Goal: Information Seeking & Learning: Learn about a topic

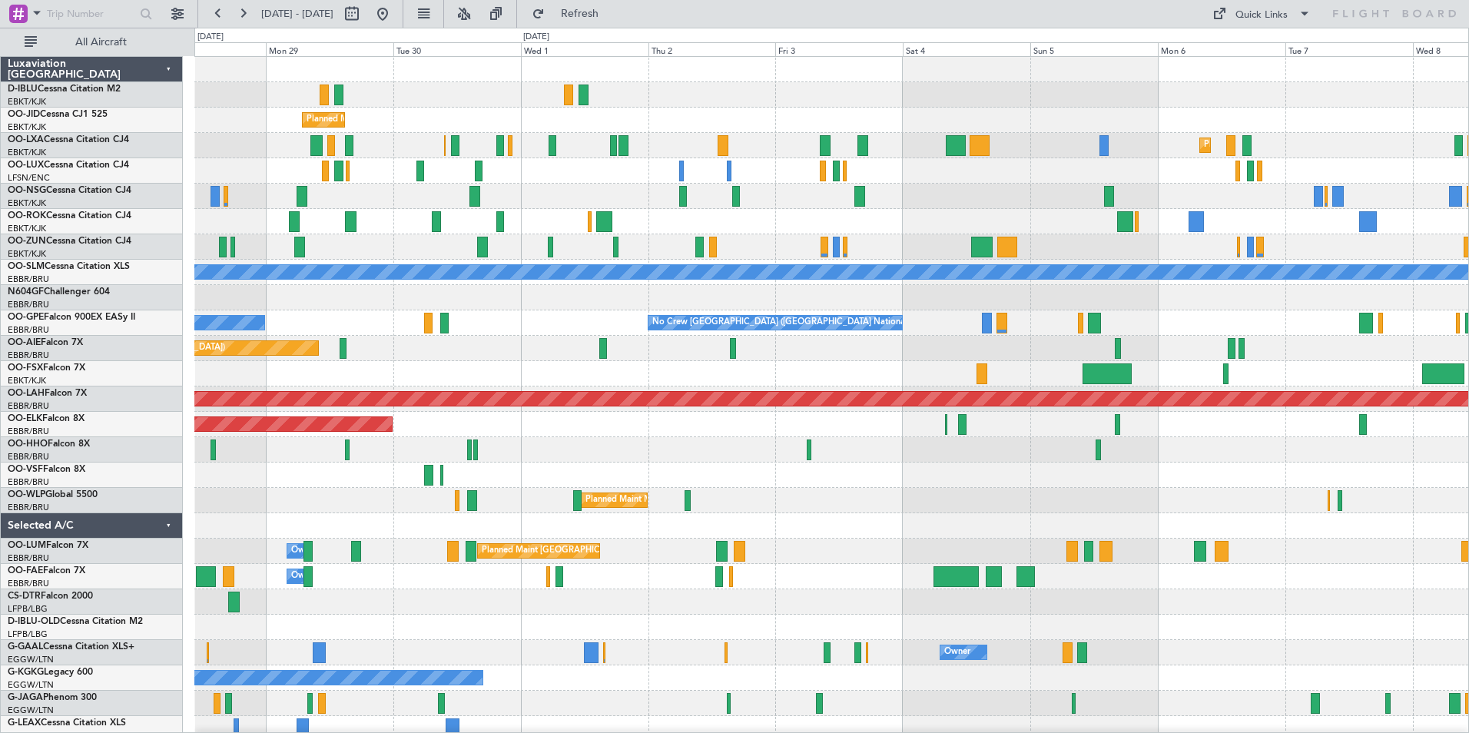
click at [954, 501] on div "A/C Unavailable [GEOGRAPHIC_DATA]-[GEOGRAPHIC_DATA] A/C Unavailable [GEOGRAPHIC…" at bounding box center [831, 564] width 1274 height 1014
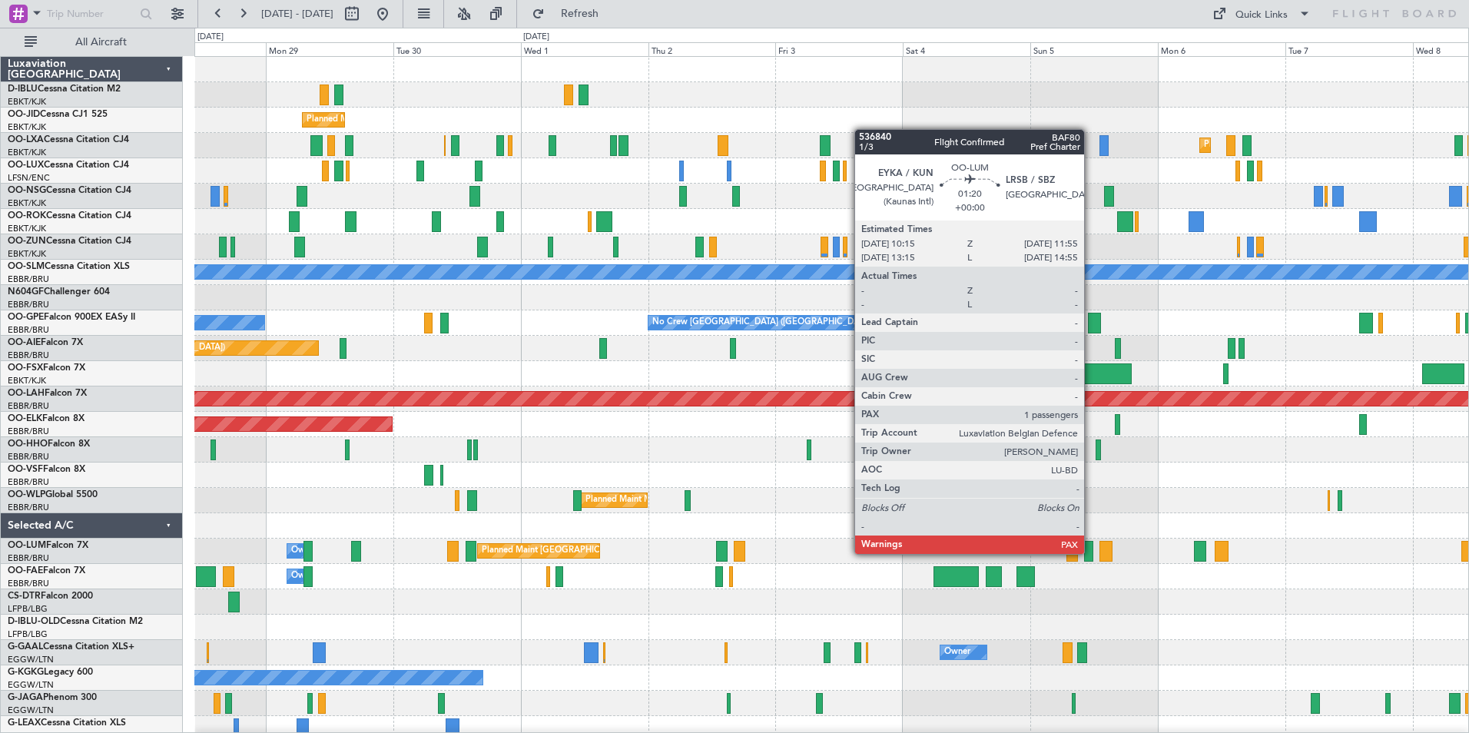
click at [1091, 553] on div at bounding box center [1088, 551] width 9 height 21
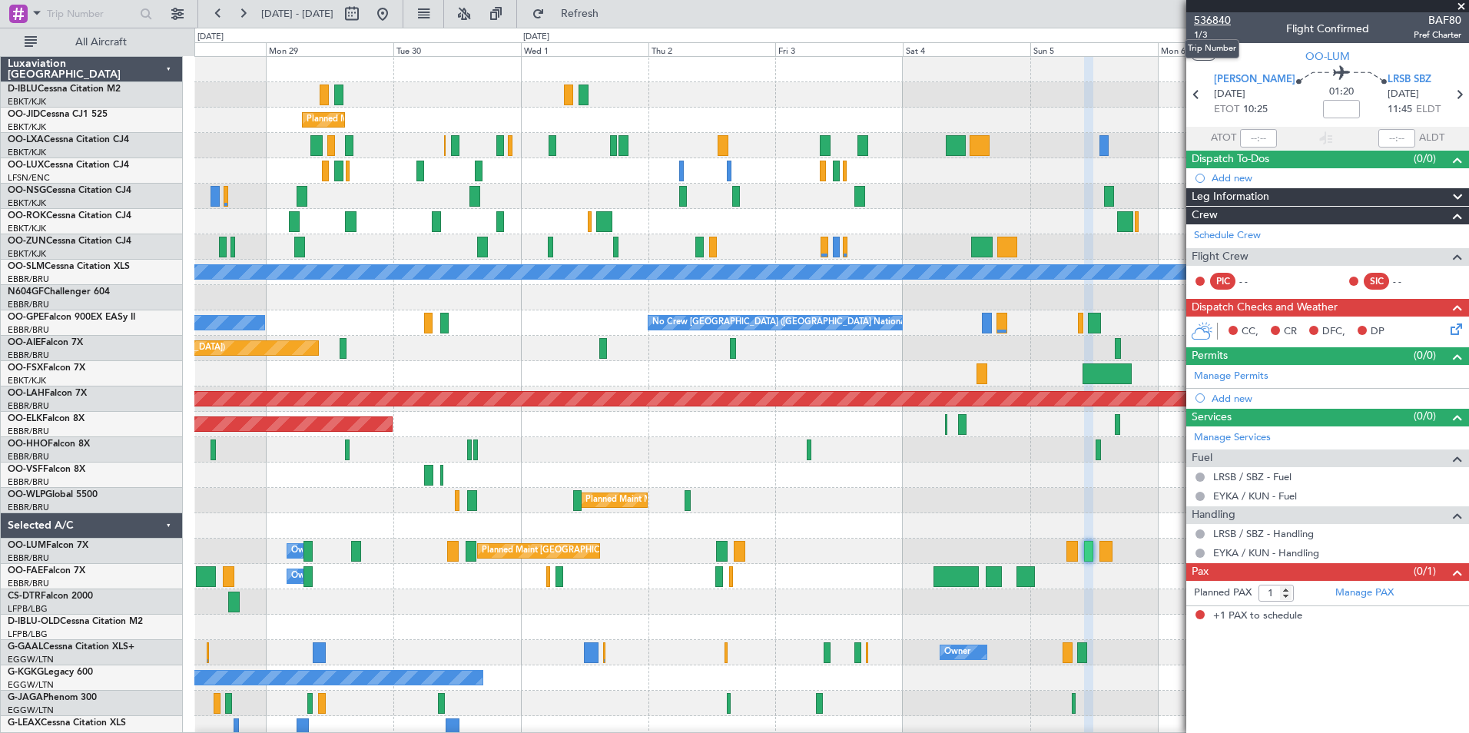
click at [1214, 15] on span "536840" at bounding box center [1212, 20] width 37 height 16
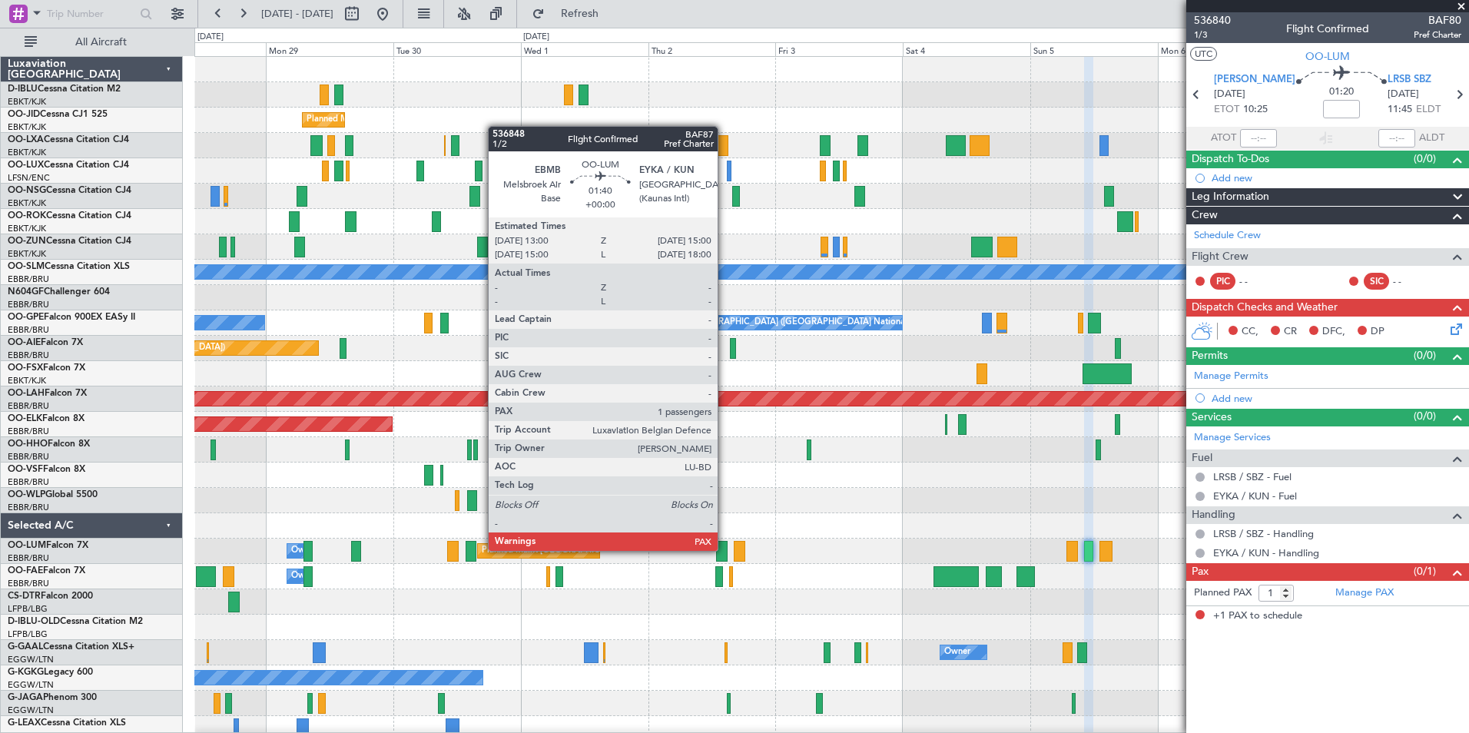
click at [725, 549] on div at bounding box center [721, 551] width 11 height 21
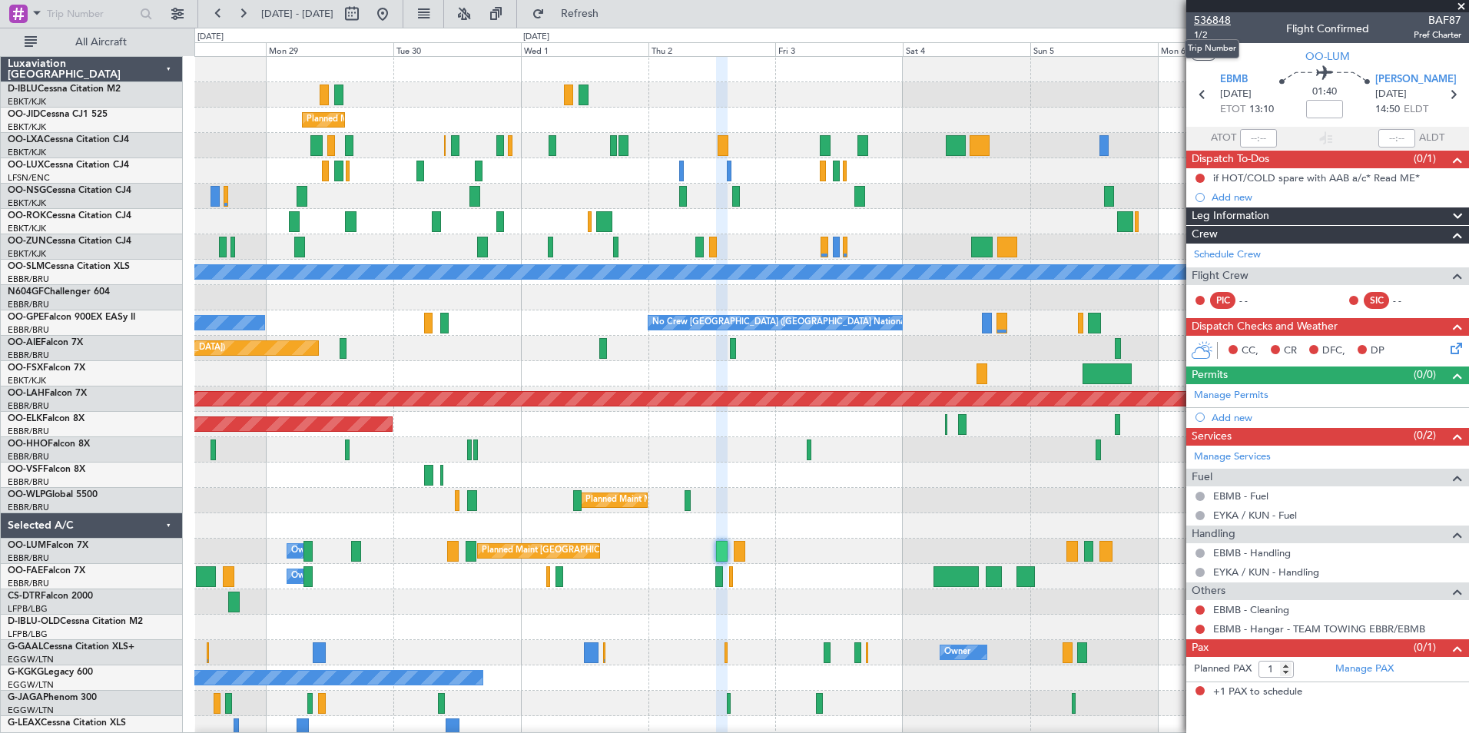
click at [1213, 13] on span "536848" at bounding box center [1212, 20] width 37 height 16
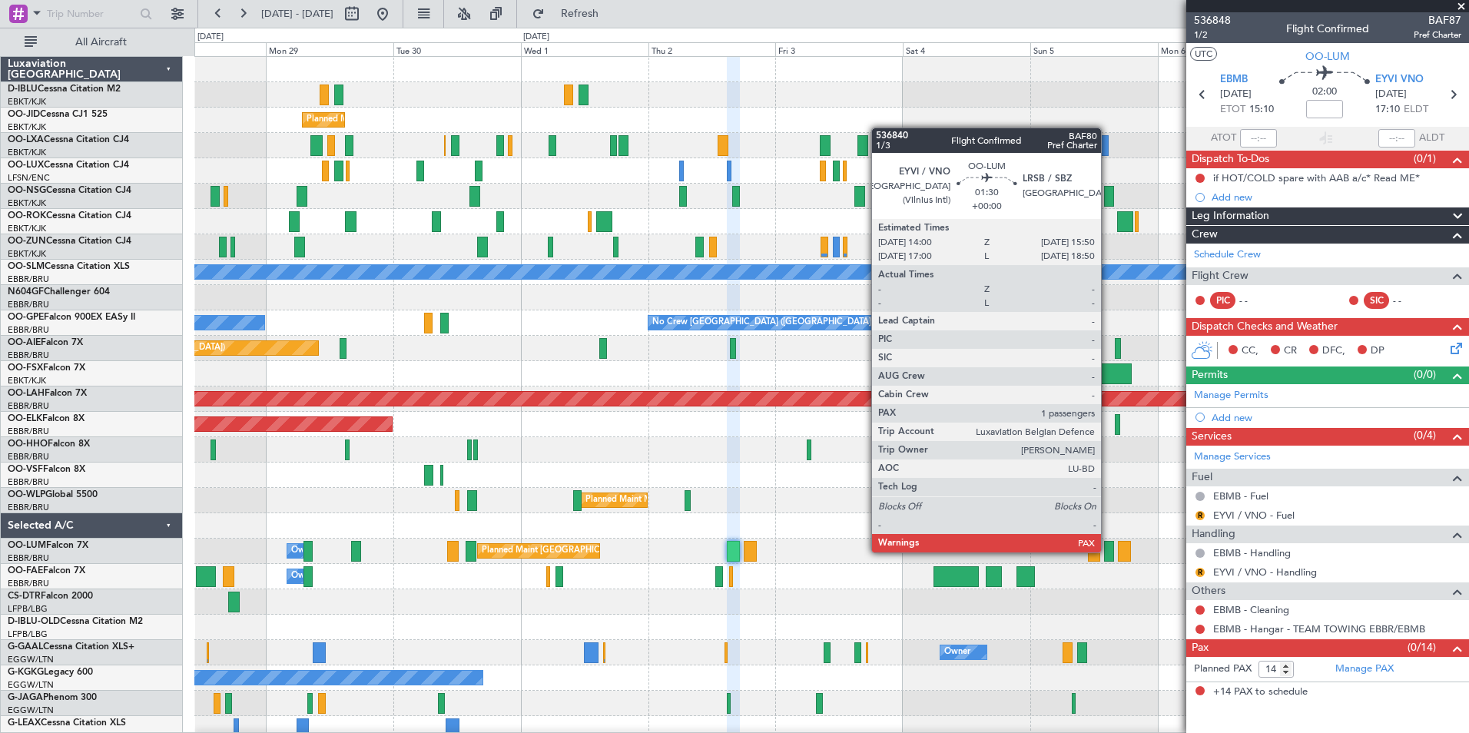
click at [1108, 551] on div at bounding box center [1109, 551] width 10 height 21
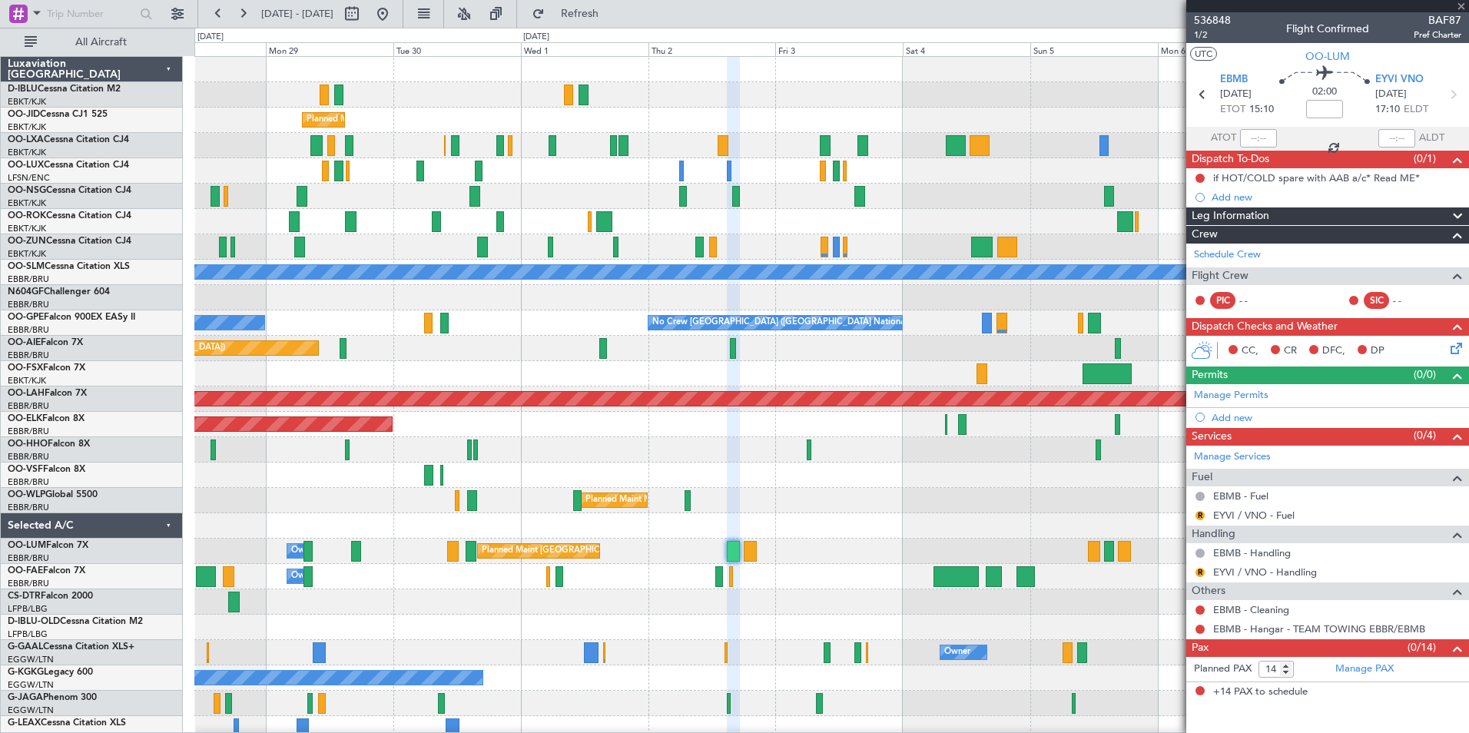
type input "1"
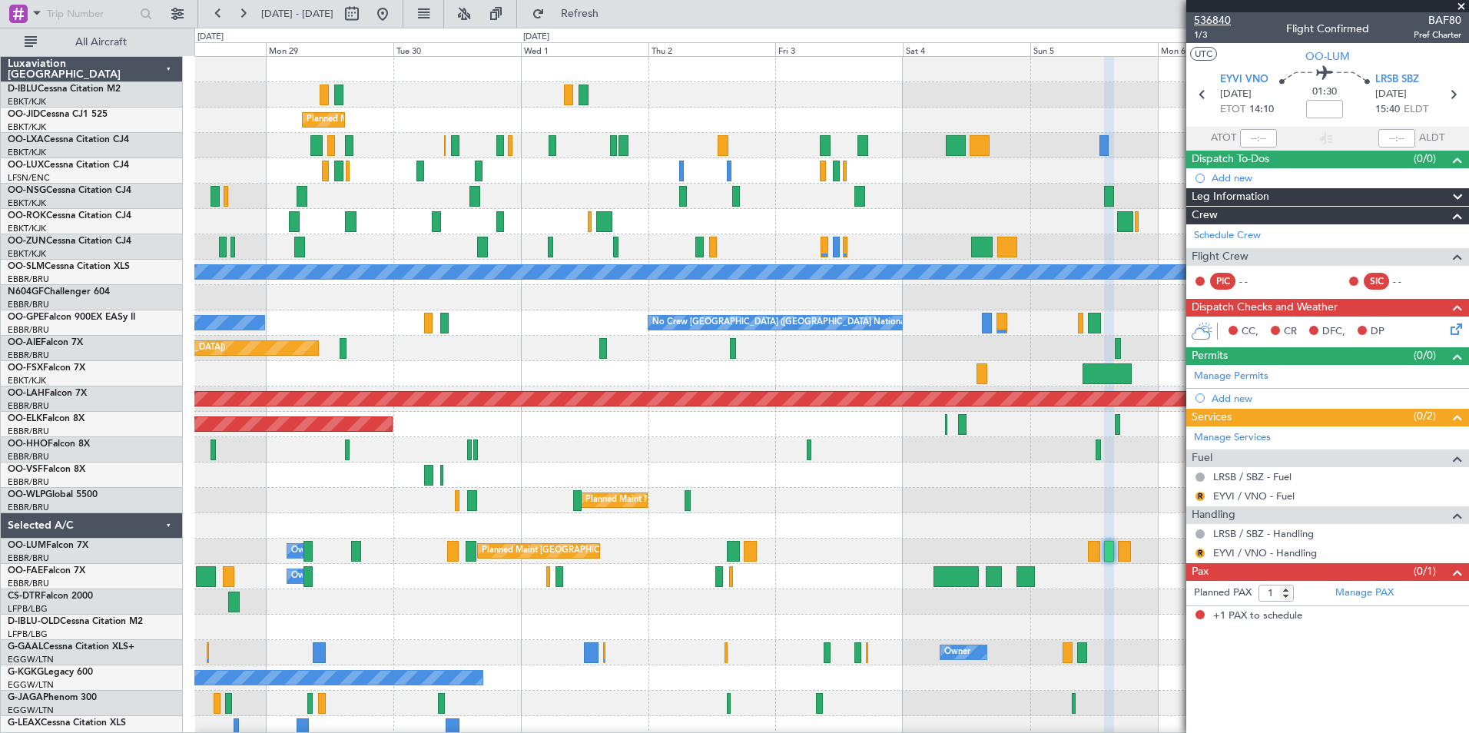
click at [1225, 24] on span "536840" at bounding box center [1212, 20] width 37 height 16
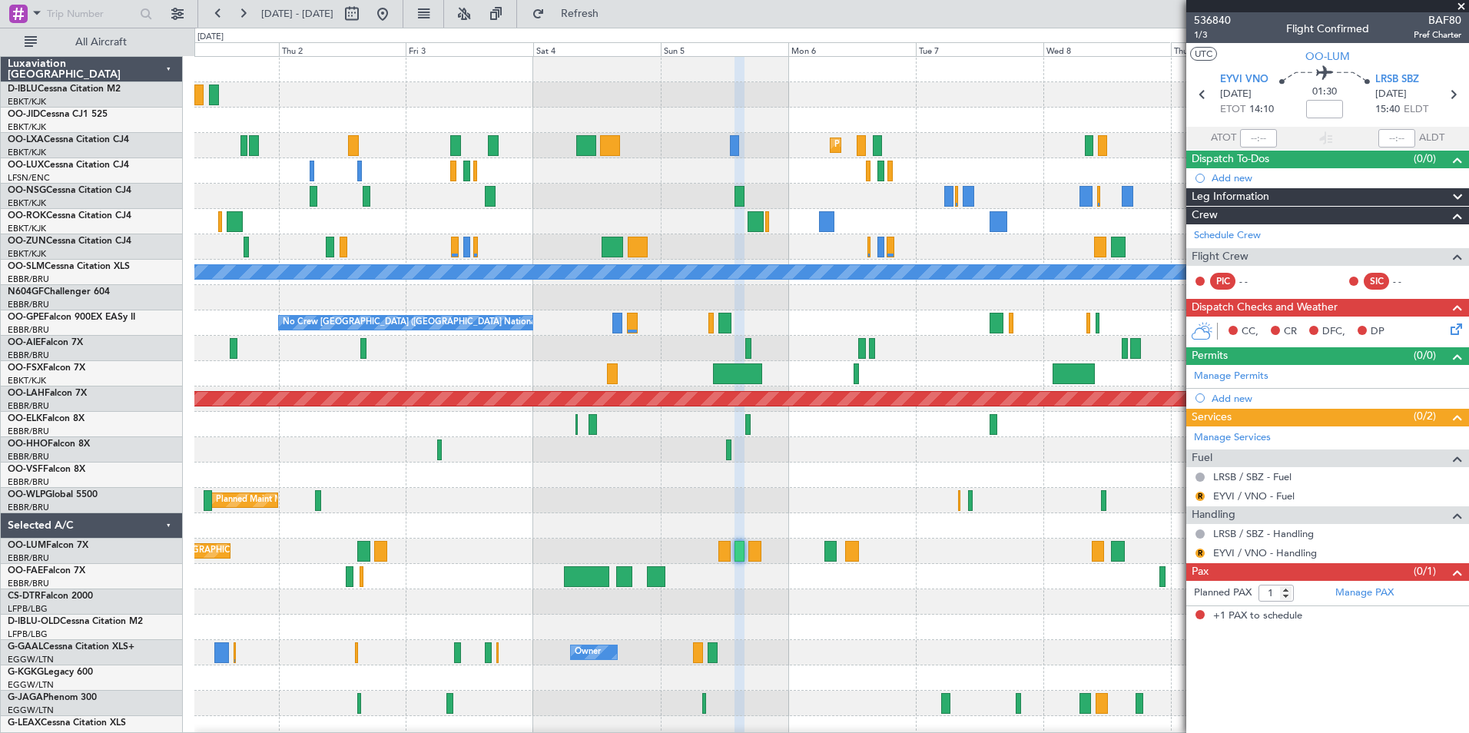
click at [700, 516] on div "Planned Maint Kortrijk-[GEOGRAPHIC_DATA] Planned Maint [GEOGRAPHIC_DATA]-[GEOGR…" at bounding box center [831, 539] width 1274 height 964
click at [364, 15] on button at bounding box center [352, 14] width 25 height 25
select select "10"
select select "2025"
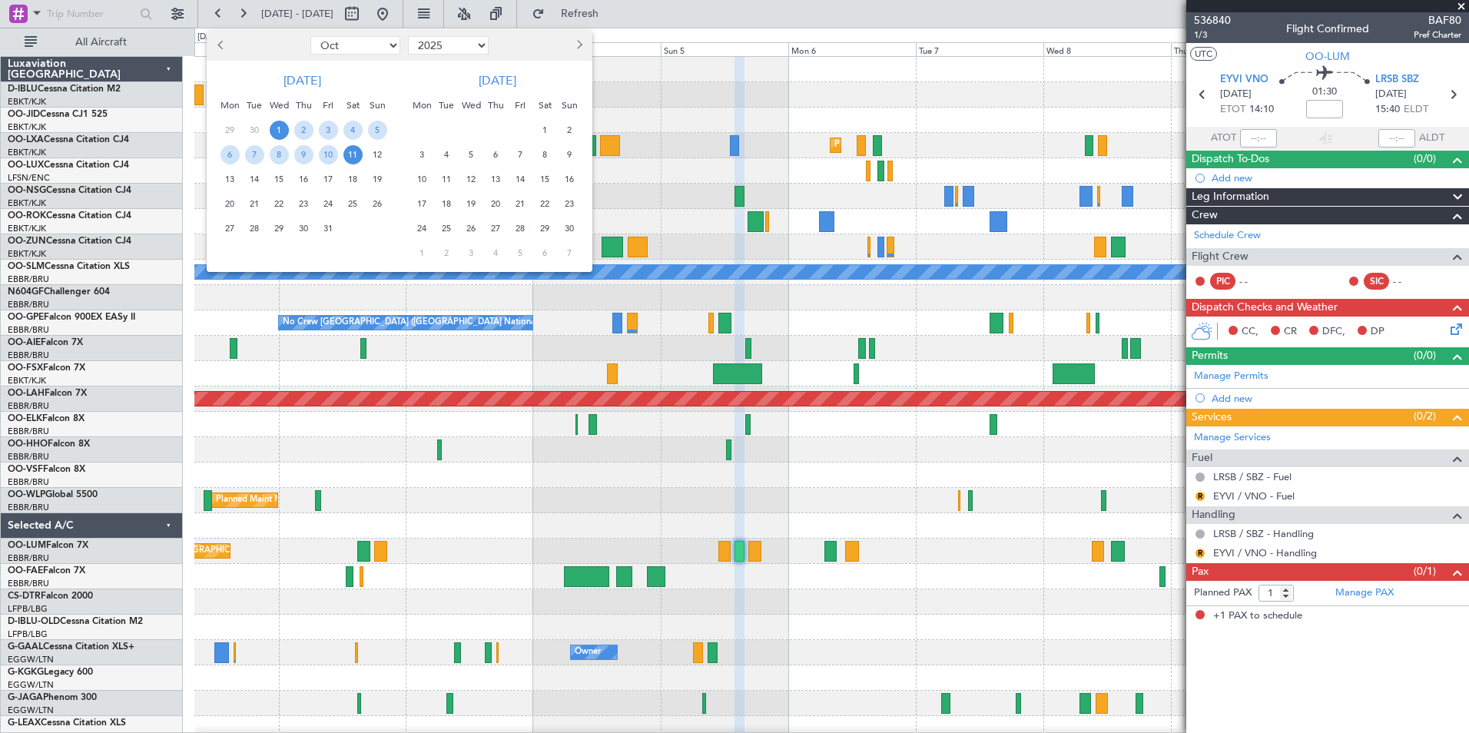
click at [383, 42] on select "Jan Feb Mar Apr May Jun [DATE] Aug Sep Oct Nov Dec" at bounding box center [355, 45] width 90 height 18
select select "11"
click at [310, 36] on select "Jan Feb Mar Apr May Jun [DATE] Aug Sep Oct Nov Dec" at bounding box center [355, 45] width 90 height 18
click at [353, 151] on span "8" at bounding box center [353, 154] width 19 height 19
click at [352, 207] on span "22" at bounding box center [353, 203] width 19 height 19
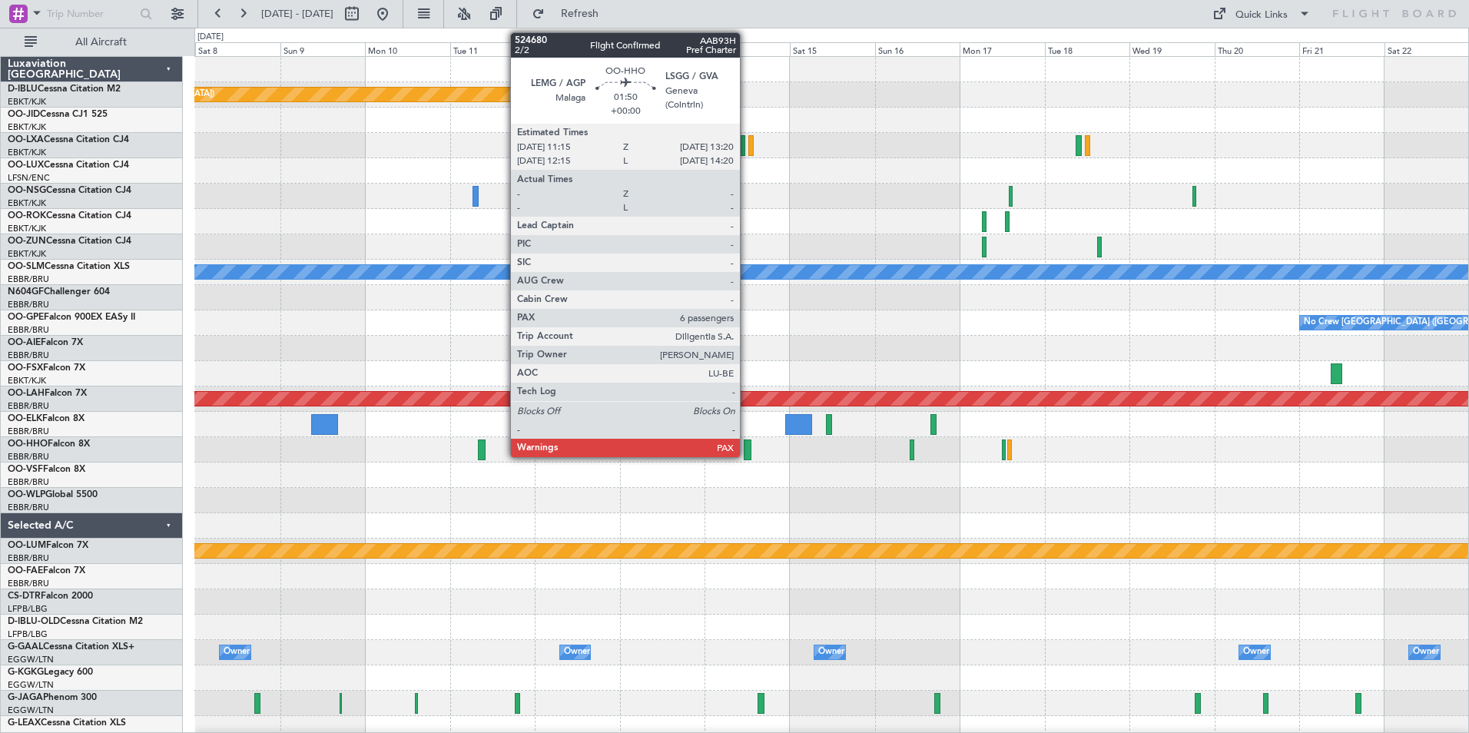
click at [747, 449] on div at bounding box center [748, 450] width 8 height 21
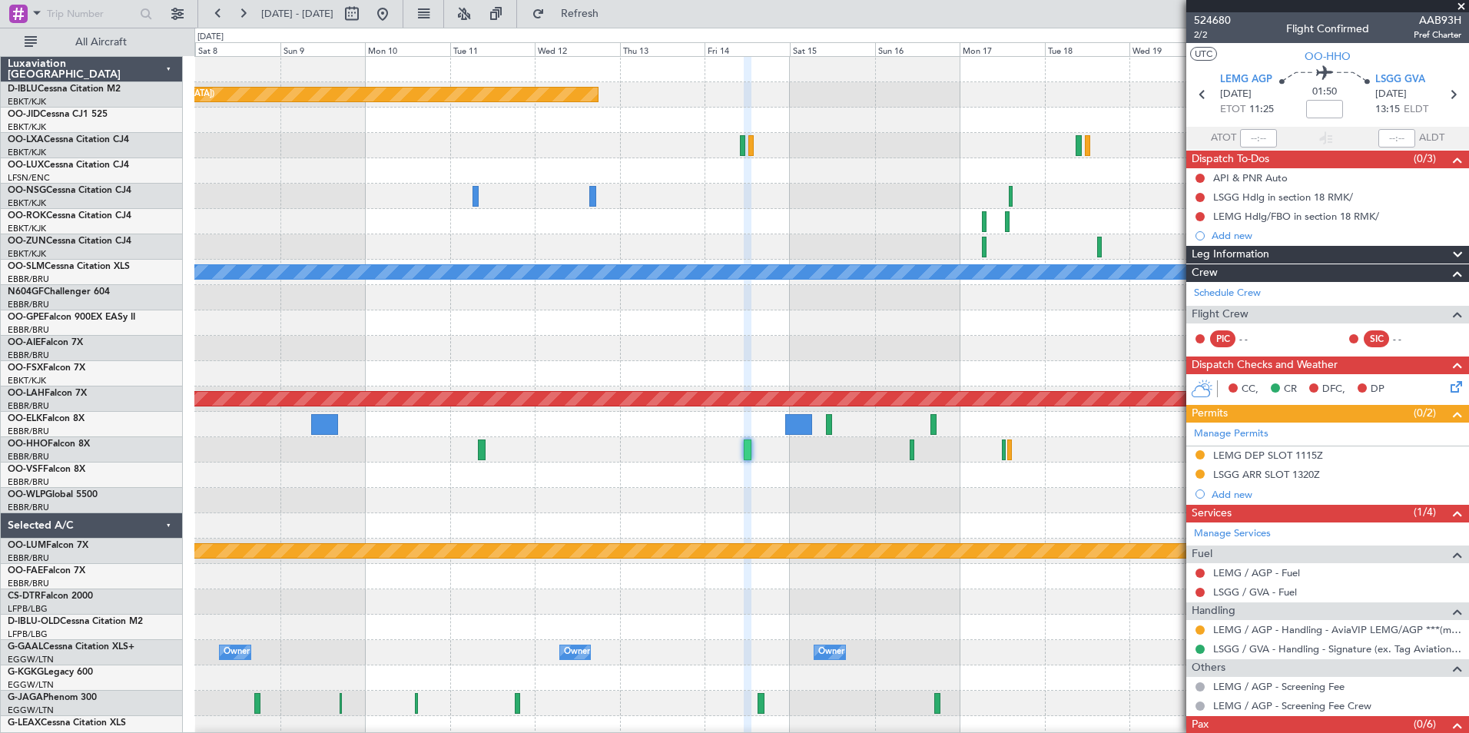
click at [1467, 6] on span at bounding box center [1461, 7] width 15 height 14
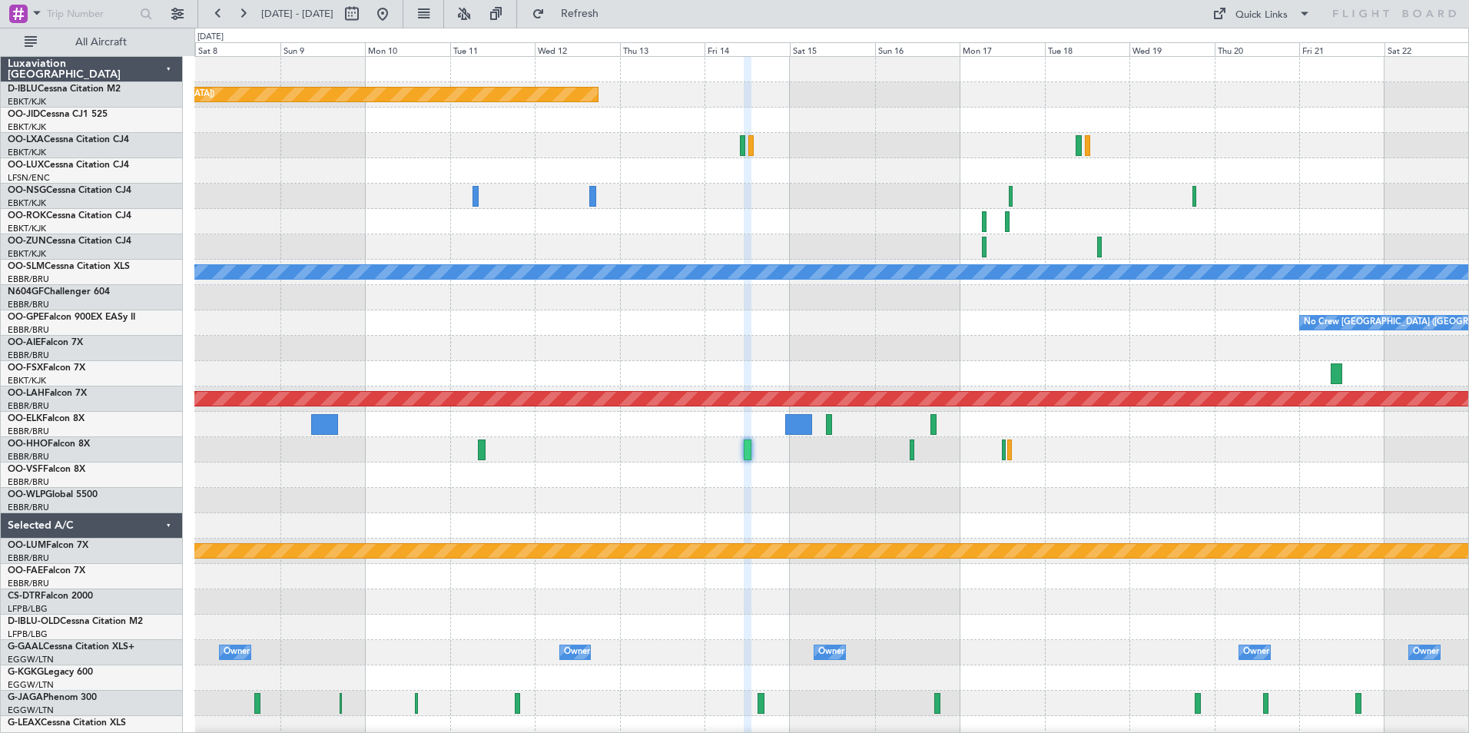
type input "0"
click at [1262, 5] on button "Quick Links" at bounding box center [1262, 14] width 114 height 25
click at [1251, 58] on button "Trip Builder" at bounding box center [1262, 50] width 115 height 37
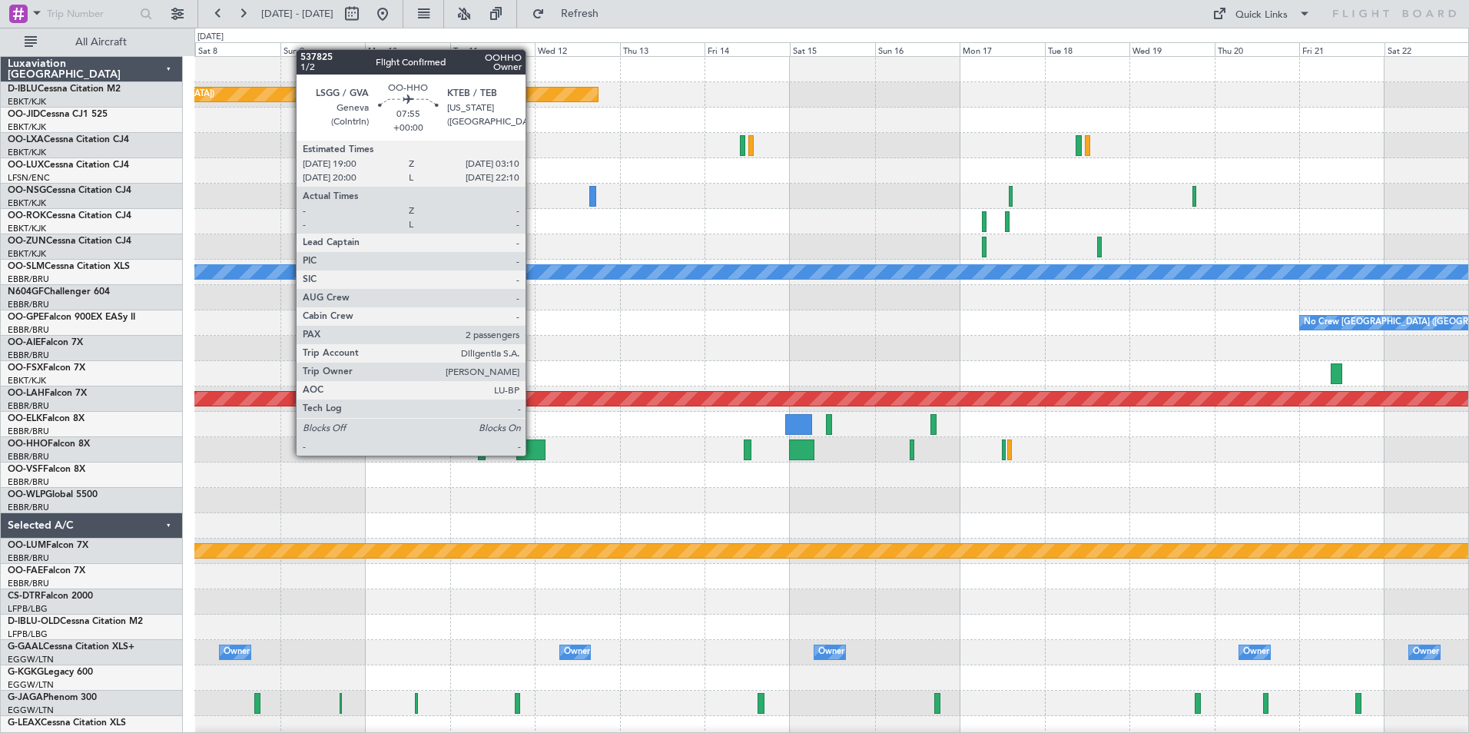
click at [533, 454] on div at bounding box center [530, 450] width 29 height 21
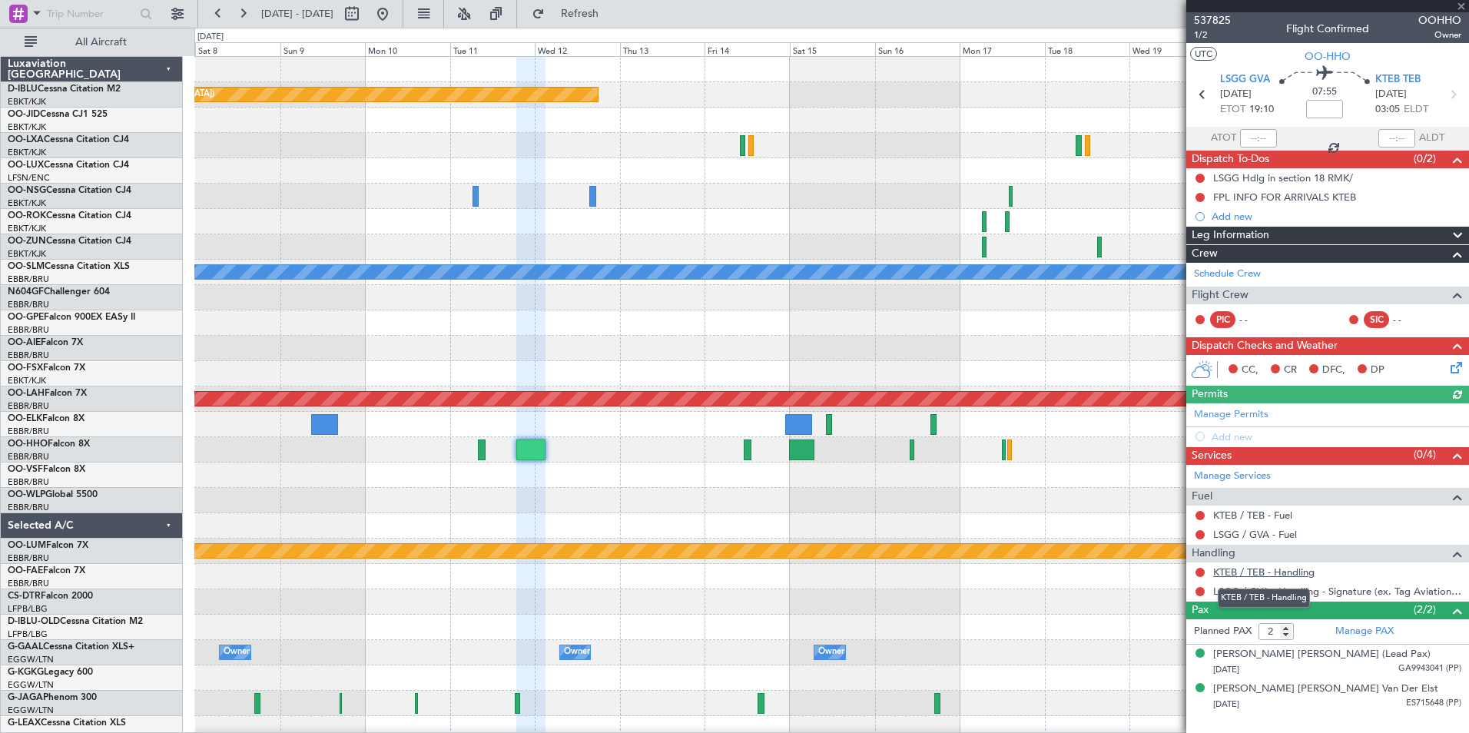
click at [1276, 573] on link "KTEB / TEB - Handling" at bounding box center [1263, 572] width 101 height 13
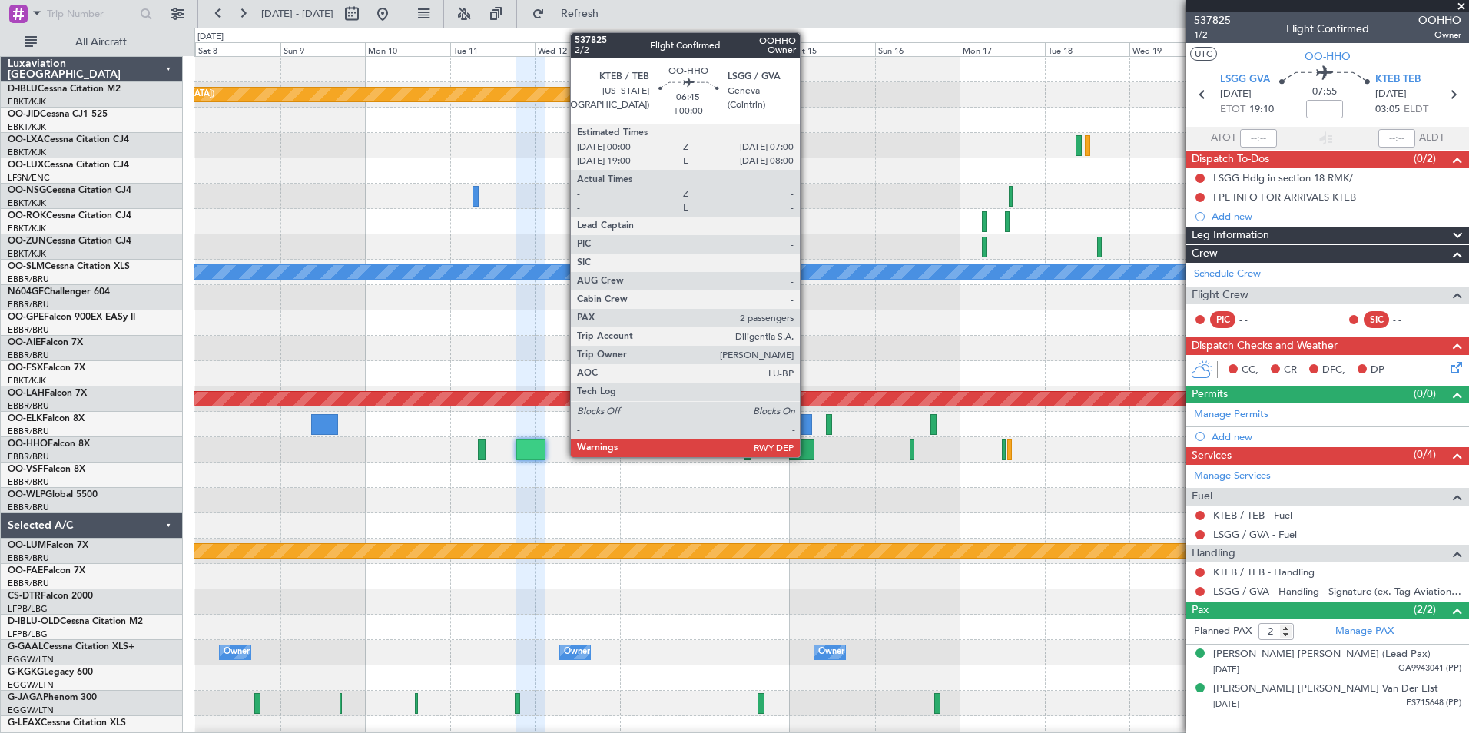
click at [807, 448] on div at bounding box center [801, 450] width 25 height 21
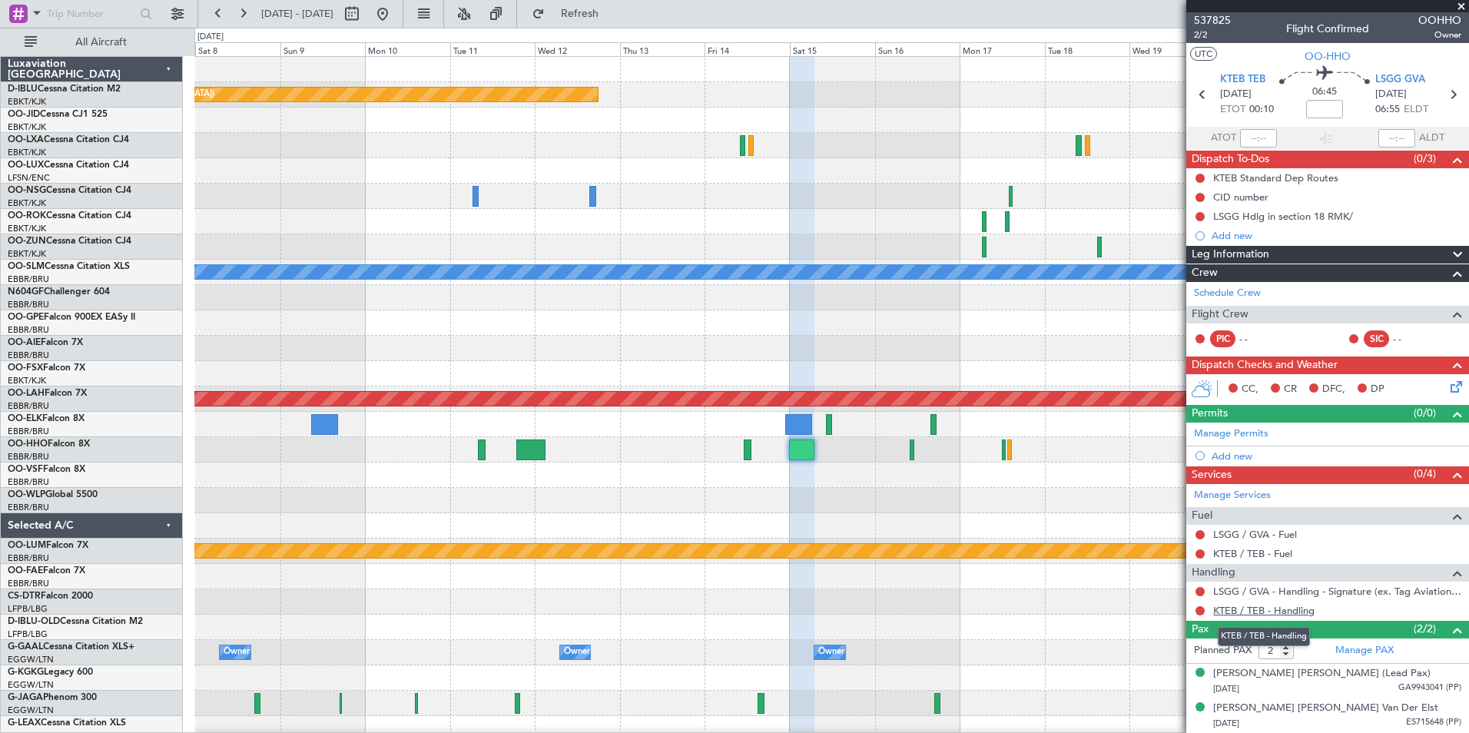
click at [1248, 609] on link "KTEB / TEB - Handling" at bounding box center [1263, 610] width 101 height 13
click at [395, 9] on button at bounding box center [382, 14] width 25 height 25
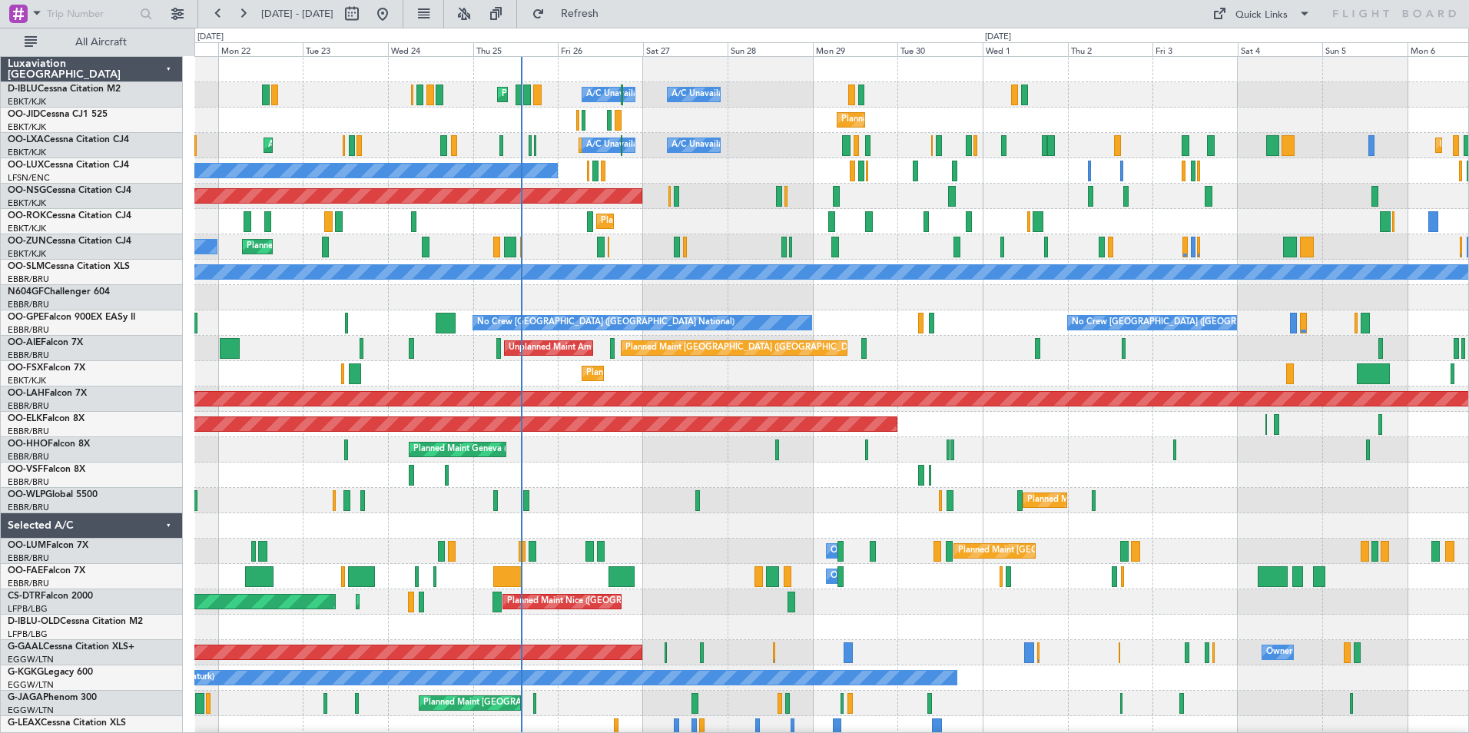
click at [717, 518] on div "Planned Maint Nice ([GEOGRAPHIC_DATA]) A/C Unavailable [GEOGRAPHIC_DATA] ([GEOG…" at bounding box center [831, 577] width 1274 height 1040
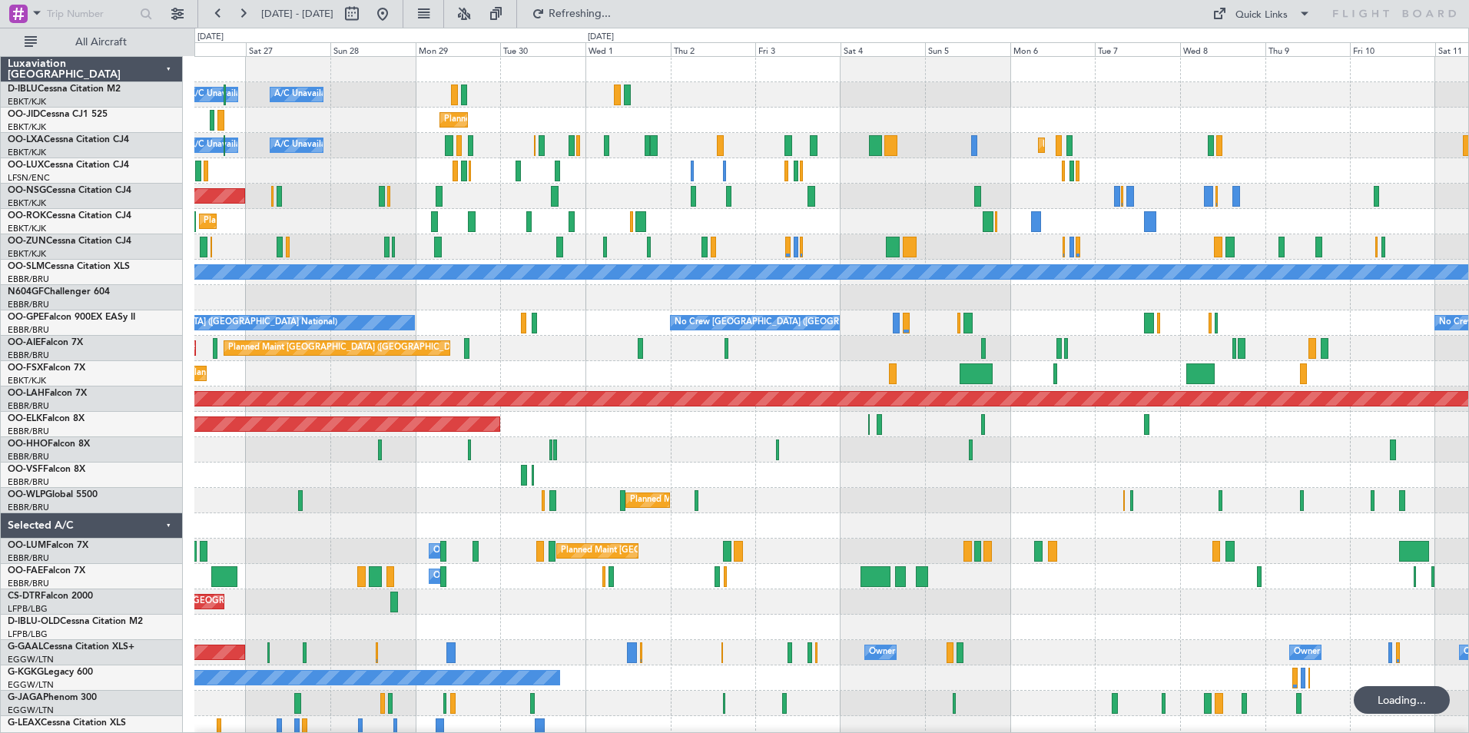
click at [870, 445] on div "A/C Unavailable [GEOGRAPHIC_DATA] ([GEOGRAPHIC_DATA] National) A/C Unavailable …" at bounding box center [831, 564] width 1274 height 1014
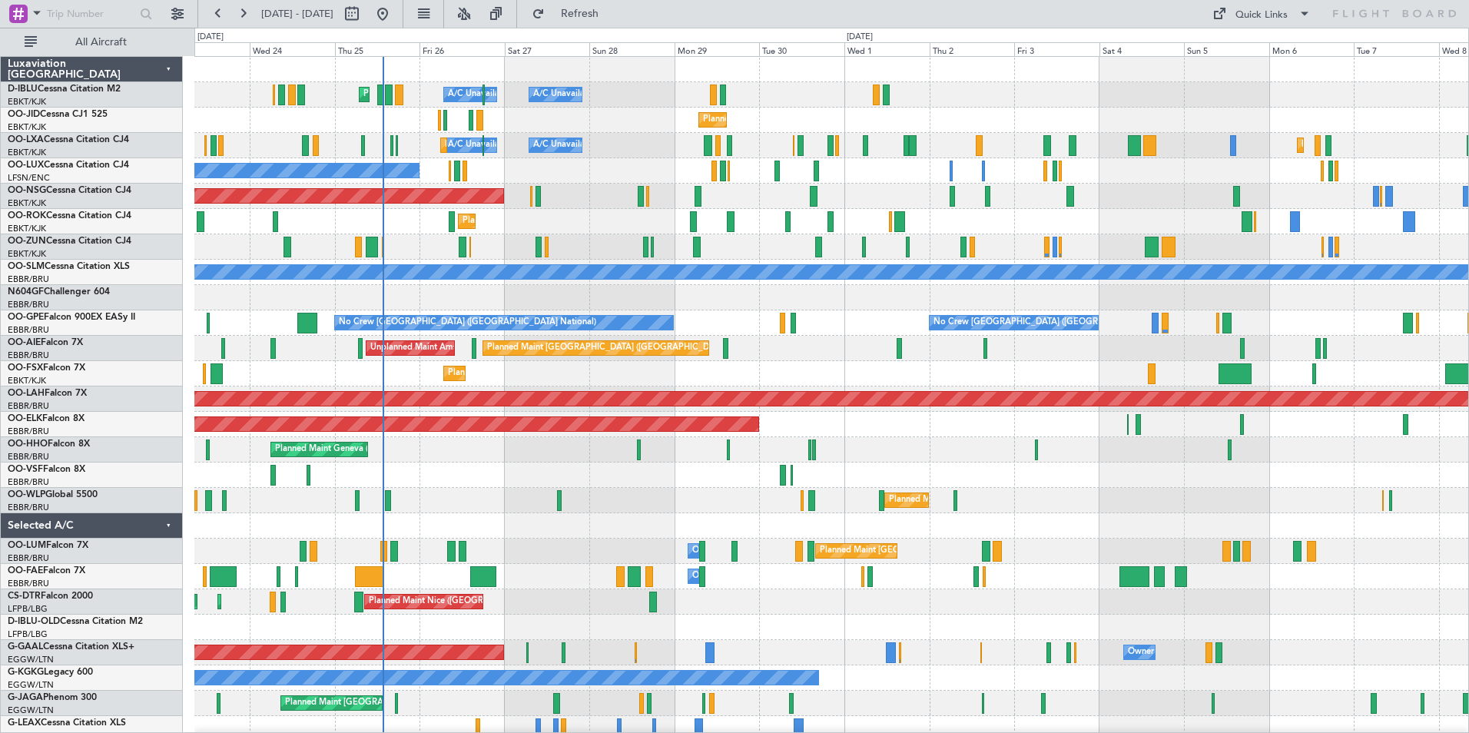
click at [1012, 501] on div "A/C Unavailable [GEOGRAPHIC_DATA] ([GEOGRAPHIC_DATA] National) A/C Unavailable …" at bounding box center [831, 539] width 1274 height 964
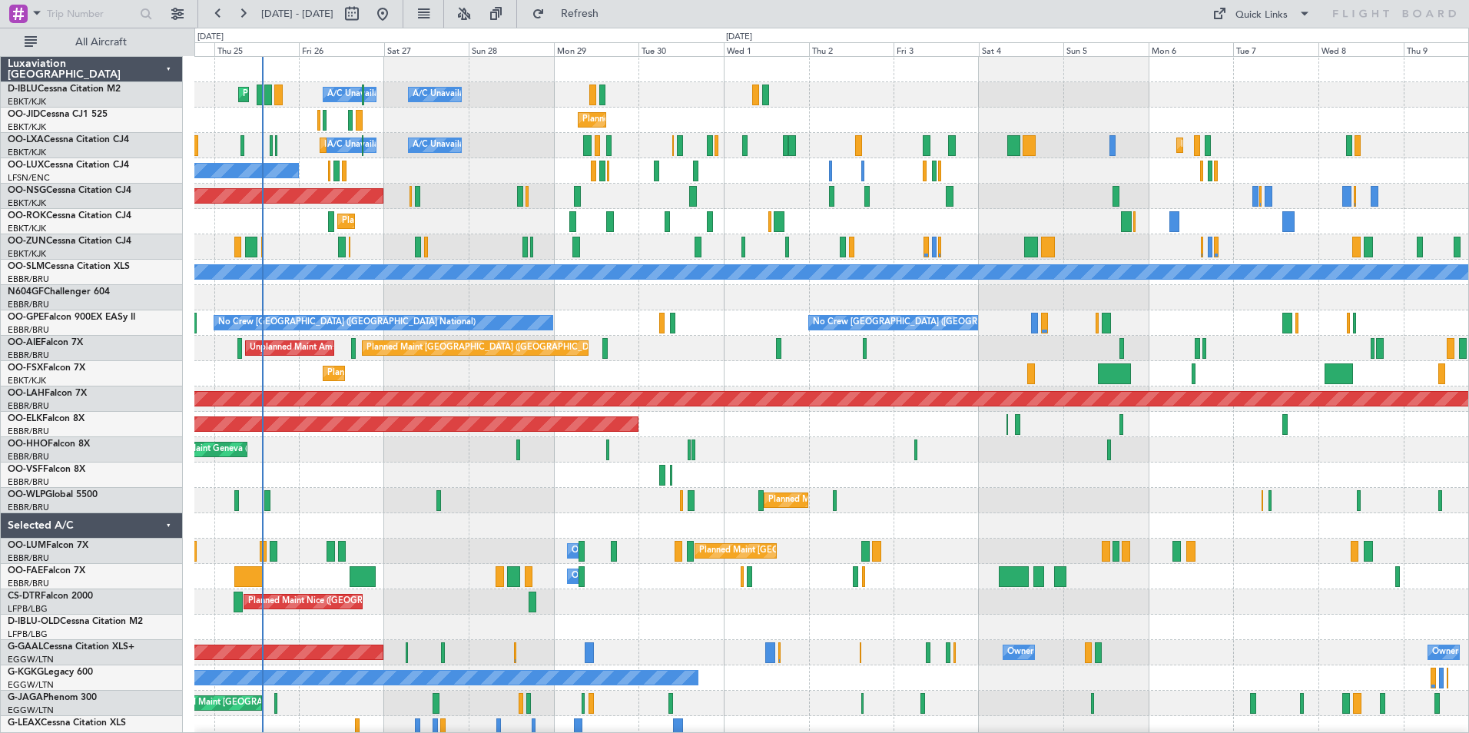
click at [632, 535] on div "A/C Unavailable [GEOGRAPHIC_DATA] ([GEOGRAPHIC_DATA] National) A/C Unavailable …" at bounding box center [831, 564] width 1274 height 1014
click at [658, 468] on div at bounding box center [831, 475] width 1274 height 25
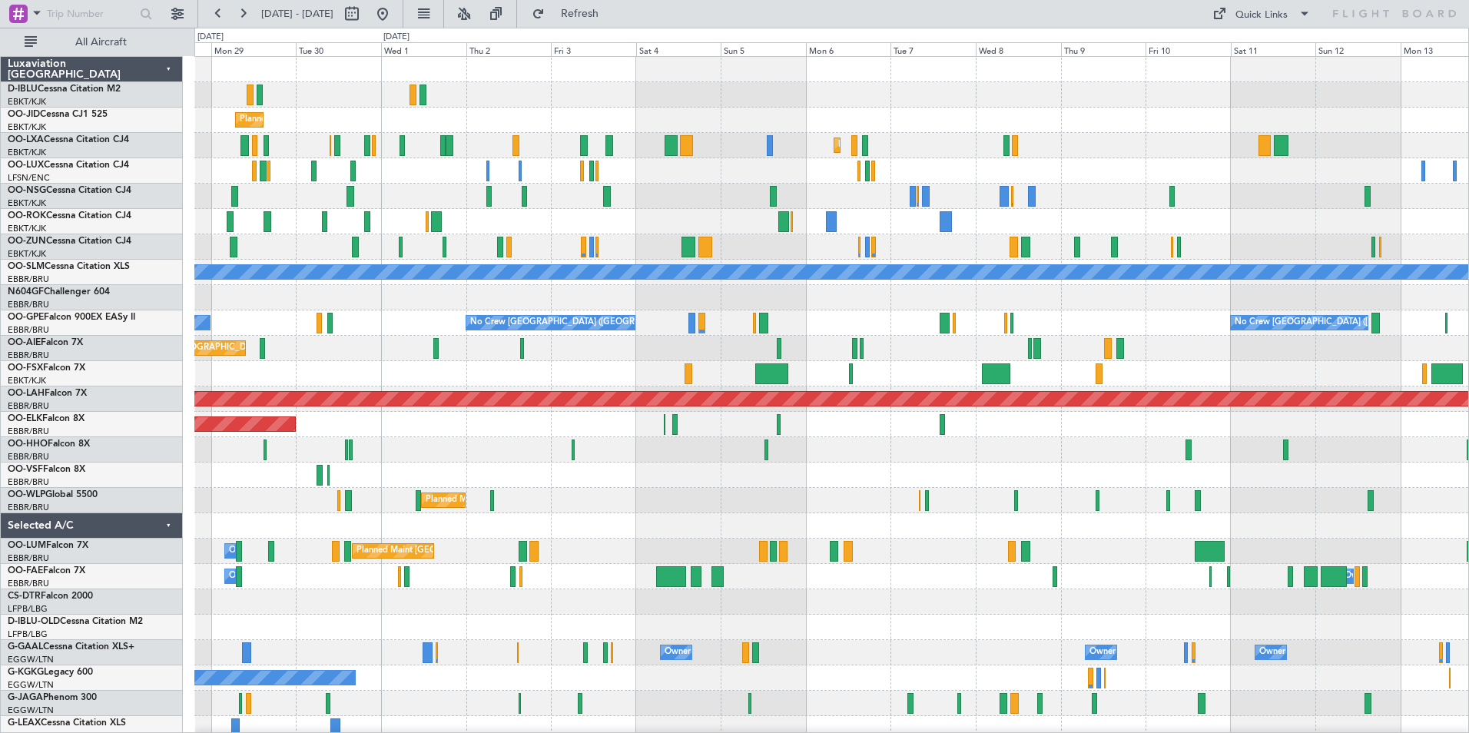
click at [817, 517] on div "A/C Unavailable [GEOGRAPHIC_DATA] ([GEOGRAPHIC_DATA] National) [GEOGRAPHIC_DATA…" at bounding box center [831, 564] width 1274 height 1014
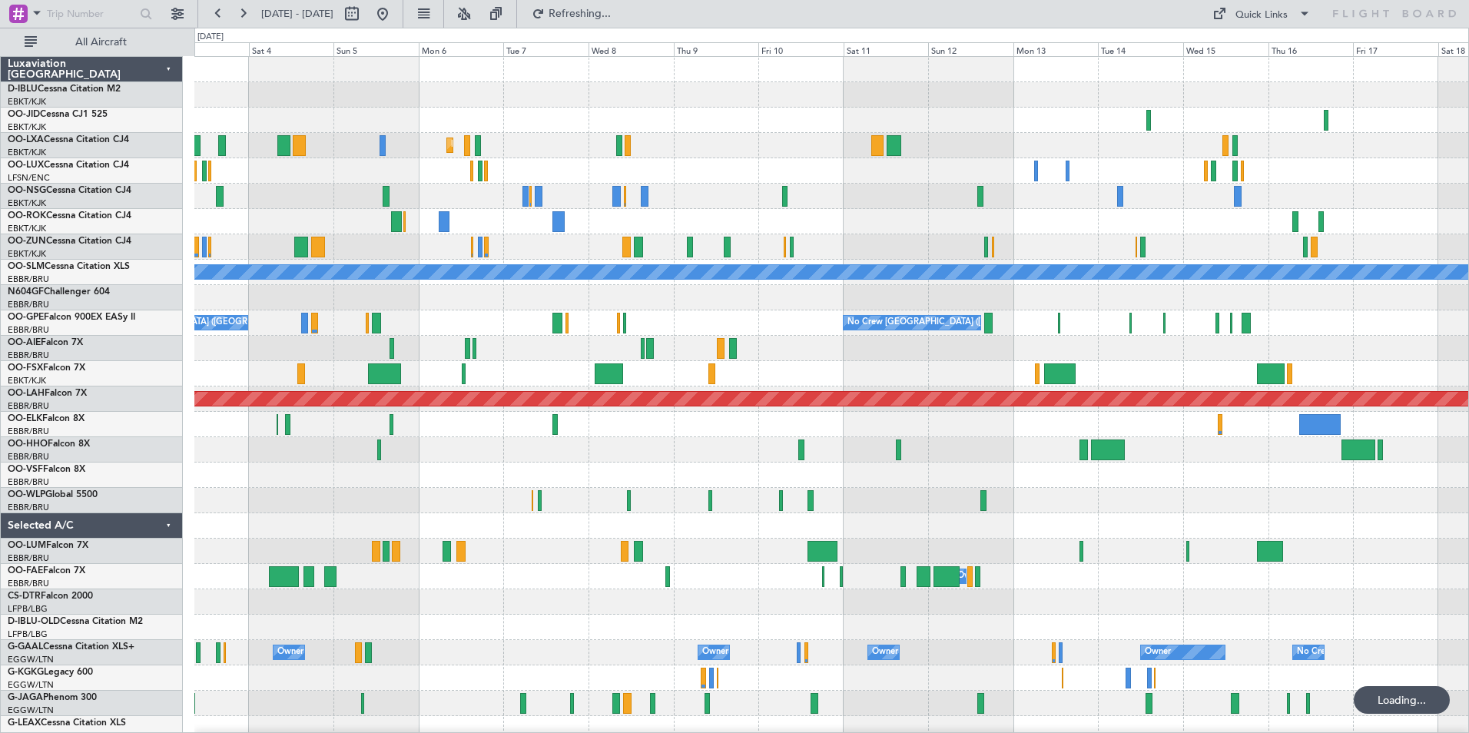
click at [735, 560] on div "Planned Maint Kortrijk-[GEOGRAPHIC_DATA] Planned Maint [GEOGRAPHIC_DATA]-[GEOGR…" at bounding box center [831, 564] width 1274 height 1014
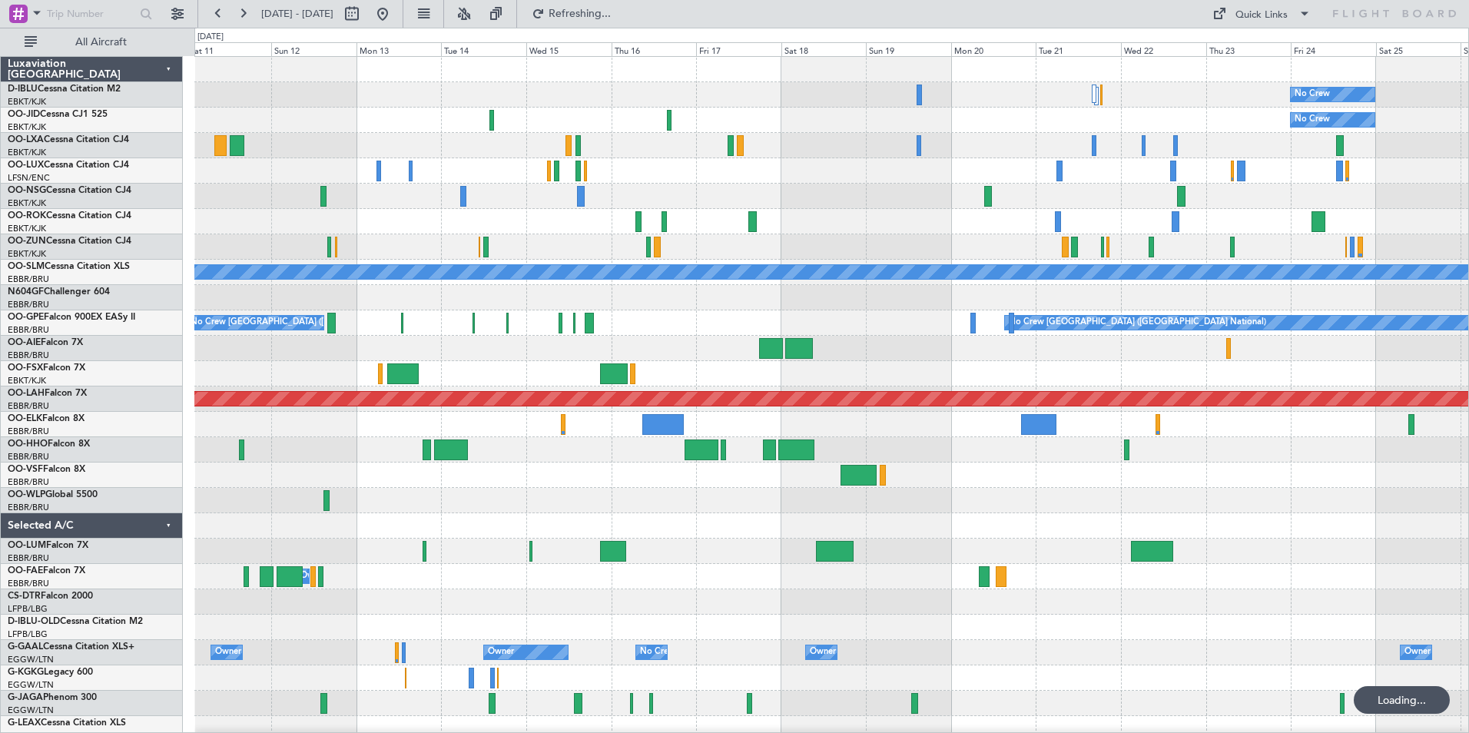
click at [792, 539] on div "No Crew No Crew A/C Unavailable [GEOGRAPHIC_DATA] No Crew [GEOGRAPHIC_DATA] (Br…" at bounding box center [831, 577] width 1274 height 1040
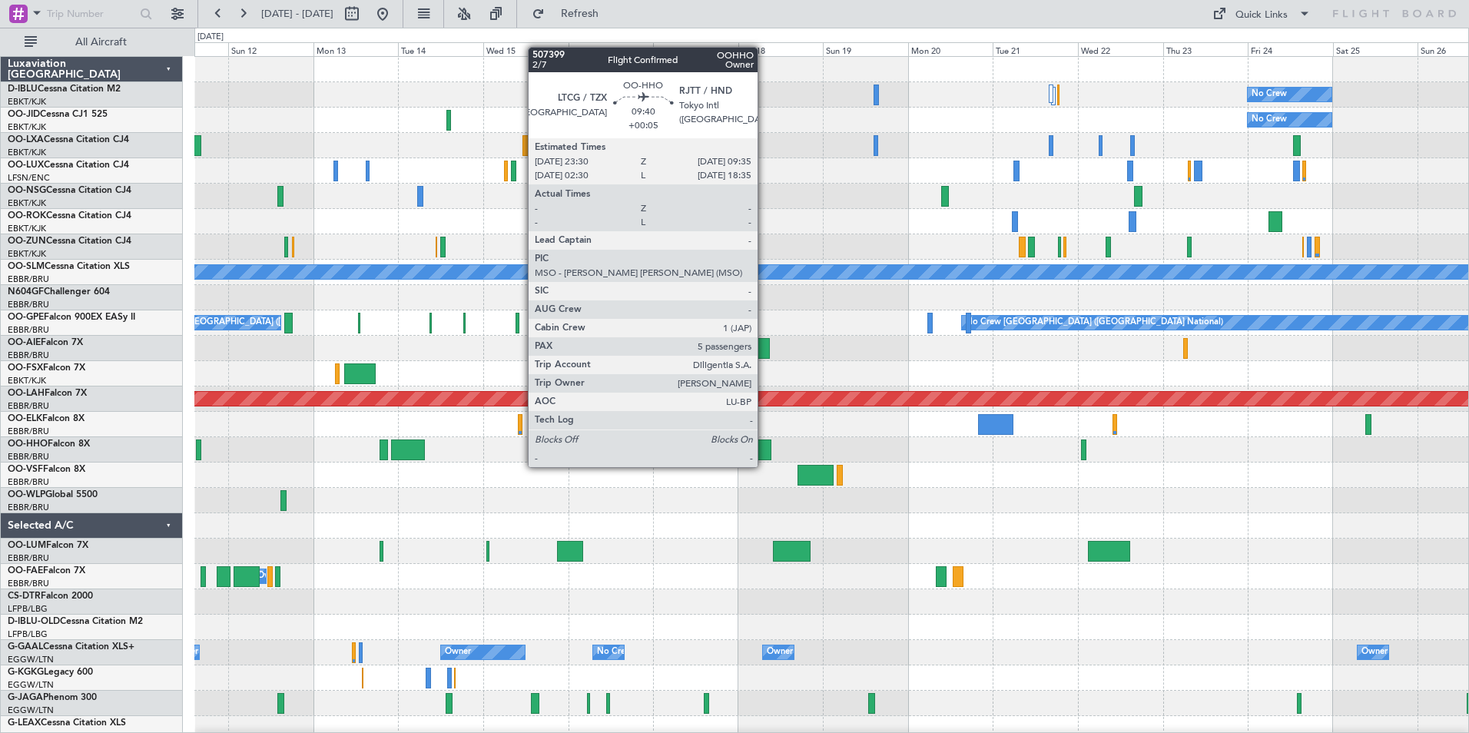
click at [765, 452] on div at bounding box center [753, 450] width 36 height 21
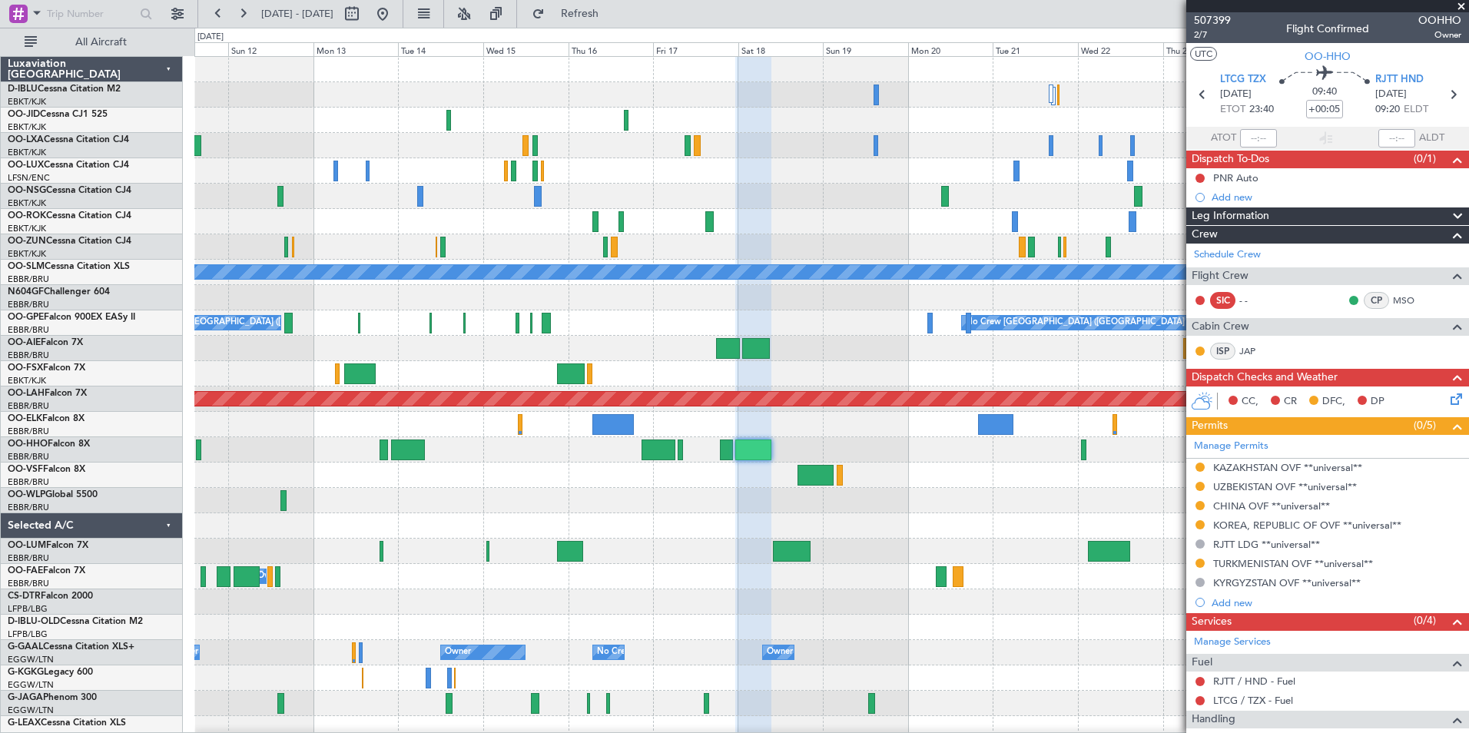
click at [606, 564] on div "Owner Melsbroek Air Base" at bounding box center [831, 576] width 1274 height 25
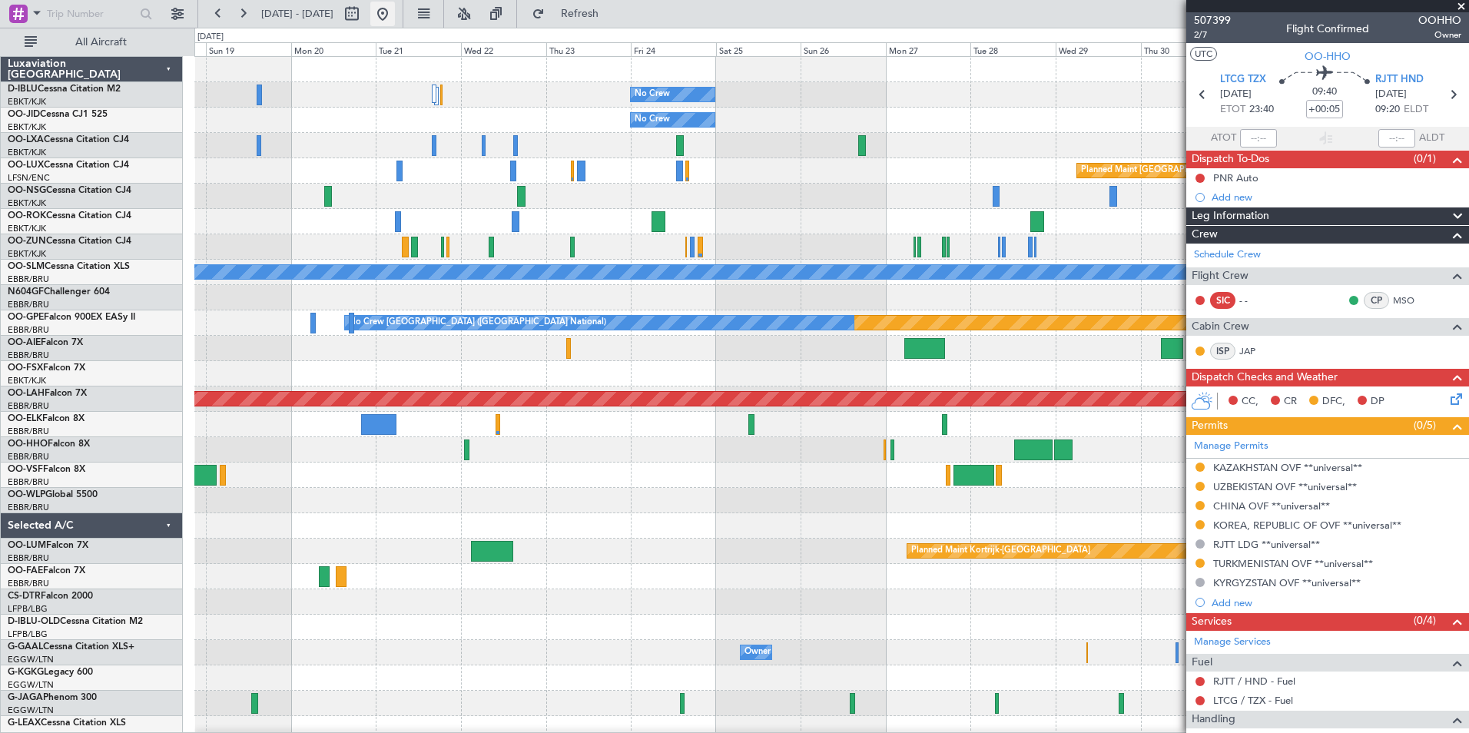
click at [395, 22] on button at bounding box center [382, 14] width 25 height 25
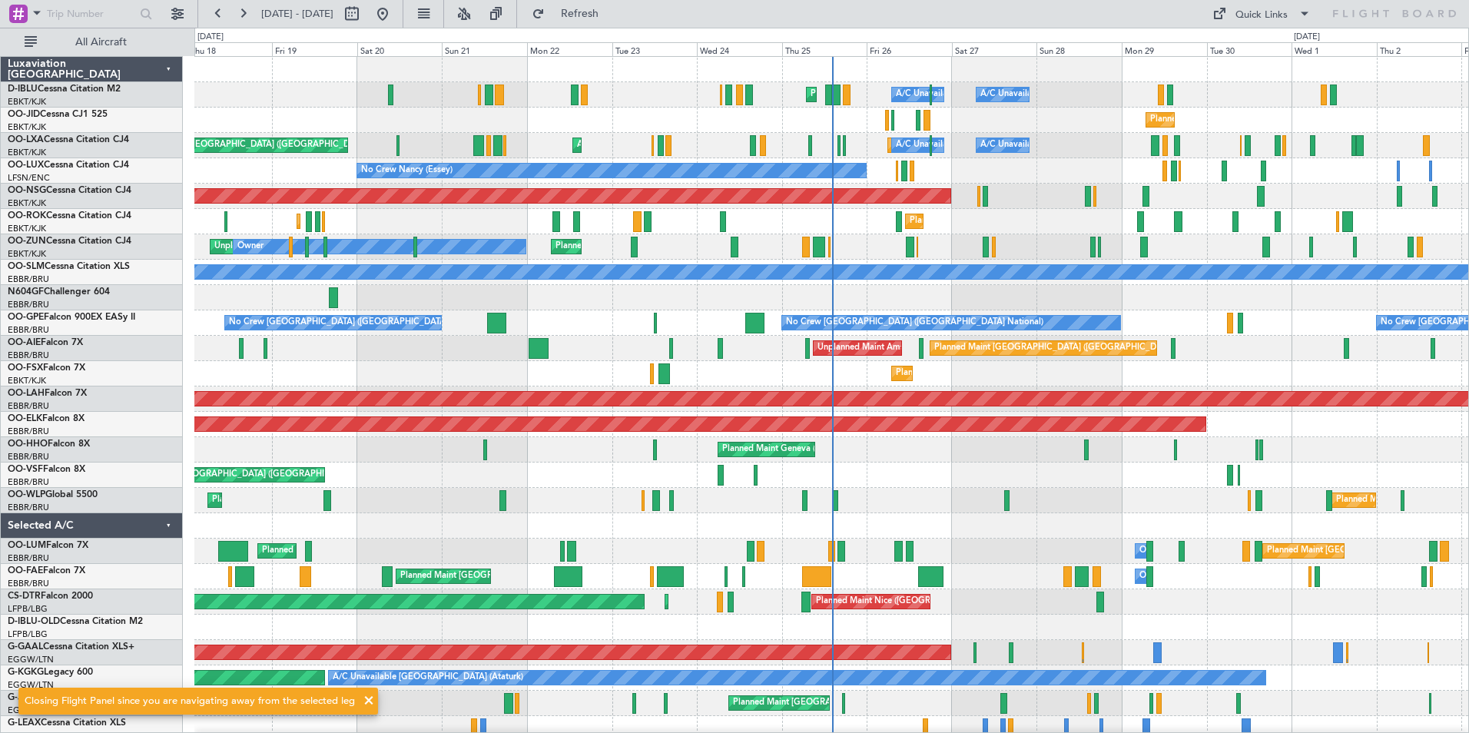
click at [782, 564] on div "A/C Unavailable [GEOGRAPHIC_DATA]-[GEOGRAPHIC_DATA] [GEOGRAPHIC_DATA] ([GEOGRAP…" at bounding box center [831, 577] width 1274 height 1040
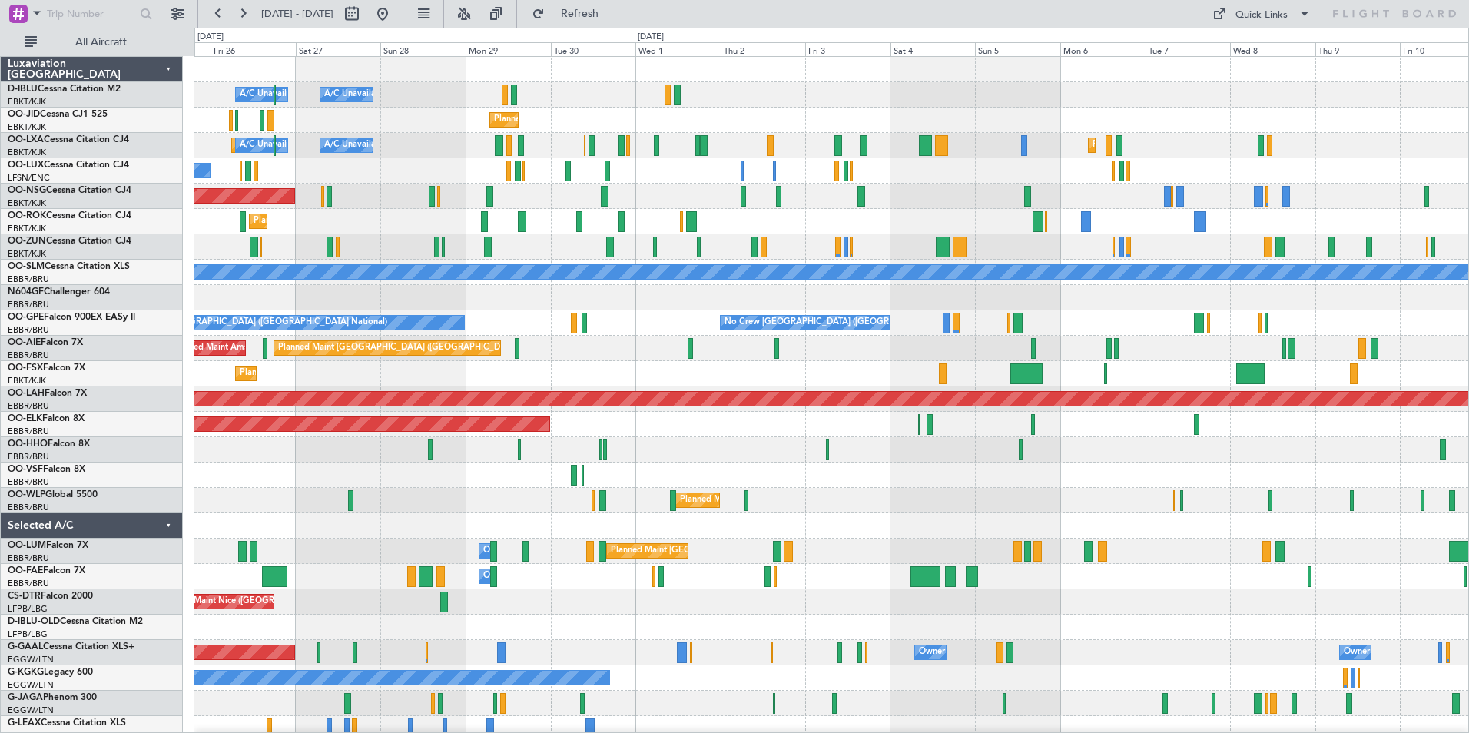
click at [831, 387] on div "A/C Unavailable [GEOGRAPHIC_DATA] ([GEOGRAPHIC_DATA] National) A/C Unavailable …" at bounding box center [831, 564] width 1274 height 1014
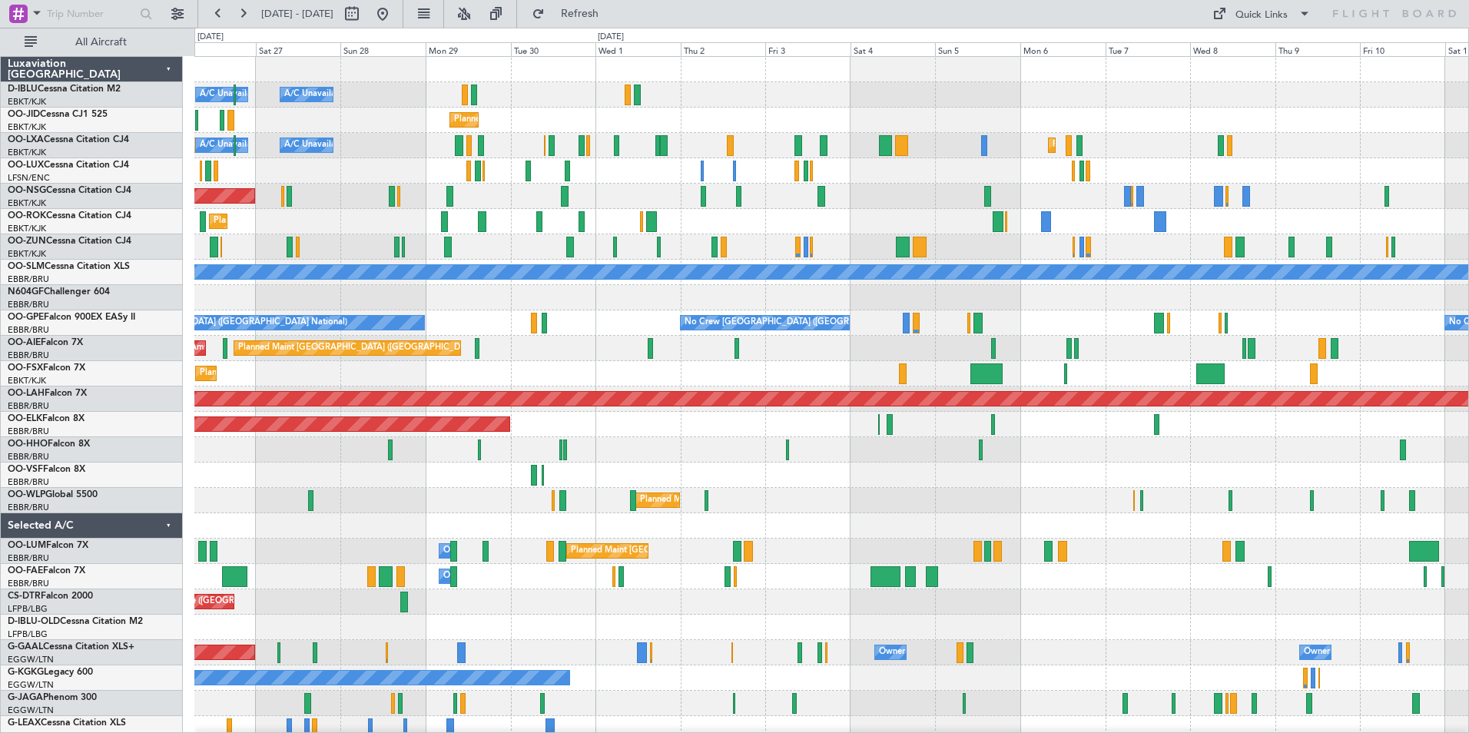
click at [1029, 473] on div at bounding box center [831, 475] width 1274 height 25
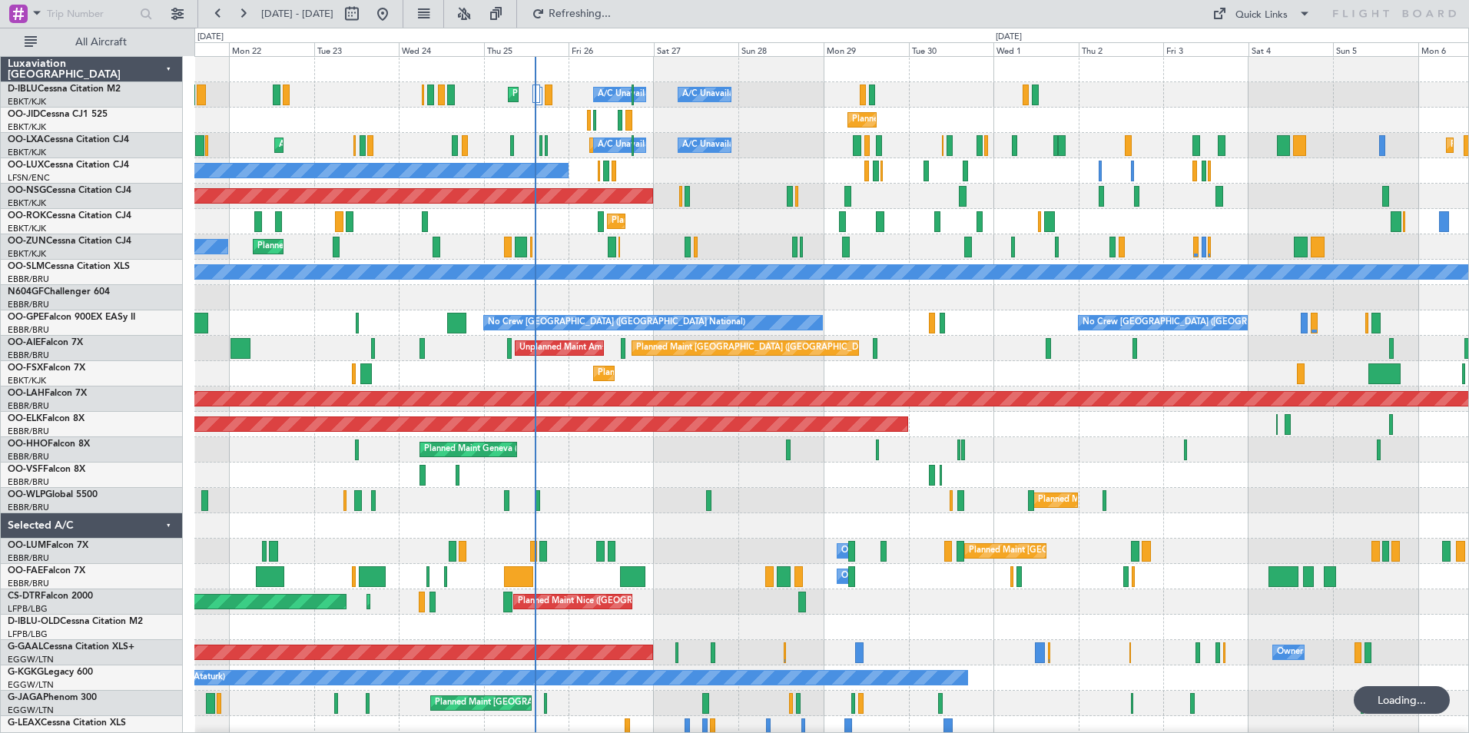
click at [593, 521] on div "A/C Unavailable [GEOGRAPHIC_DATA] ([GEOGRAPHIC_DATA] National) A/C Unavailable …" at bounding box center [831, 564] width 1274 height 1014
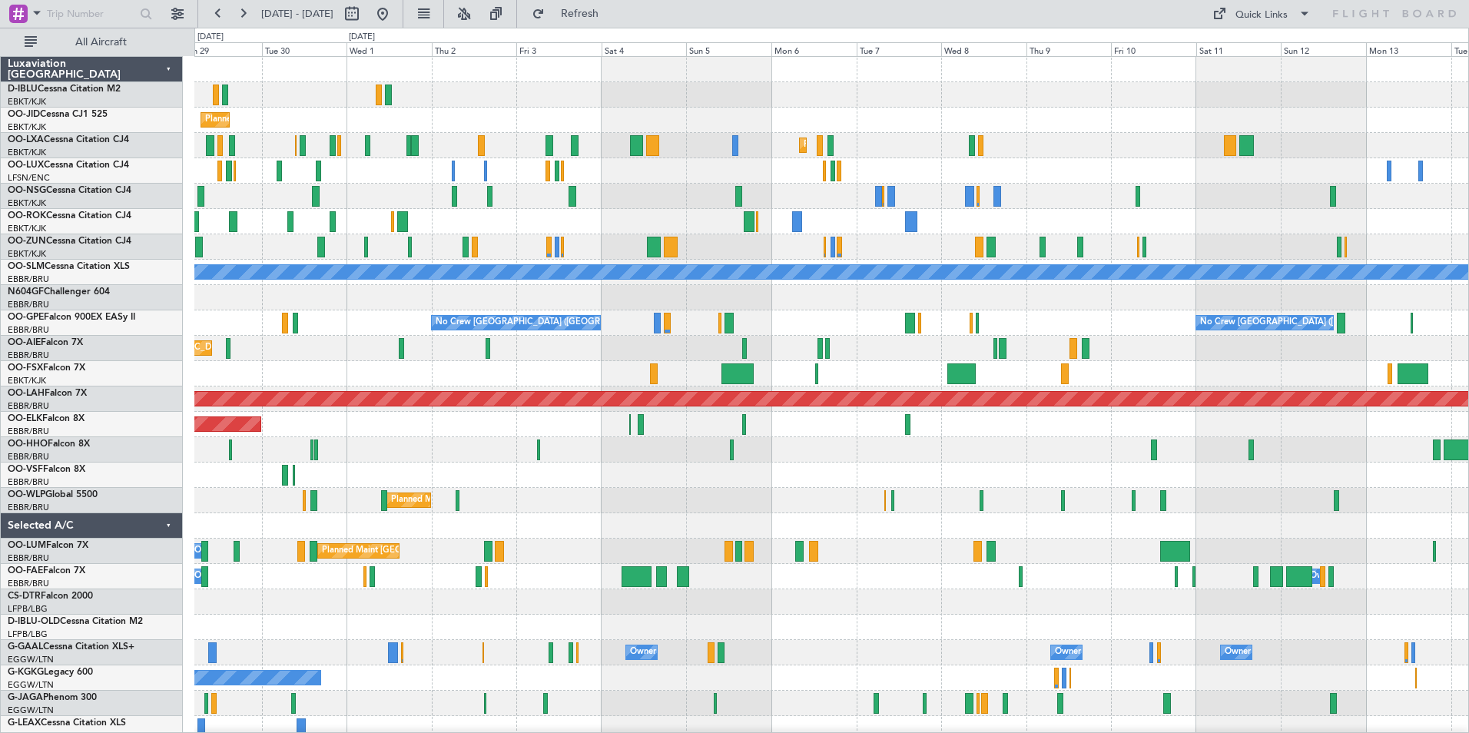
click at [588, 464] on div "A/C Unavailable [GEOGRAPHIC_DATA] ([GEOGRAPHIC_DATA] National) A/C Unavailable …" at bounding box center [831, 564] width 1274 height 1014
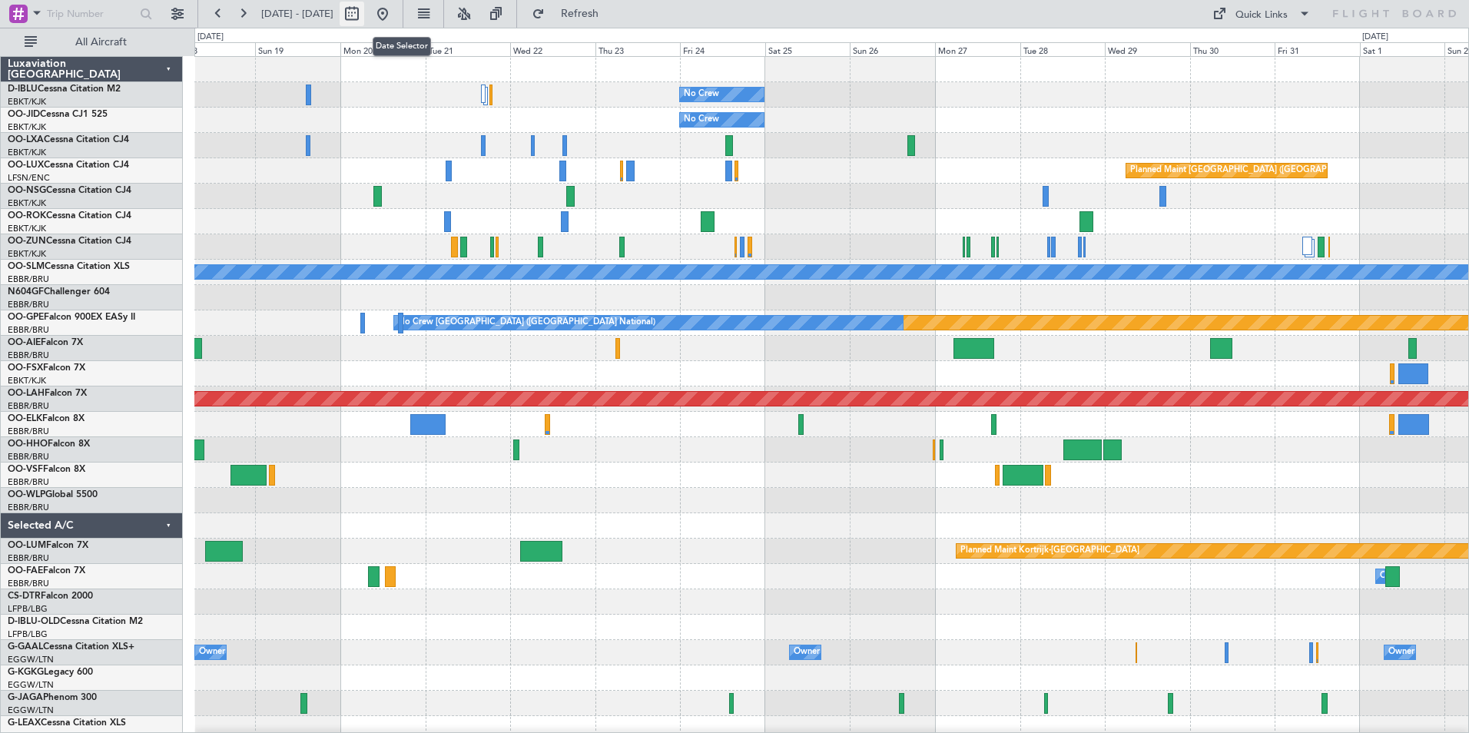
click at [364, 15] on button at bounding box center [352, 14] width 25 height 25
select select "10"
select select "2025"
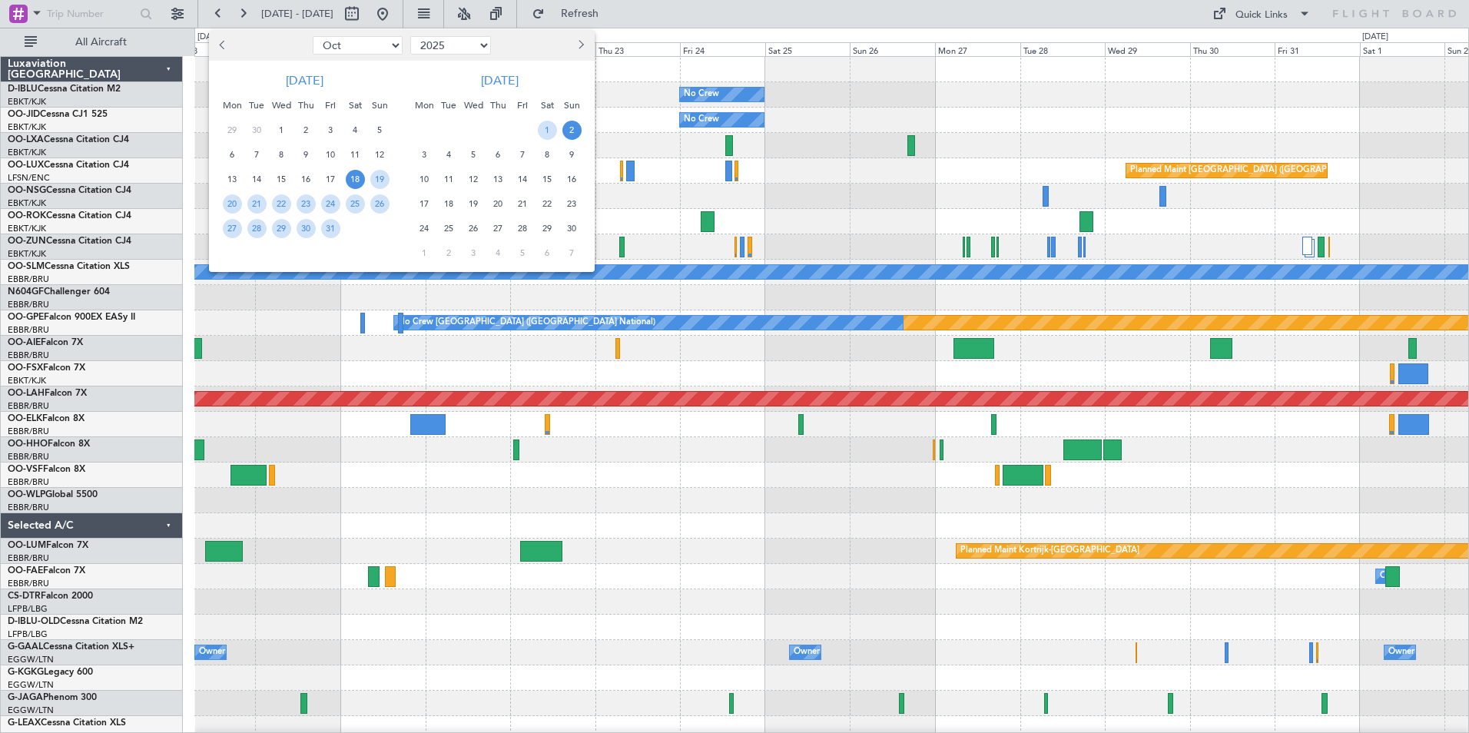
click at [367, 46] on select "Jan Feb Mar Apr May Jun [DATE] Aug Sep Oct Nov Dec" at bounding box center [358, 45] width 90 height 18
select select "12"
click at [313, 36] on select "Jan Feb Mar Apr May Jun [DATE] Aug Sep Oct Nov Dec" at bounding box center [358, 45] width 90 height 18
click at [332, 173] on span "19" at bounding box center [330, 179] width 19 height 19
click at [273, 224] on span "31" at bounding box center [281, 228] width 19 height 19
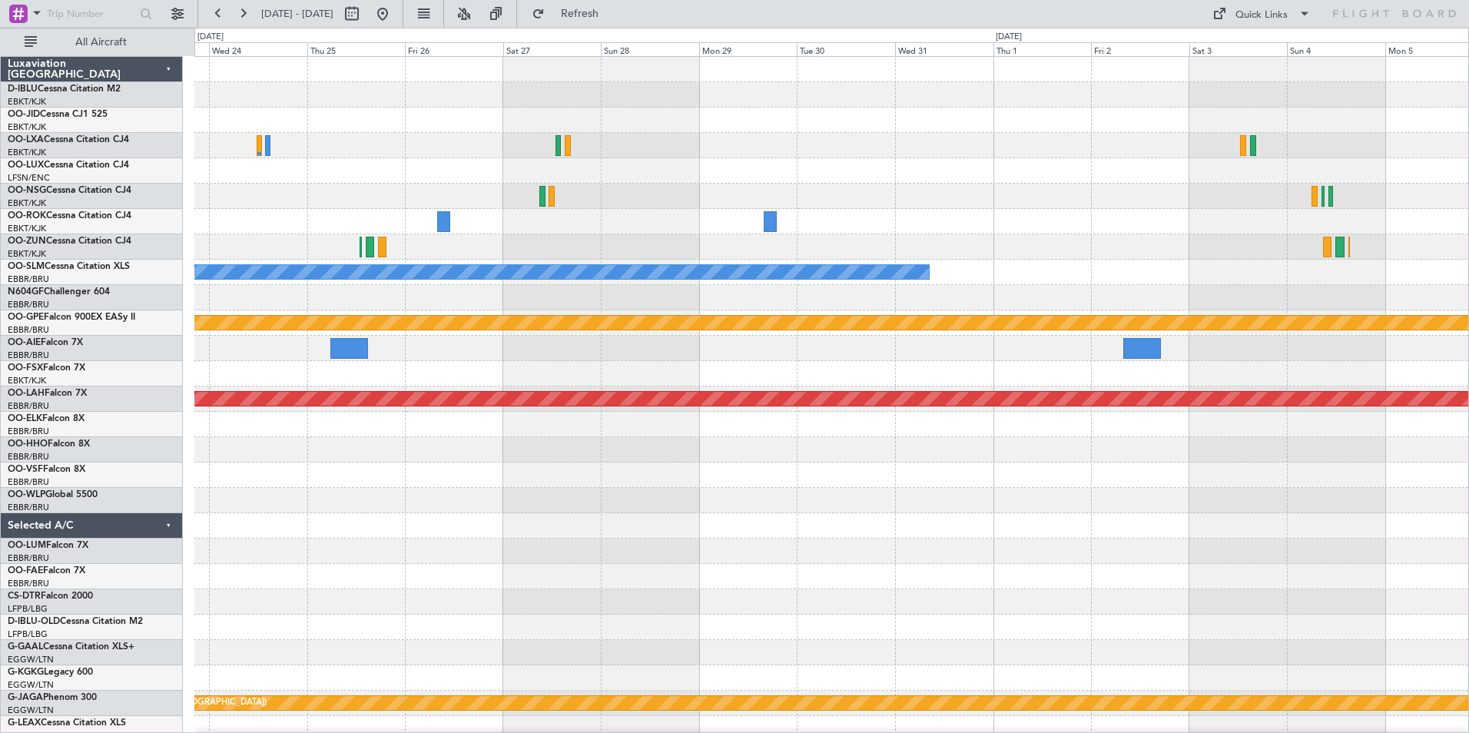
click at [506, 227] on div at bounding box center [831, 221] width 1274 height 25
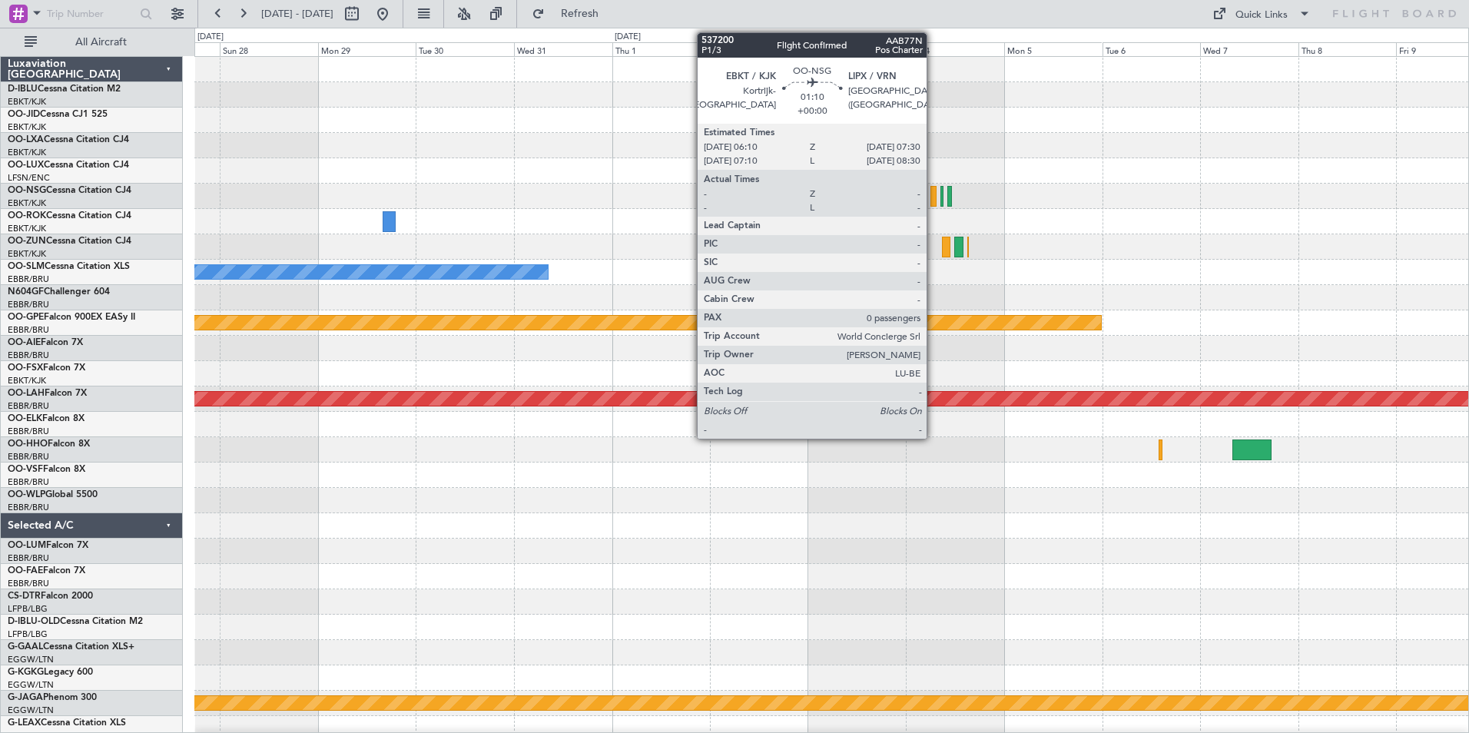
click at [934, 195] on div at bounding box center [934, 196] width 6 height 21
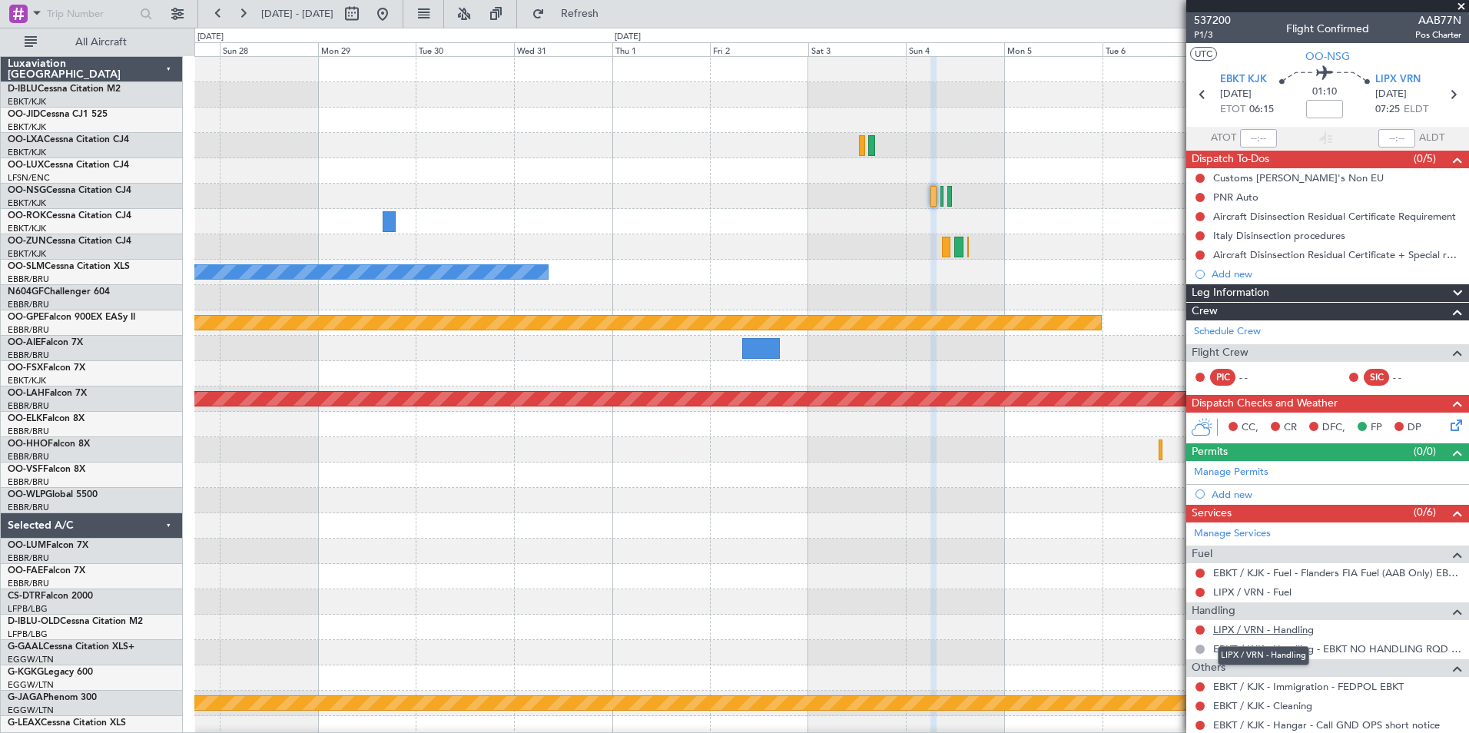
click at [1247, 628] on link "LIPX / VRN - Handling" at bounding box center [1263, 629] width 101 height 13
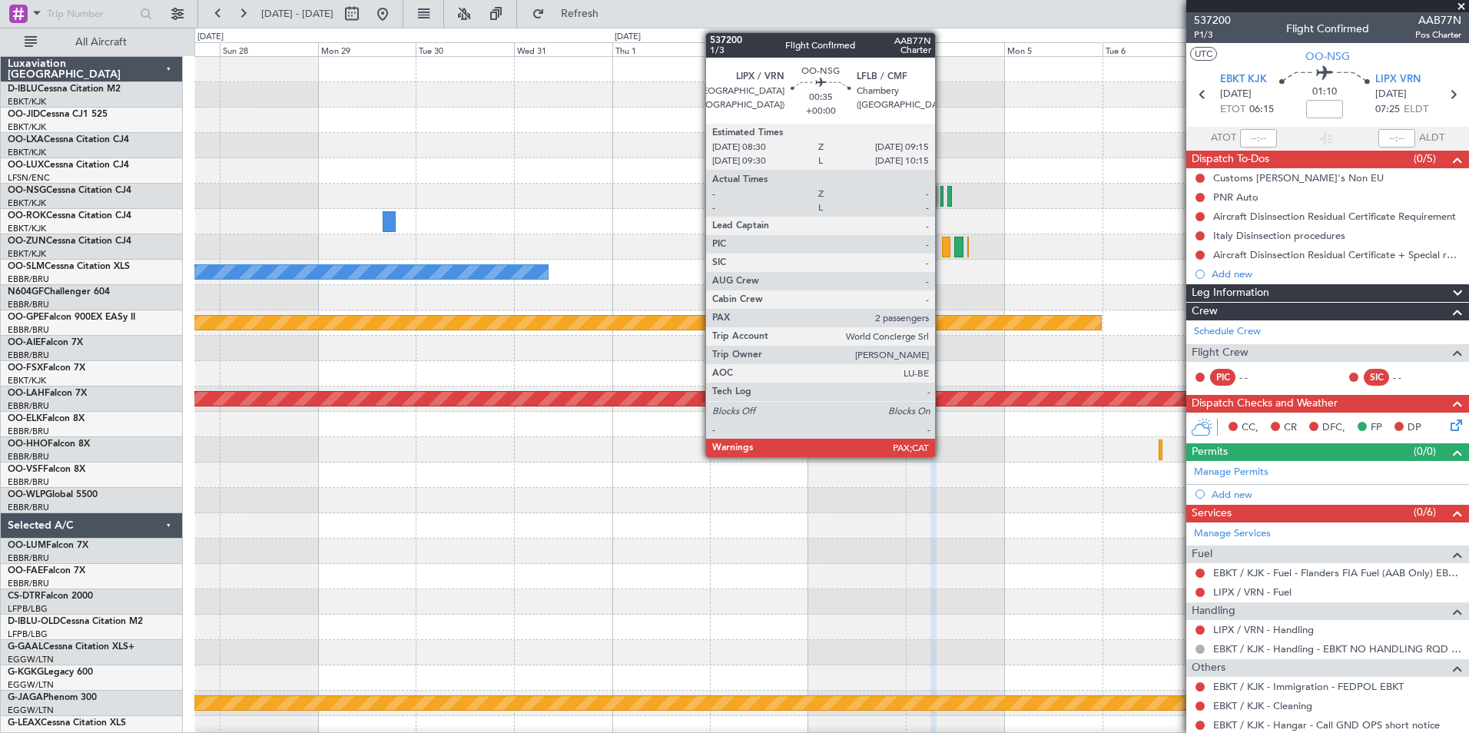
click at [942, 199] on div at bounding box center [942, 196] width 3 height 21
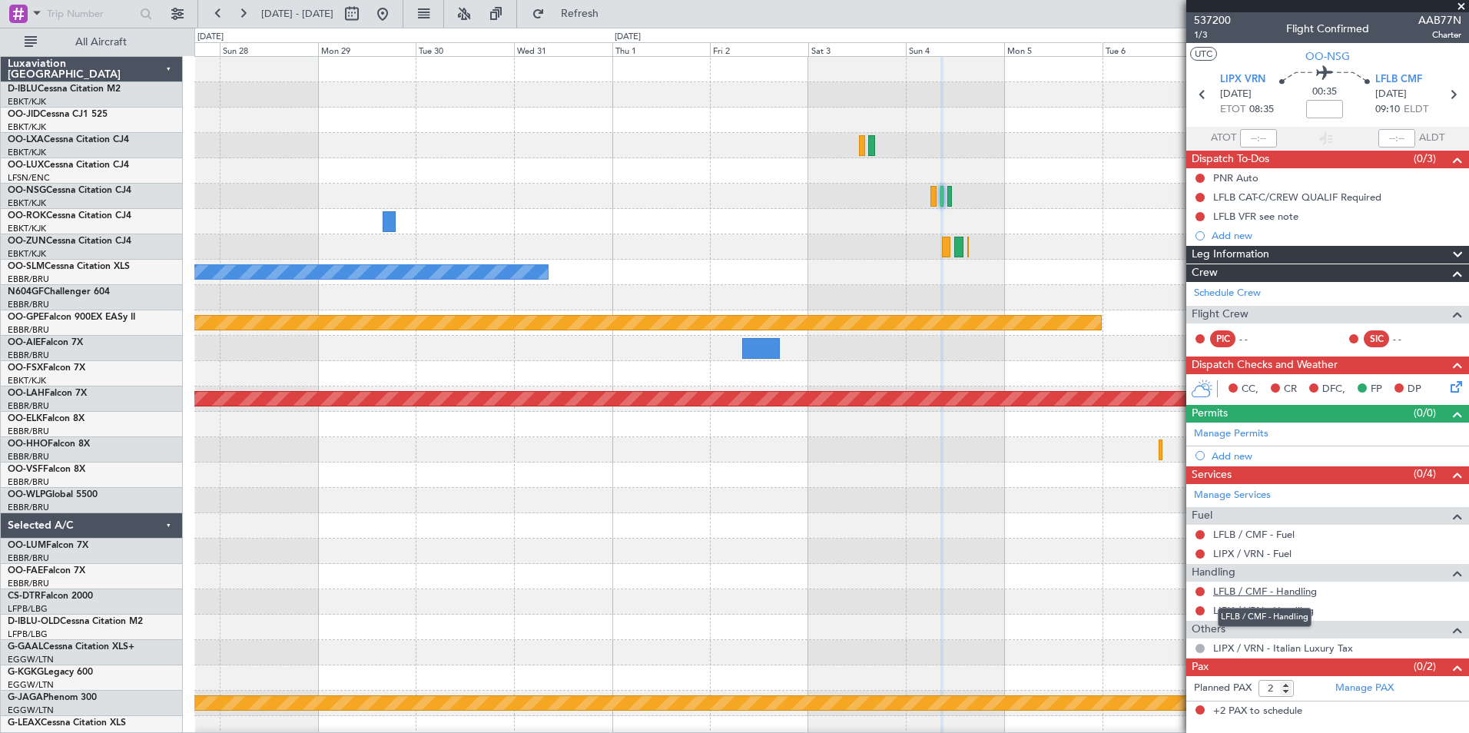
click at [1250, 590] on link "LFLB / CMF - Handling" at bounding box center [1265, 591] width 104 height 13
click at [1262, 611] on link "LIPX / VRN - Handling" at bounding box center [1263, 610] width 101 height 13
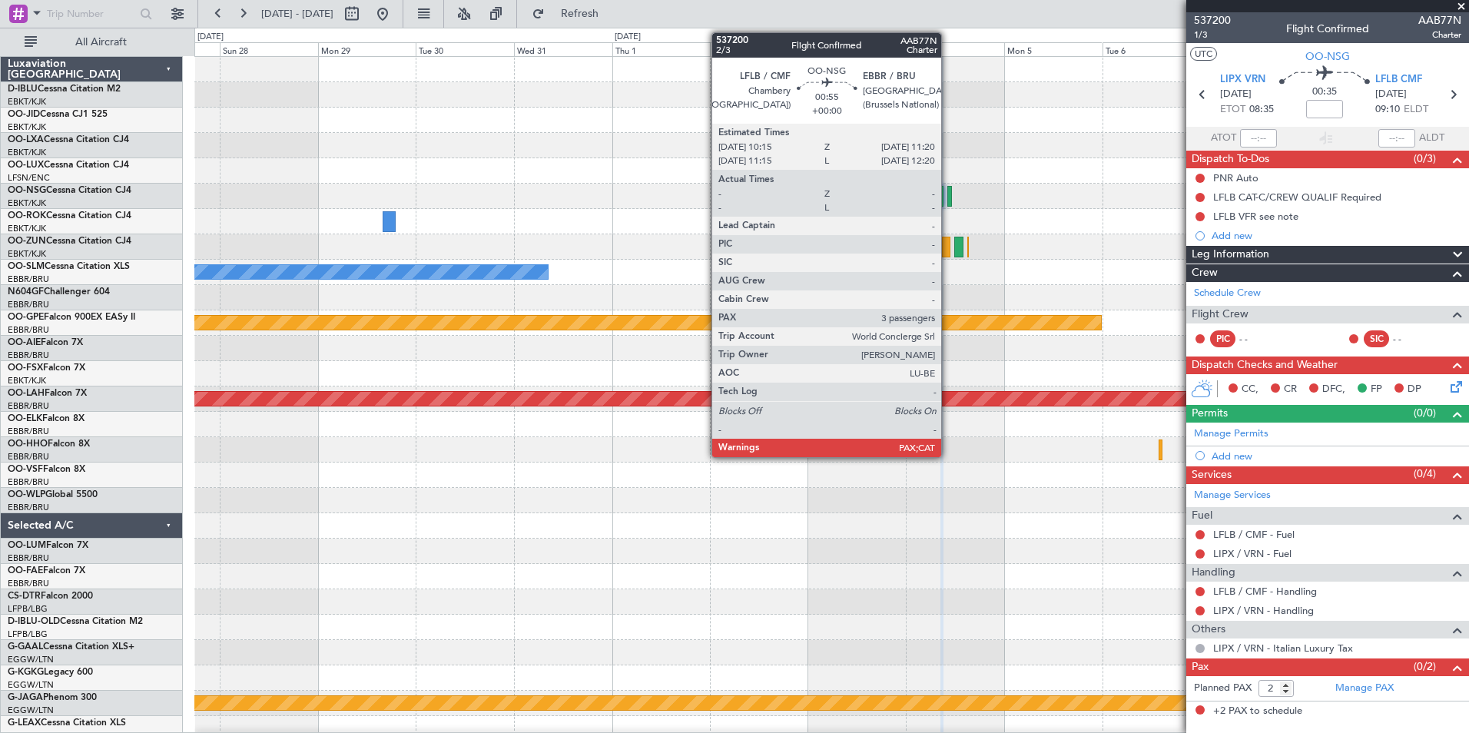
click at [948, 200] on div at bounding box center [950, 196] width 5 height 21
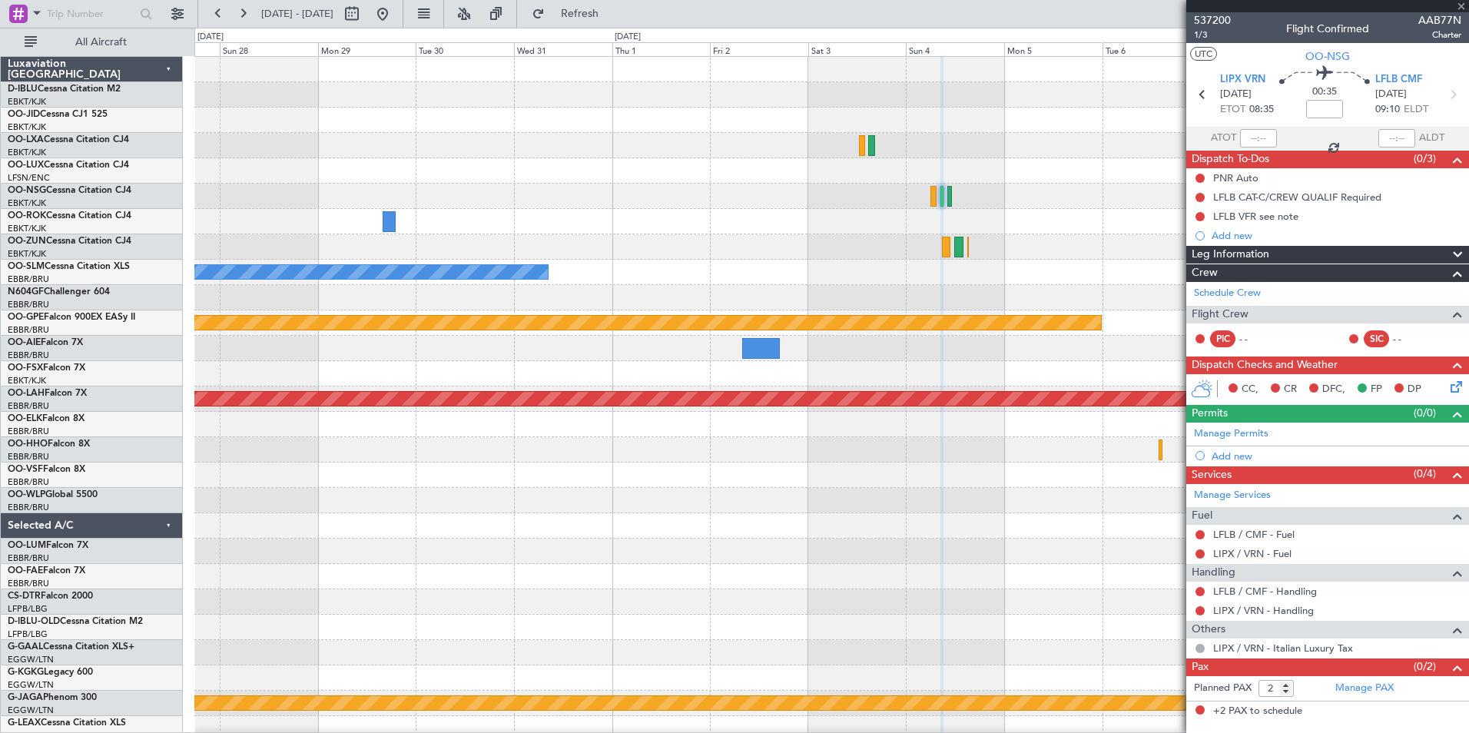
type input "3"
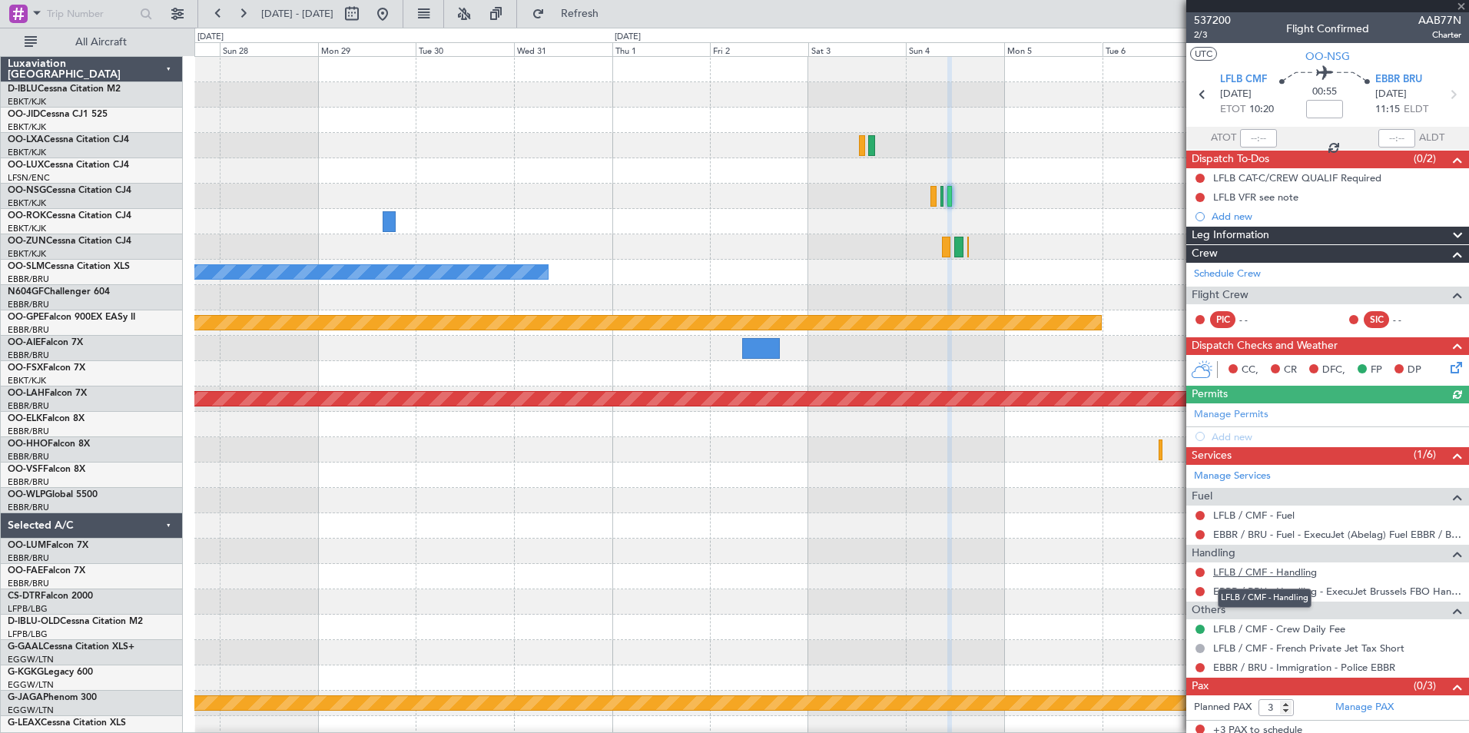
click at [1276, 574] on link "LFLB / CMF - Handling" at bounding box center [1265, 572] width 104 height 13
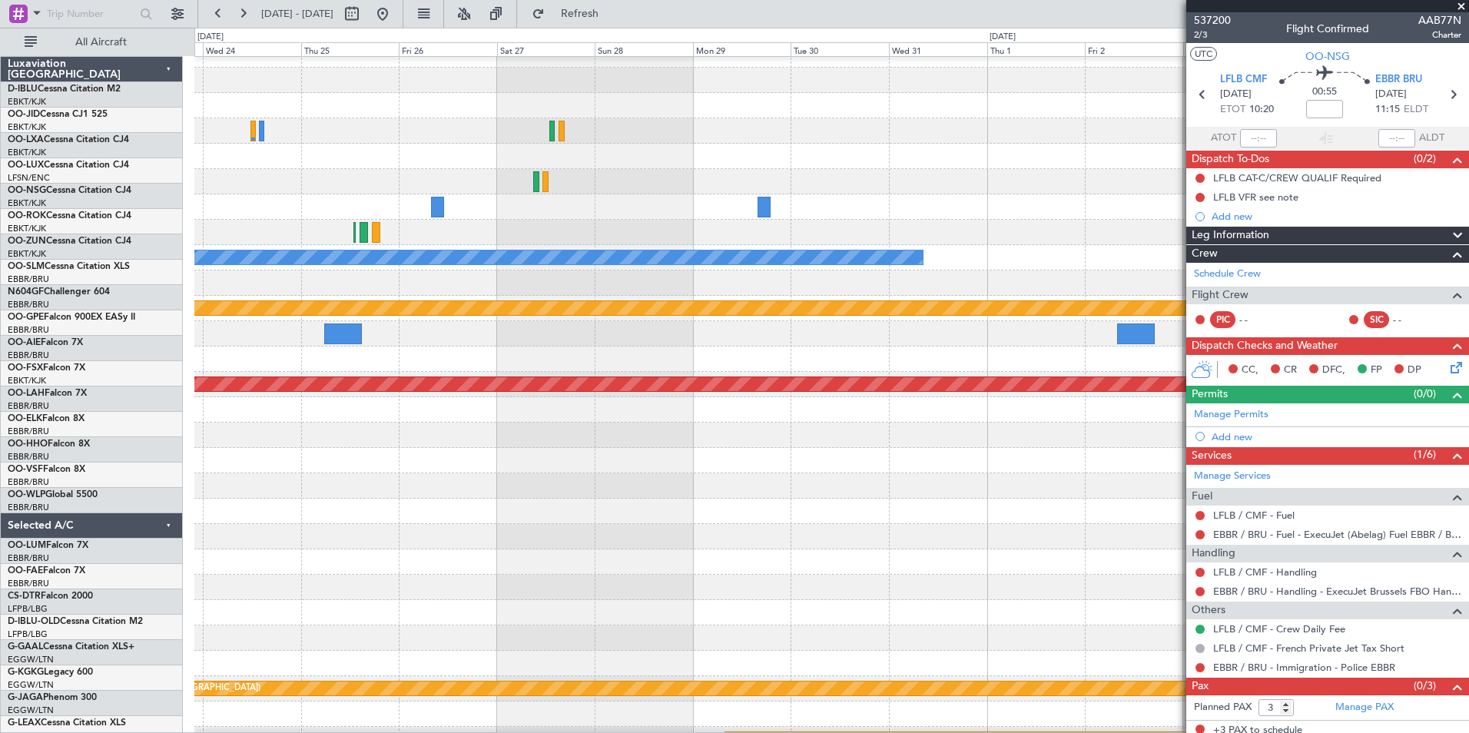
click at [1149, 268] on div "A/C Unavailable [GEOGRAPHIC_DATA]" at bounding box center [831, 257] width 1274 height 25
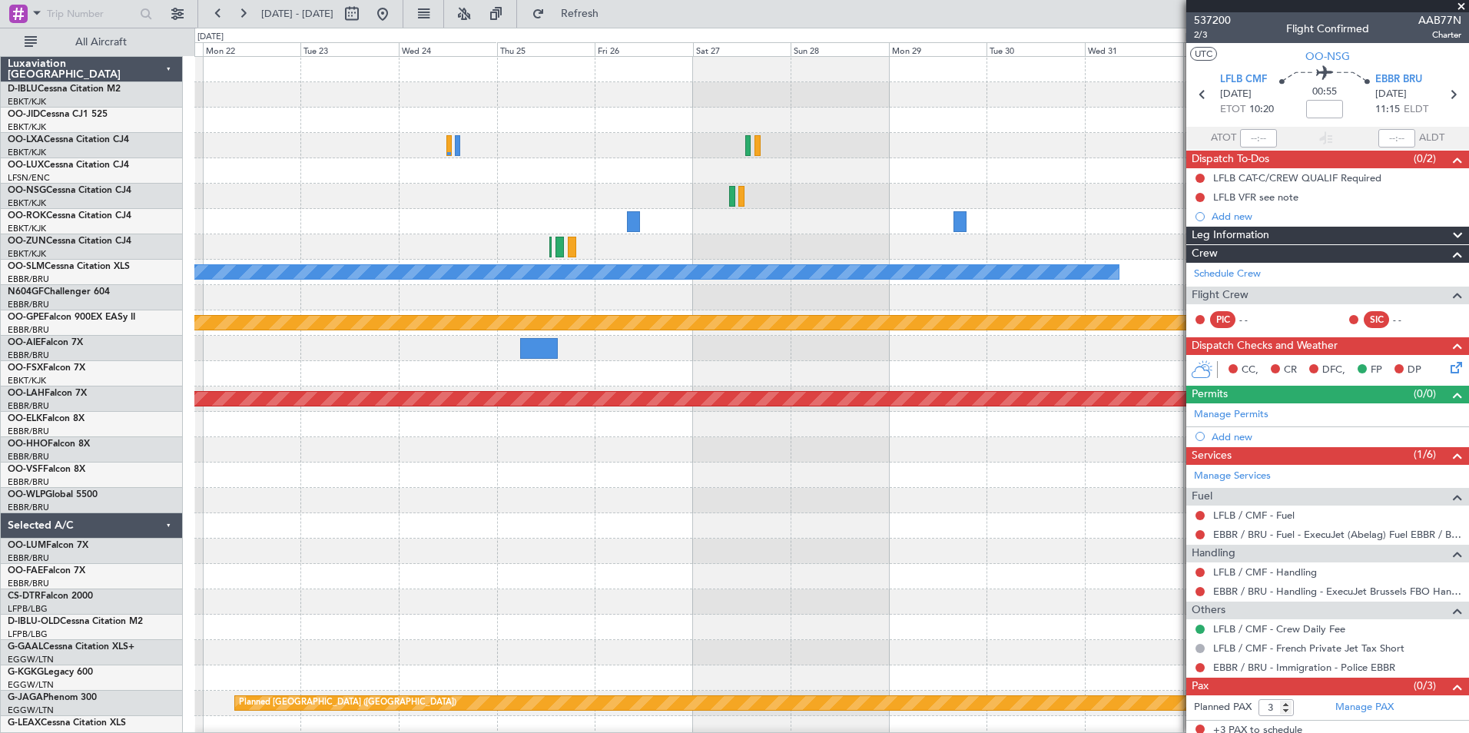
click at [870, 267] on div "A/C Unavailable [GEOGRAPHIC_DATA] null [GEOGRAPHIC_DATA]-[GEOGRAPHIC_DATA] Plan…" at bounding box center [831, 539] width 1274 height 964
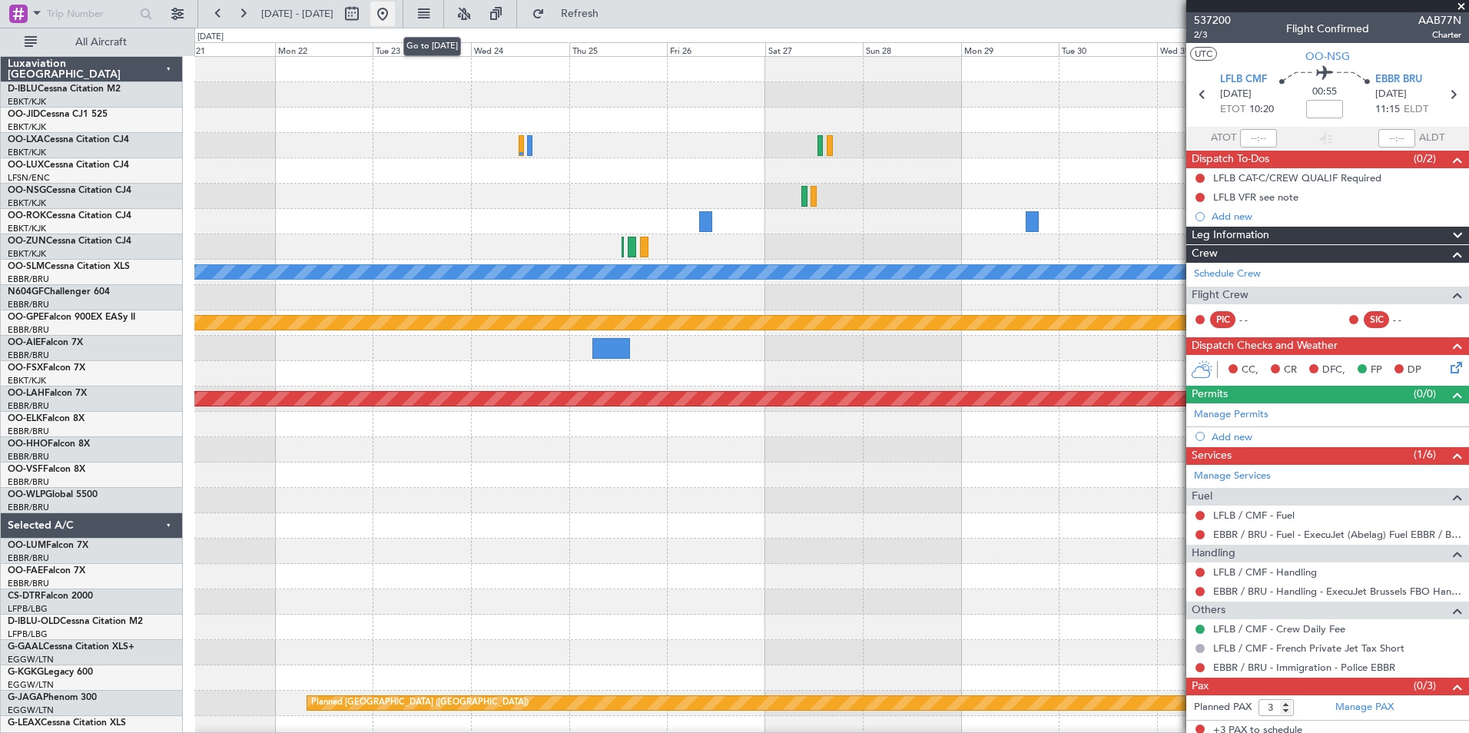
click at [395, 15] on button at bounding box center [382, 14] width 25 height 25
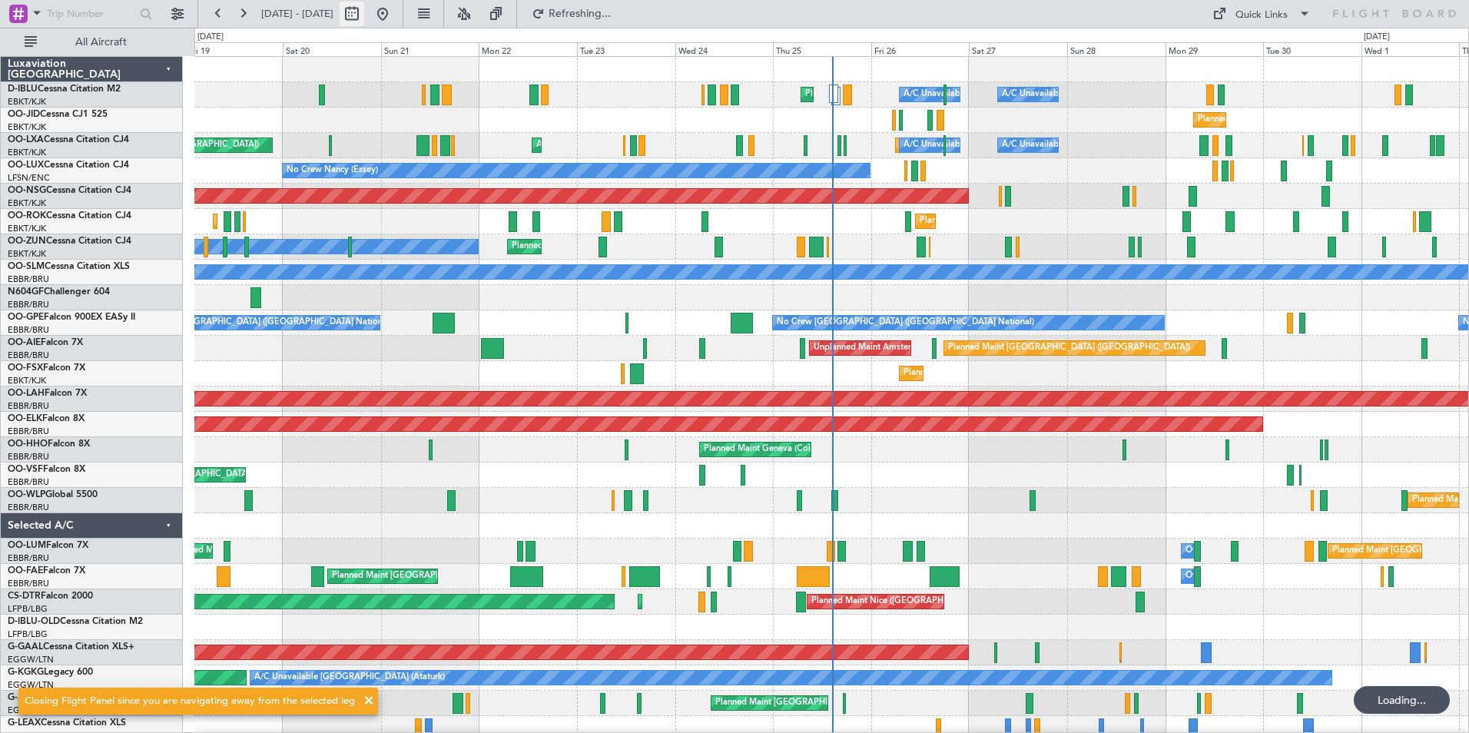
click at [364, 15] on button at bounding box center [352, 14] width 25 height 25
select select "9"
select select "2025"
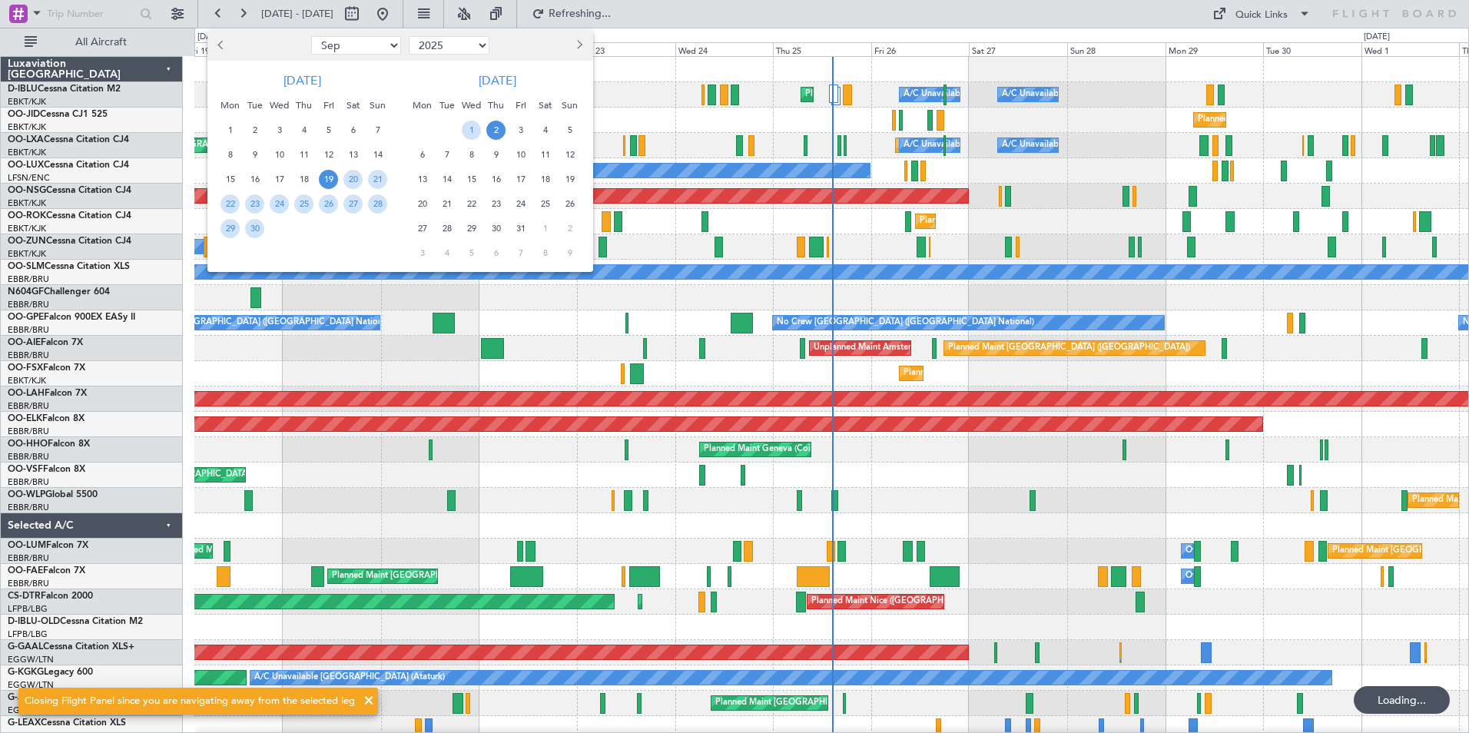
click at [367, 45] on select "Jan Feb Mar Apr May Jun [DATE] Aug Sep Oct Nov Dec" at bounding box center [356, 45] width 90 height 18
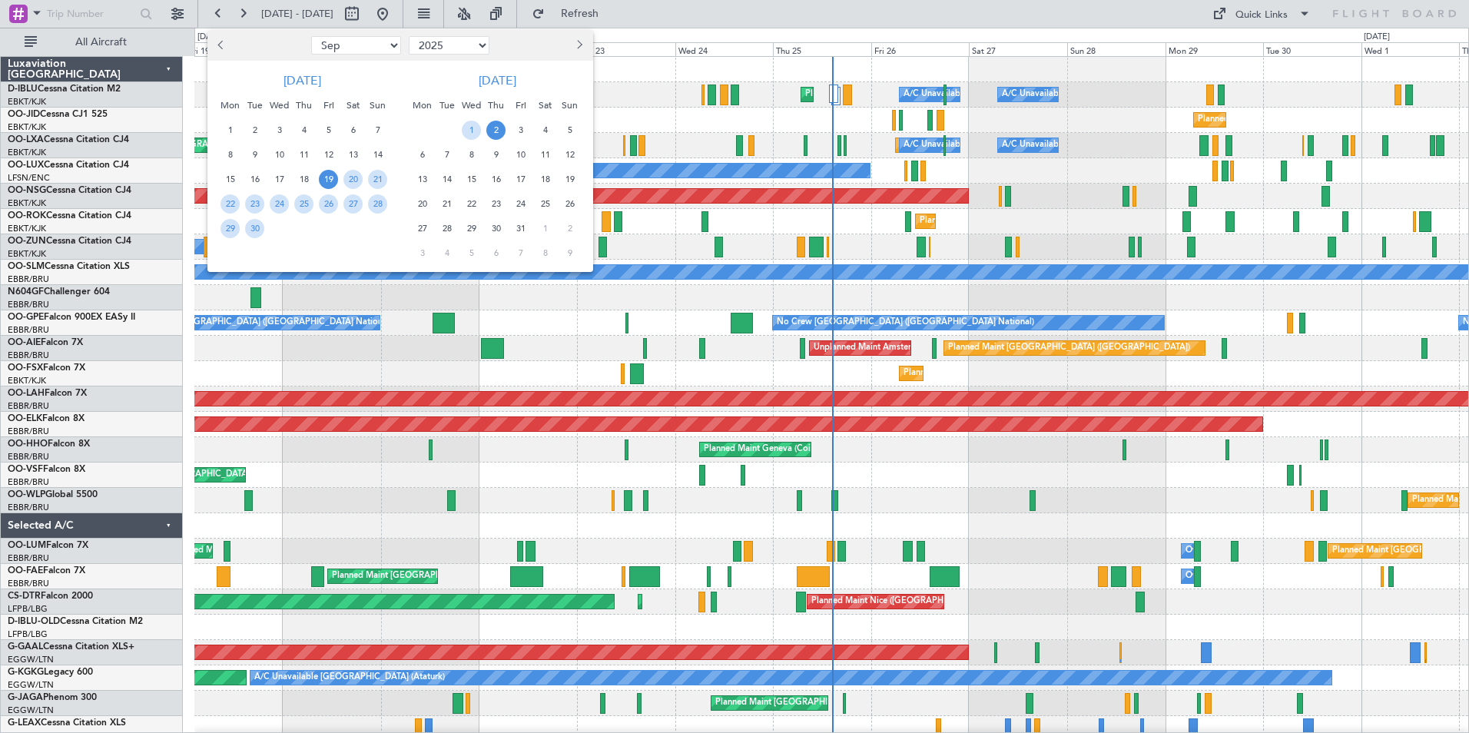
select select "12"
click at [311, 36] on select "Jan Feb Mar Apr May Jun [DATE] Aug Sep Oct Nov Dec" at bounding box center [356, 45] width 90 height 18
click at [334, 156] on span "12" at bounding box center [328, 154] width 19 height 19
click at [331, 203] on span "26" at bounding box center [328, 203] width 19 height 19
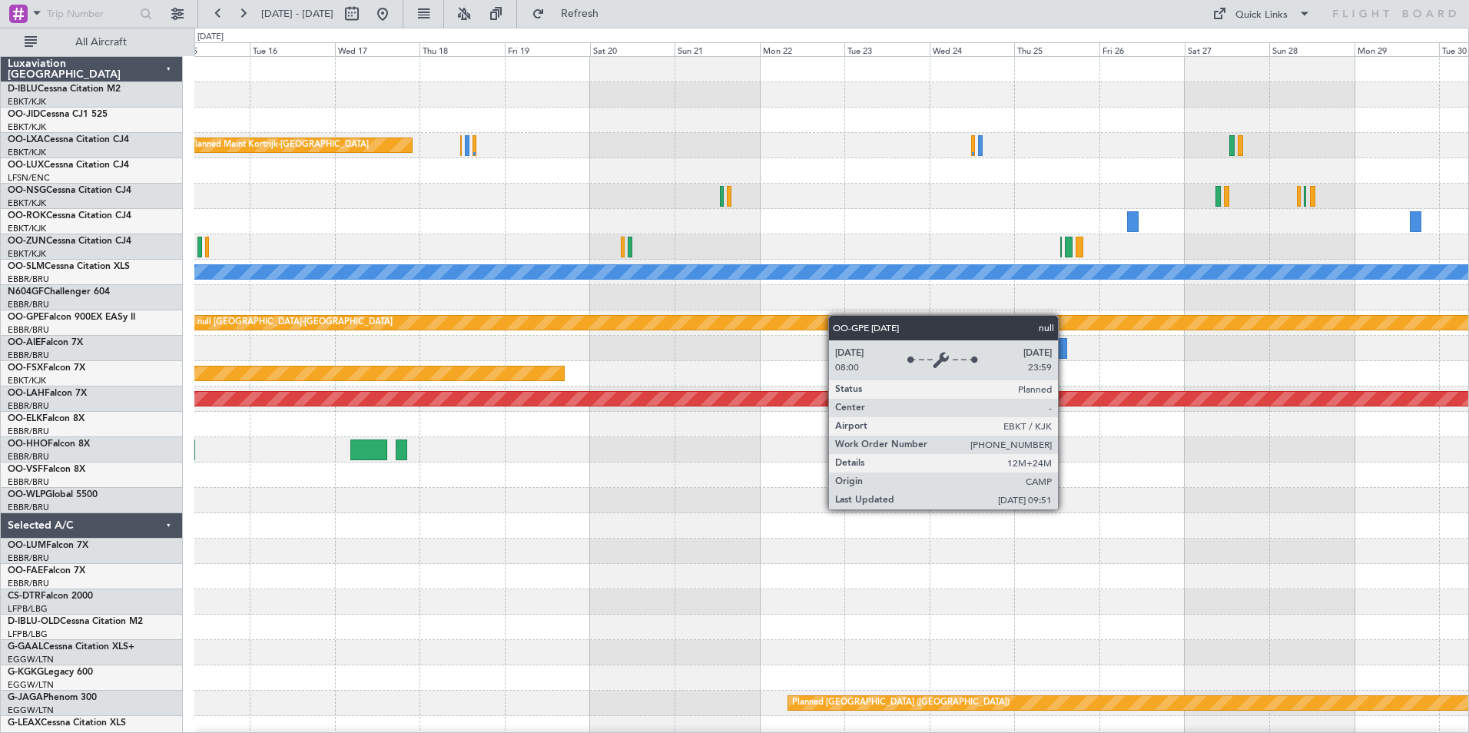
click at [778, 325] on div "Planned Maint Kortrijk-[GEOGRAPHIC_DATA] A/C Unavailable [GEOGRAPHIC_DATA] null…" at bounding box center [831, 539] width 1274 height 964
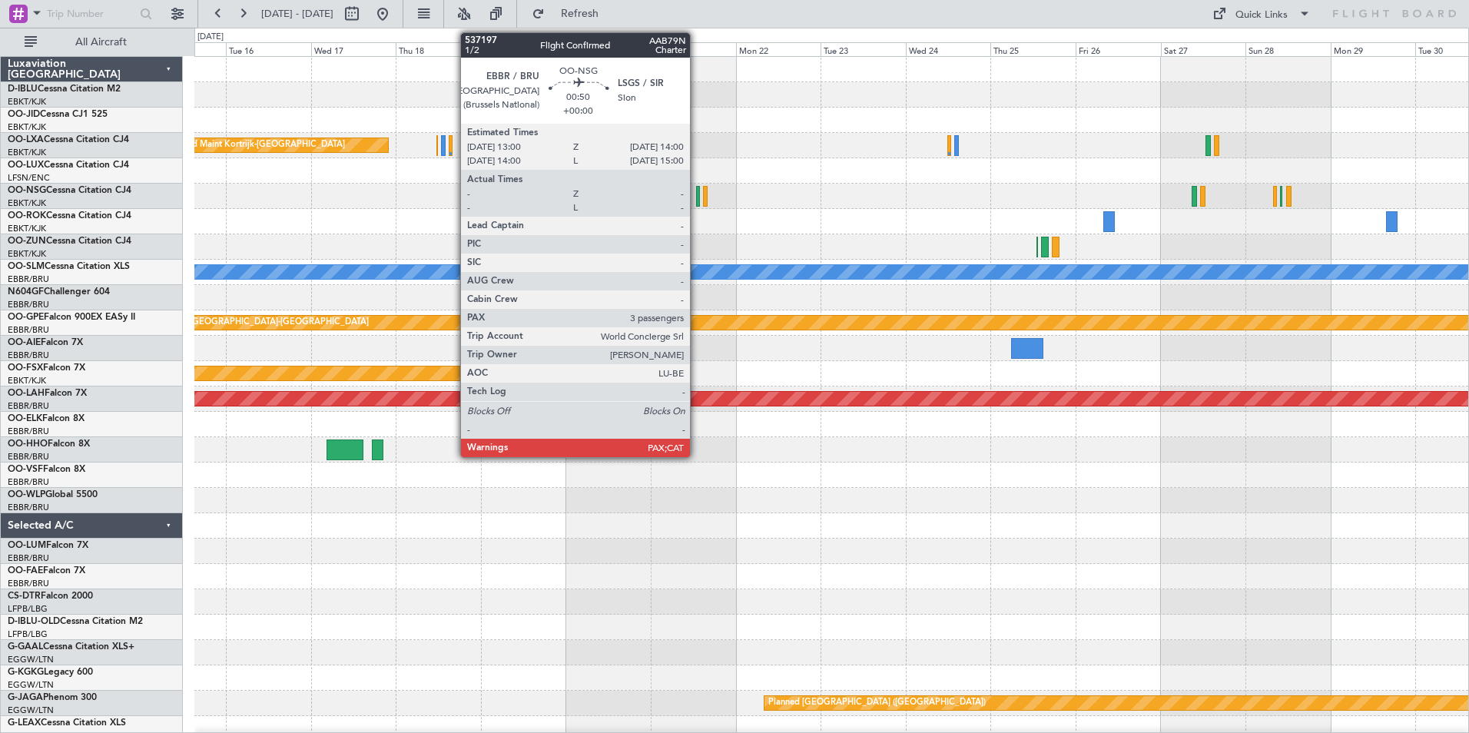
click at [697, 193] on div at bounding box center [698, 196] width 4 height 21
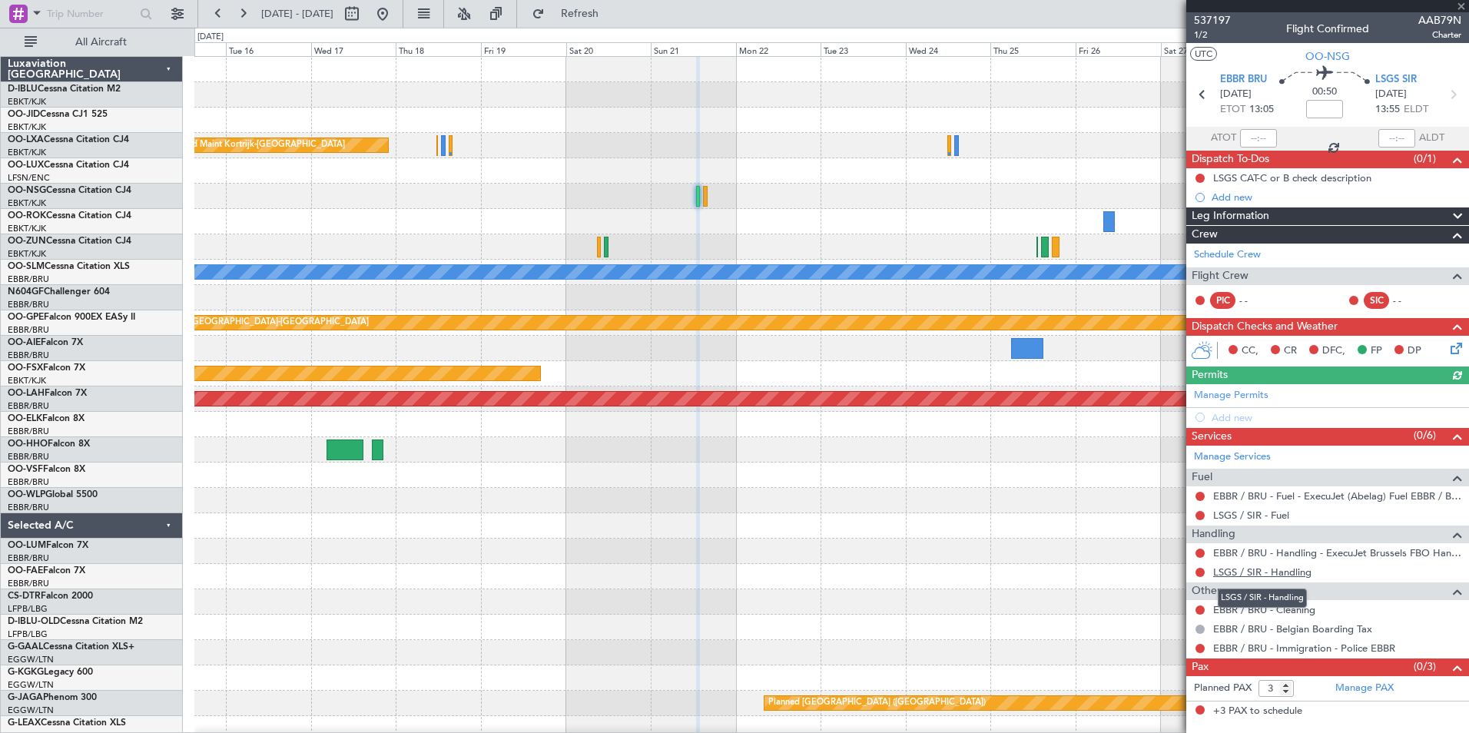
click at [1257, 566] on link "LSGS / SIR - Handling" at bounding box center [1262, 572] width 98 height 13
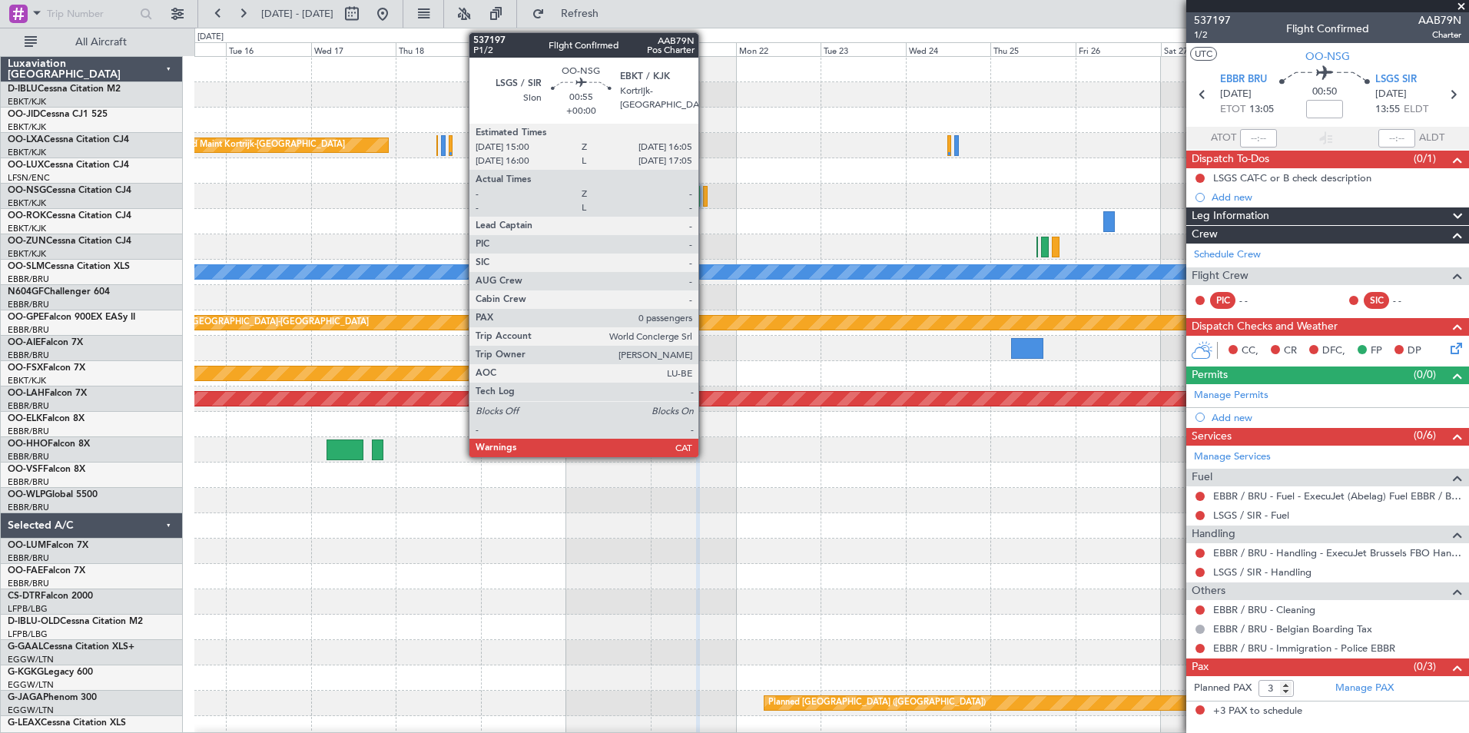
click at [705, 195] on div at bounding box center [705, 196] width 4 height 21
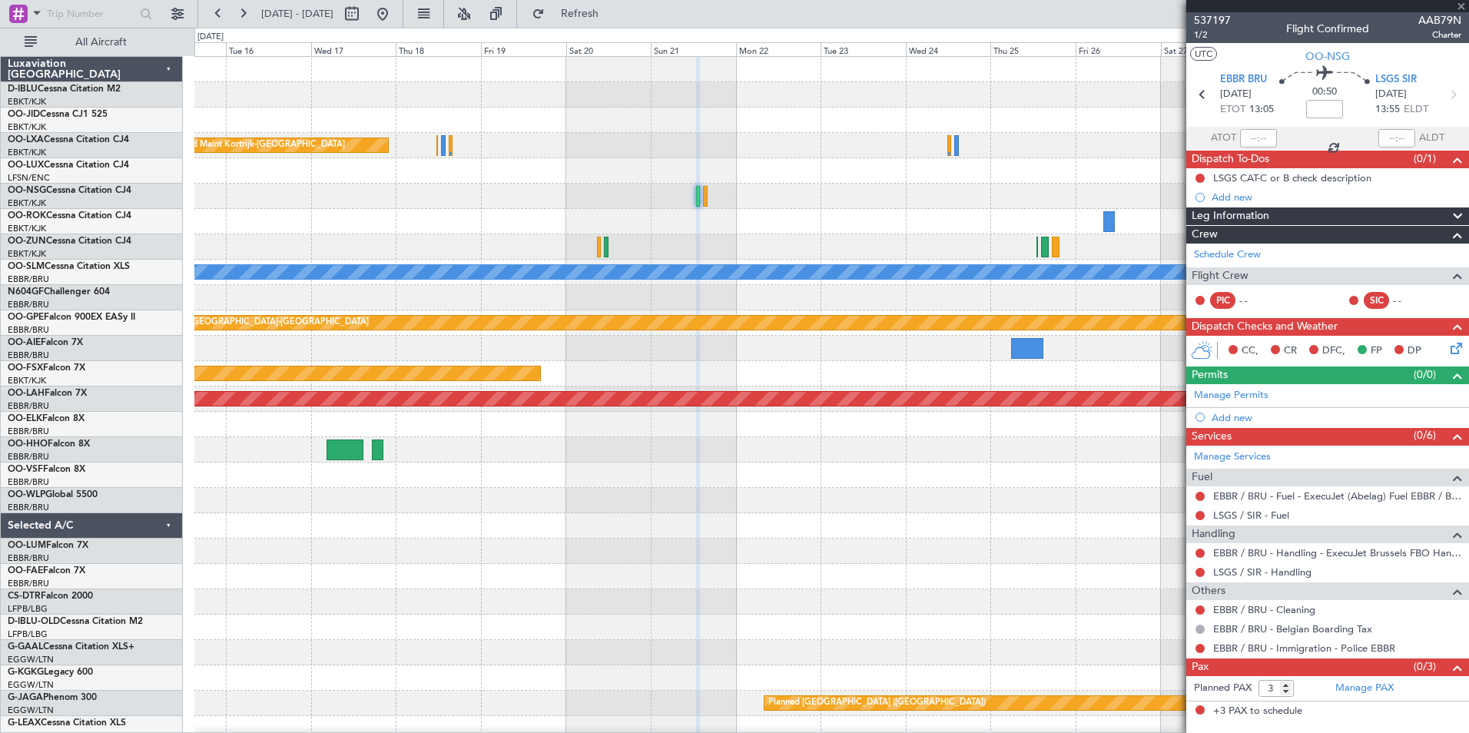
type input "0"
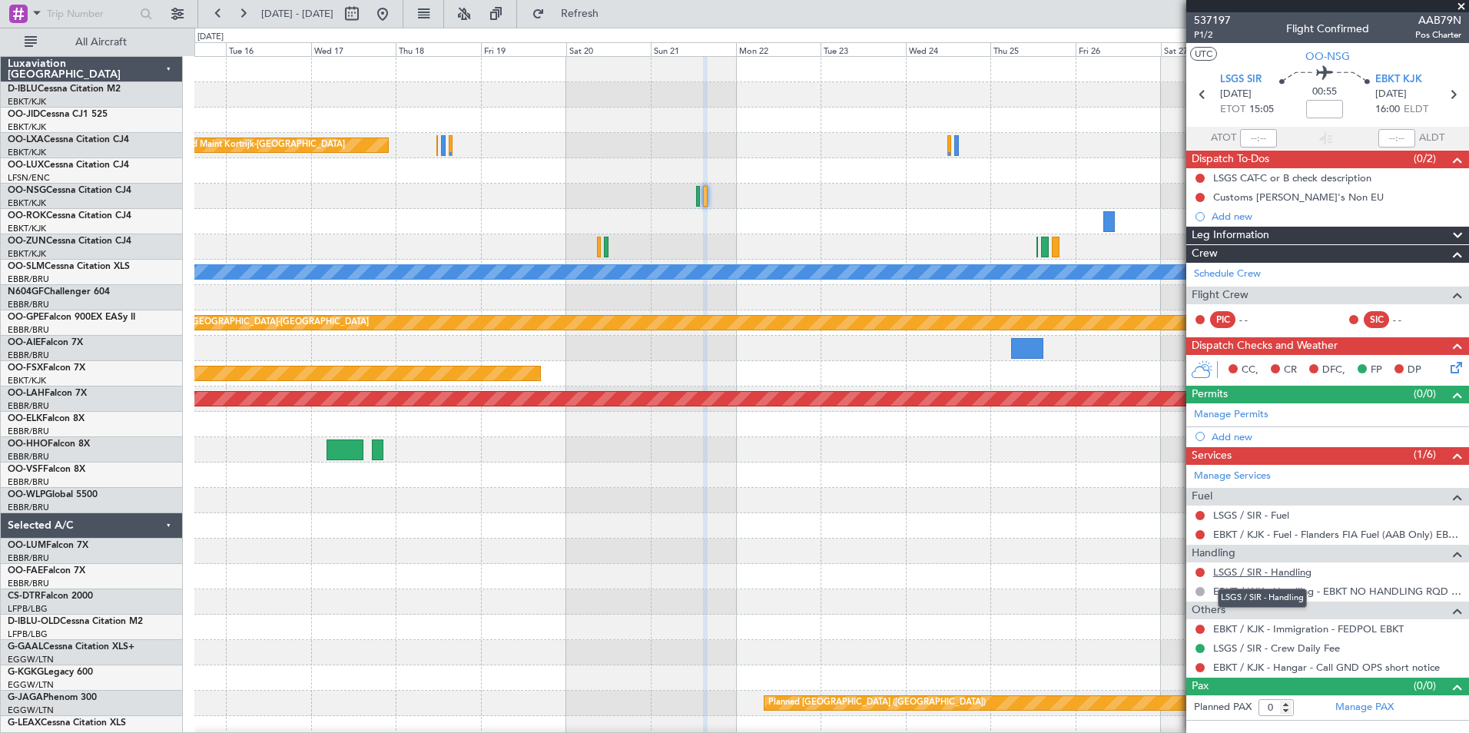
click at [1244, 568] on link "LSGS / SIR - Handling" at bounding box center [1262, 572] width 98 height 13
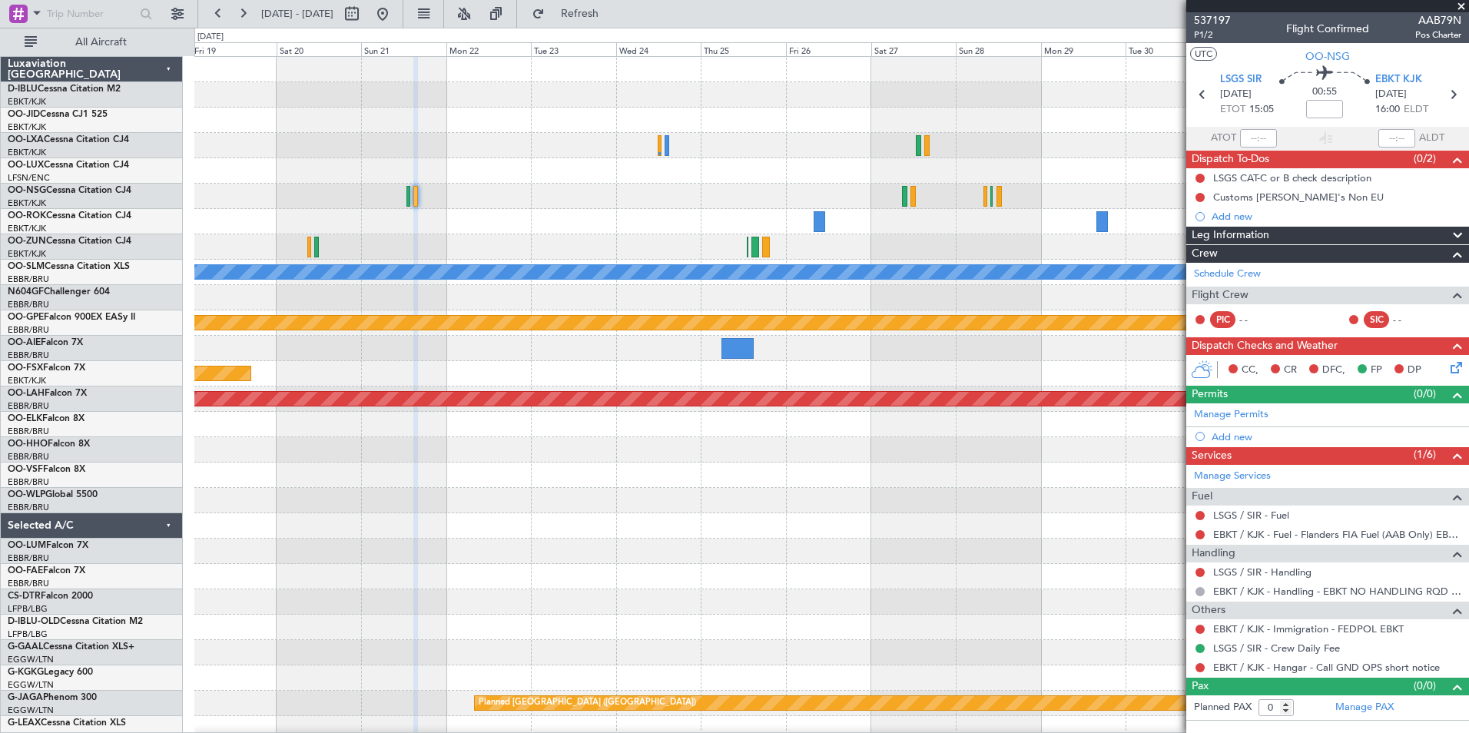
click at [497, 266] on div "Planned Maint Kortrijk-[GEOGRAPHIC_DATA] A/C Unavailable [GEOGRAPHIC_DATA] null…" at bounding box center [831, 539] width 1274 height 964
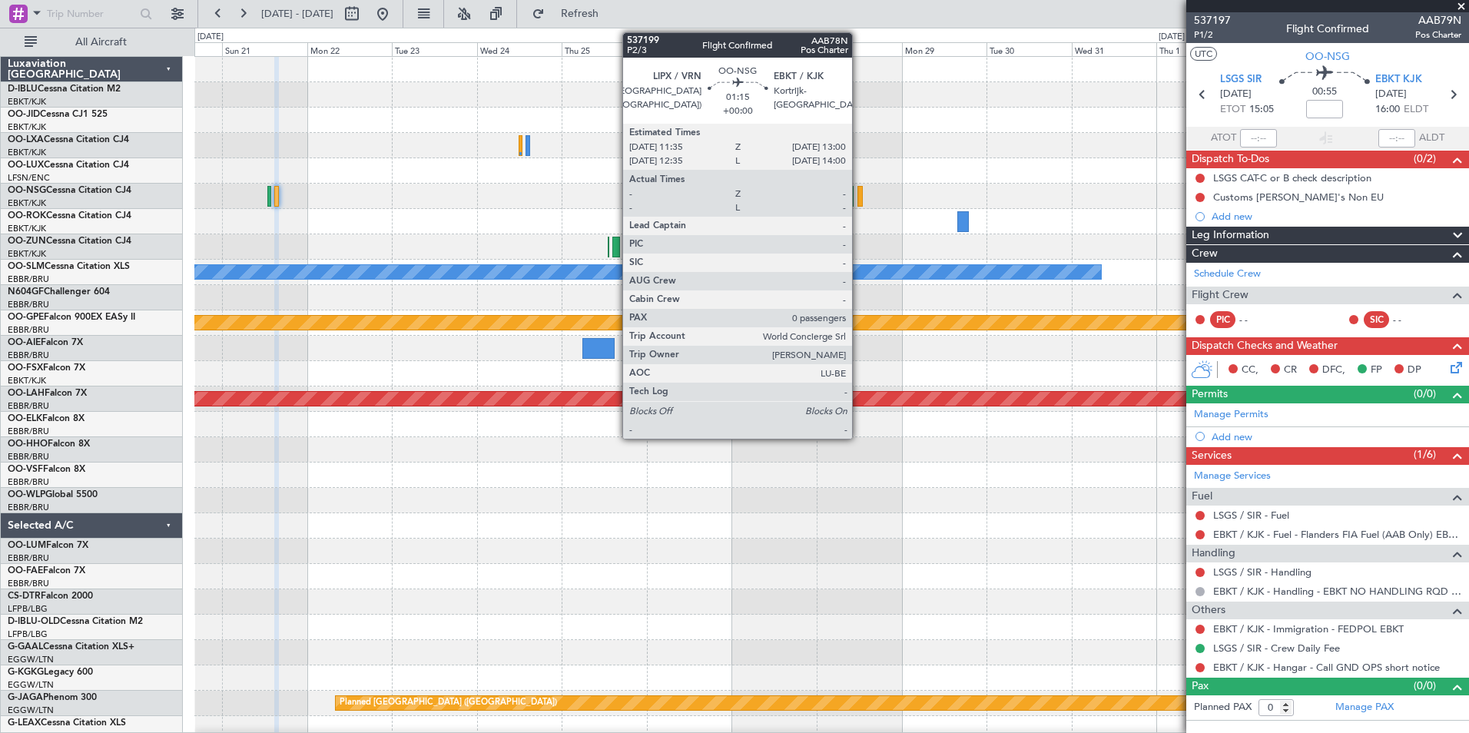
click at [859, 201] on div at bounding box center [860, 196] width 5 height 21
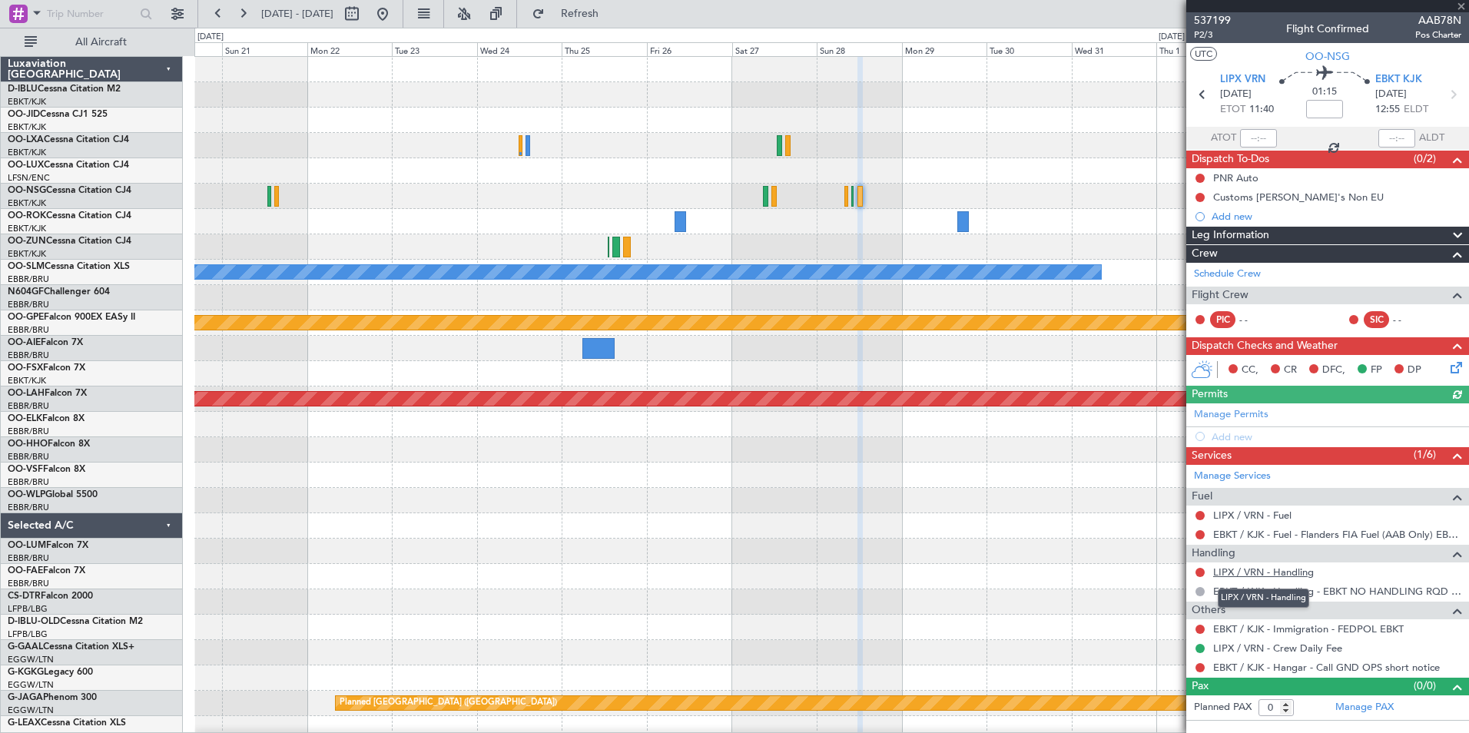
click at [1251, 573] on link "LIPX / VRN - Handling" at bounding box center [1263, 572] width 101 height 13
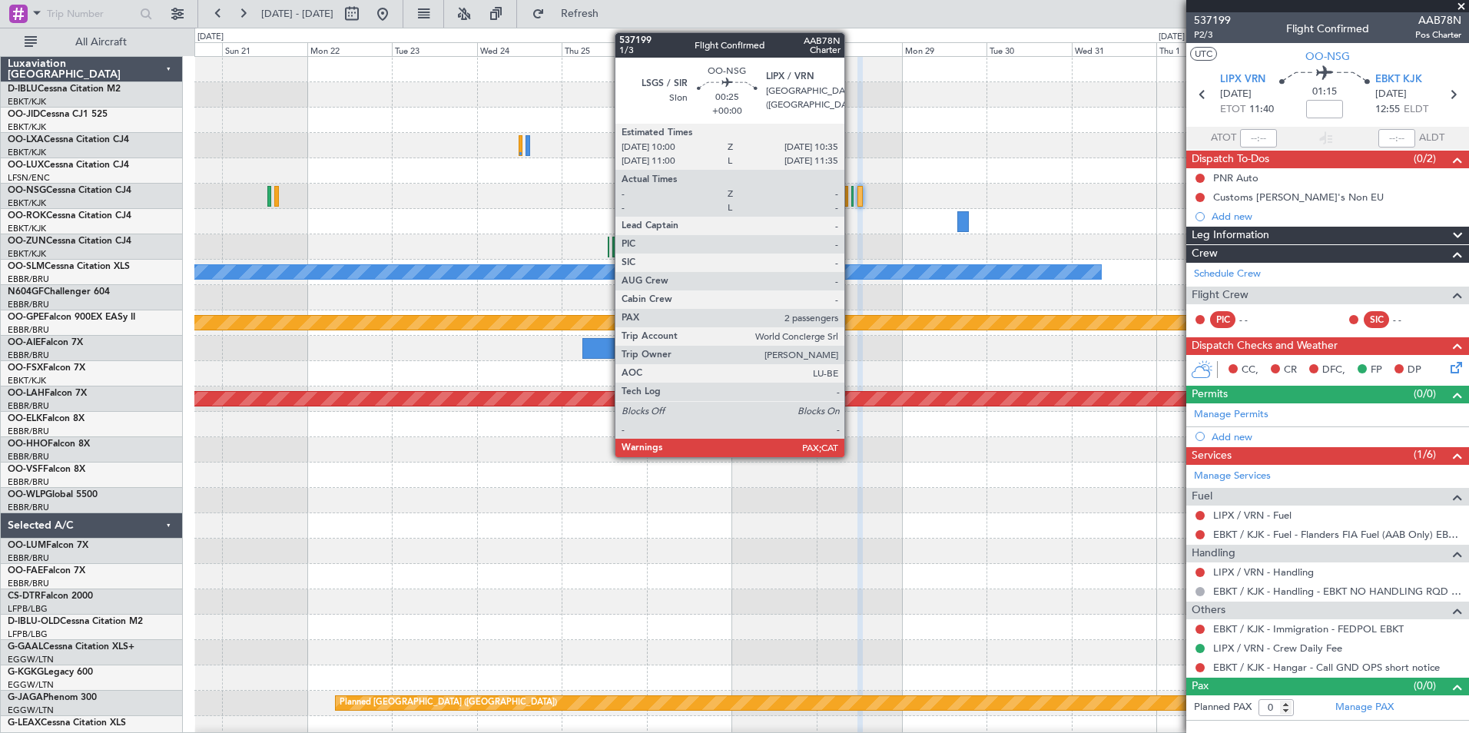
click at [851, 200] on div at bounding box center [852, 196] width 2 height 21
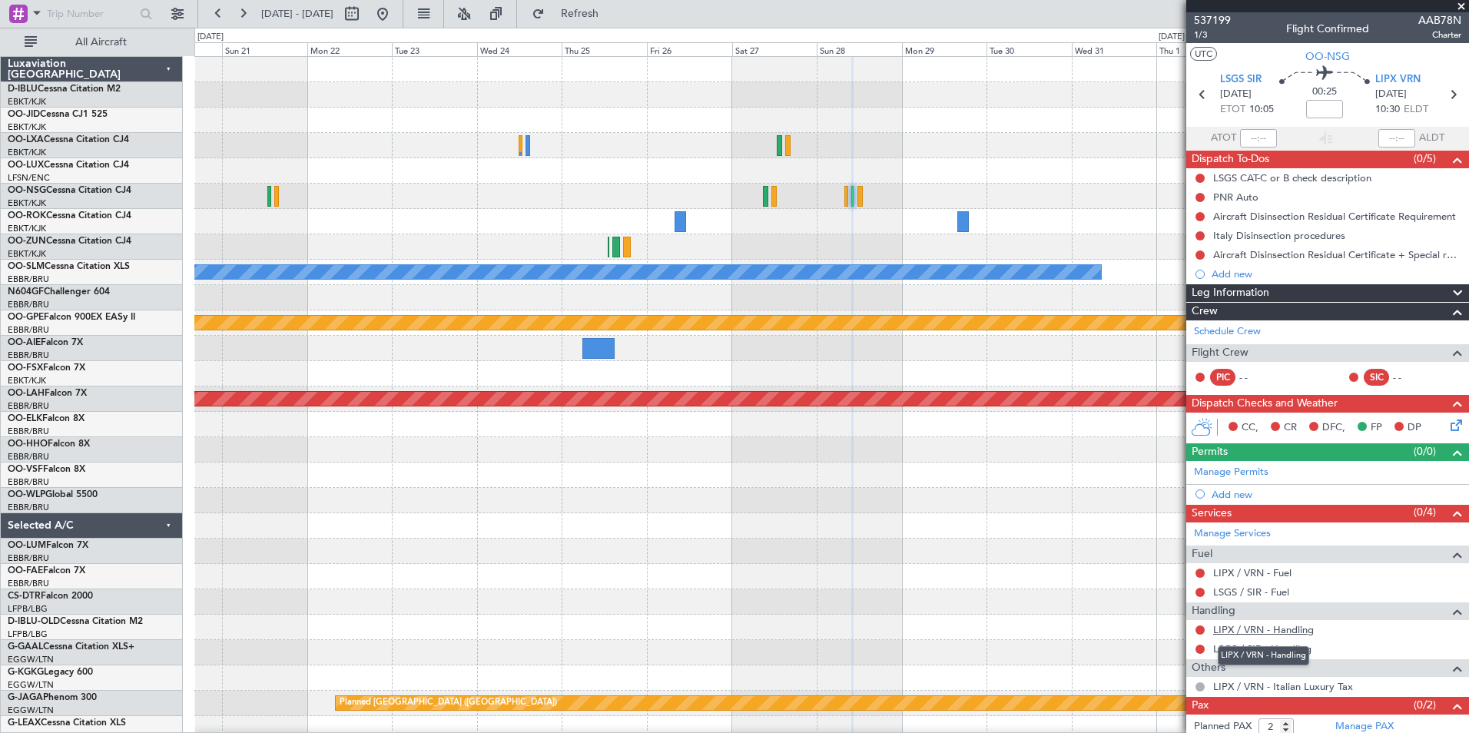
click at [1246, 627] on link "LIPX / VRN - Handling" at bounding box center [1263, 629] width 101 height 13
click at [1239, 654] on link "LSGS / SIR - Handling" at bounding box center [1262, 648] width 98 height 13
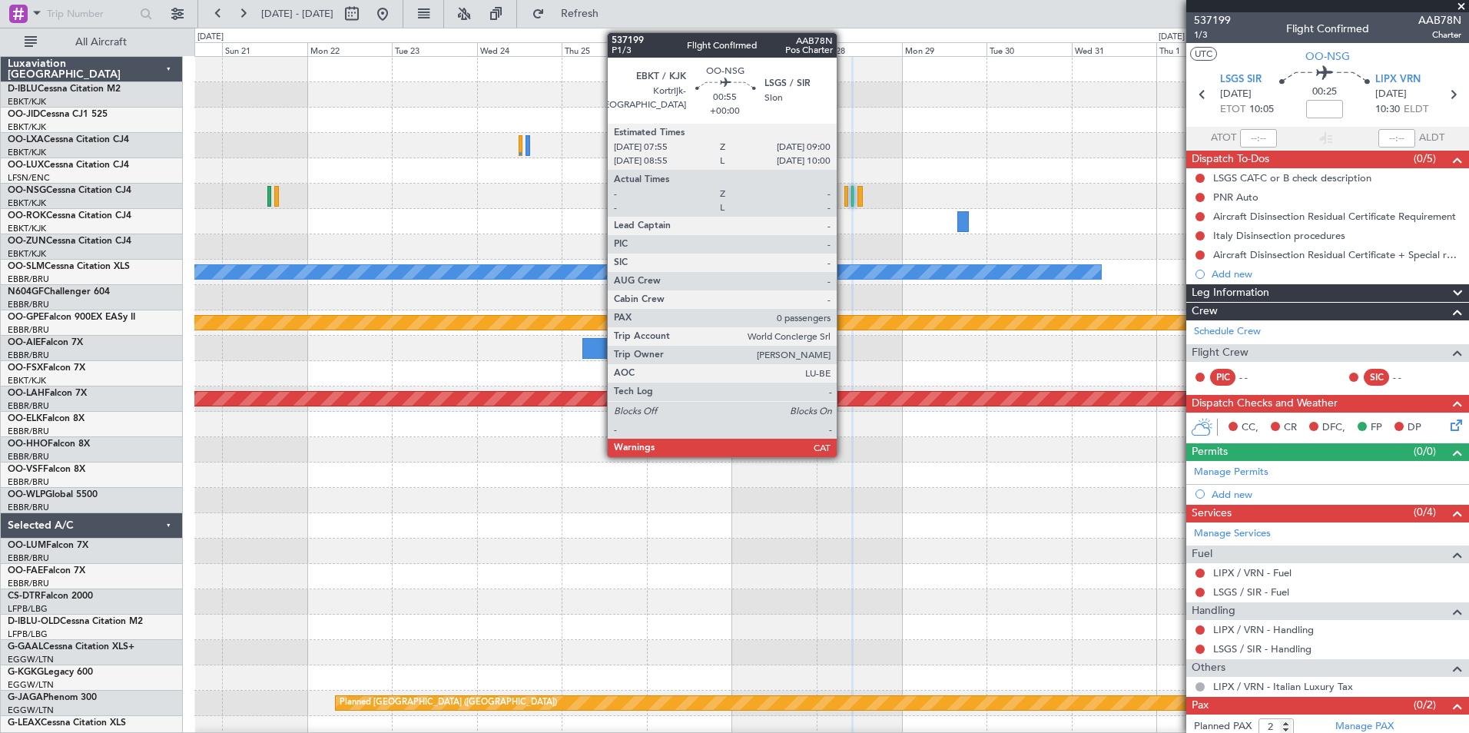
click at [845, 197] on div at bounding box center [847, 196] width 4 height 21
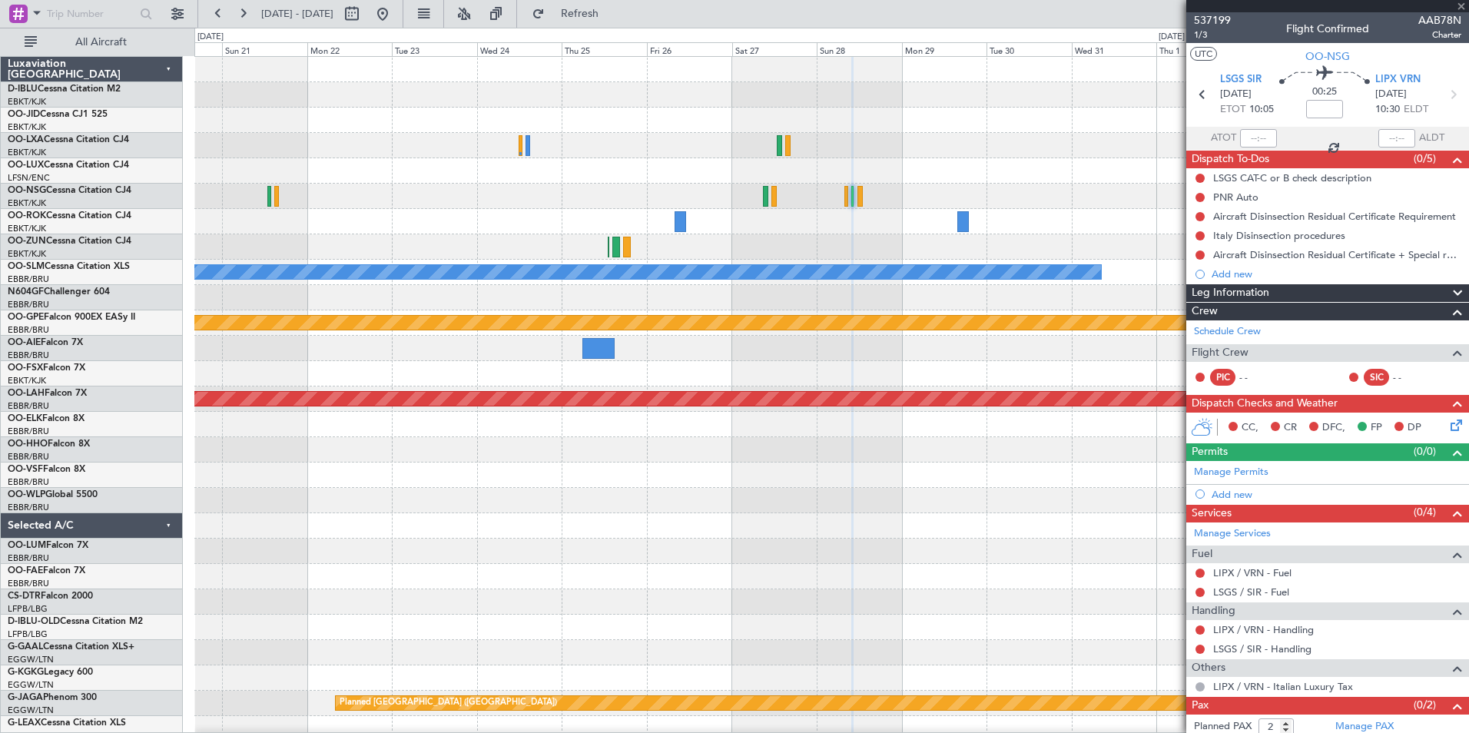
type input "0"
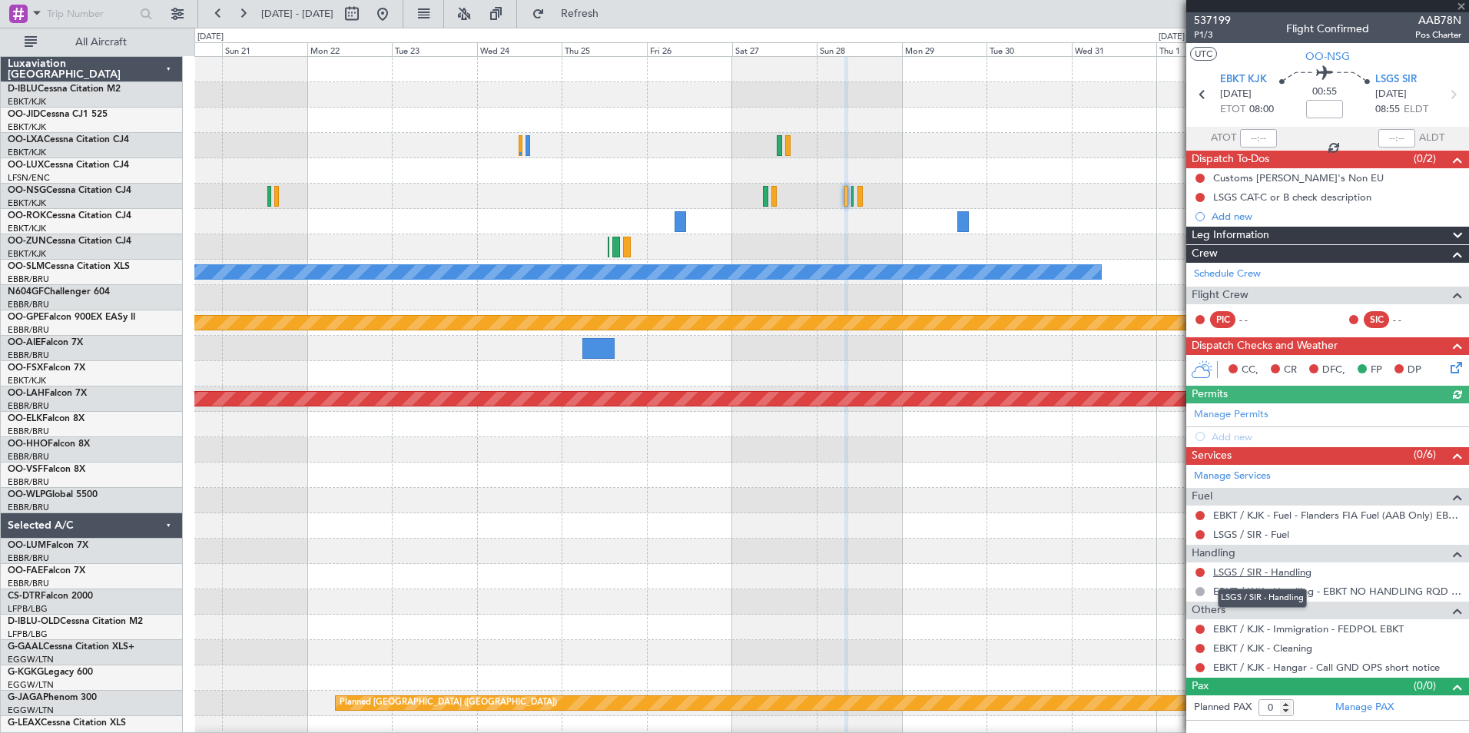
click at [1269, 571] on link "LSGS / SIR - Handling" at bounding box center [1262, 572] width 98 height 13
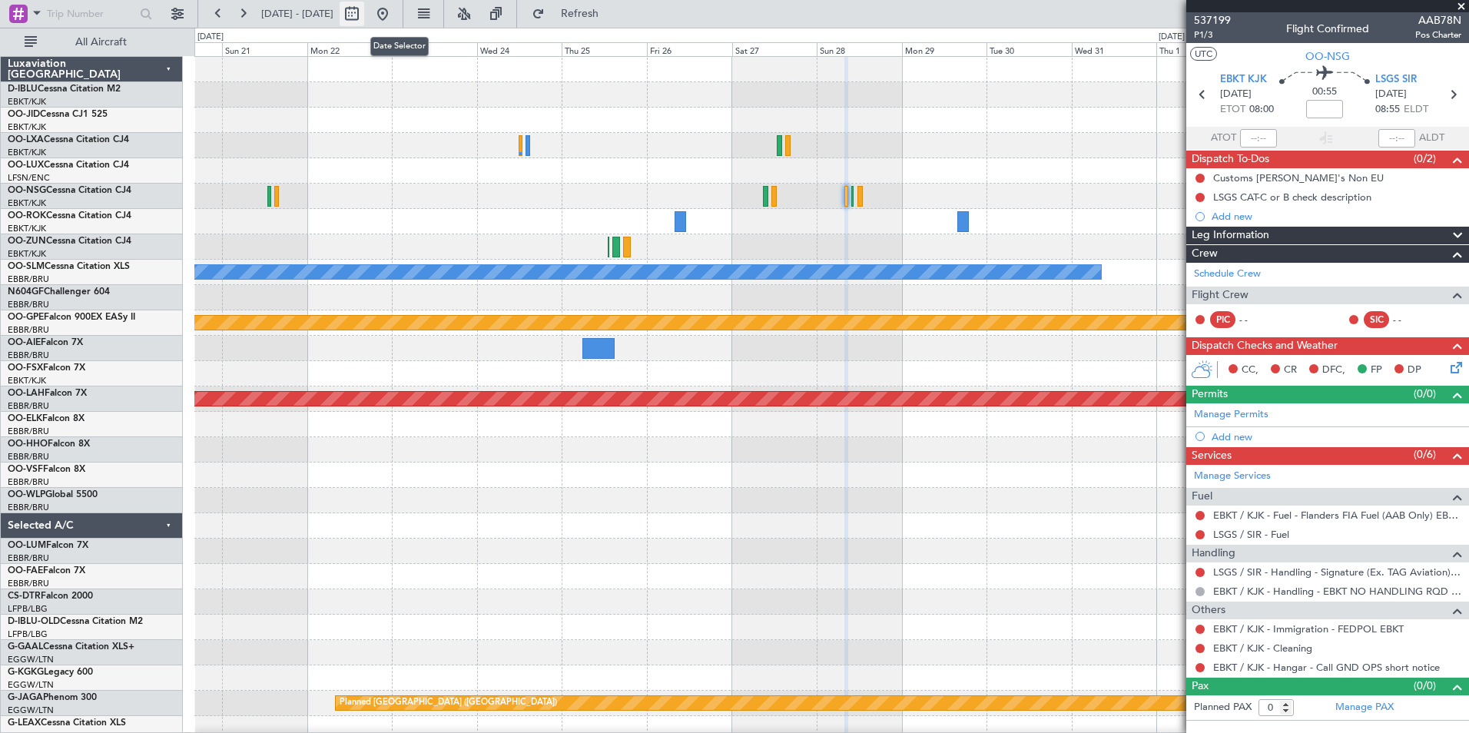
click at [364, 17] on button at bounding box center [352, 14] width 25 height 25
select select "12"
select select "2025"
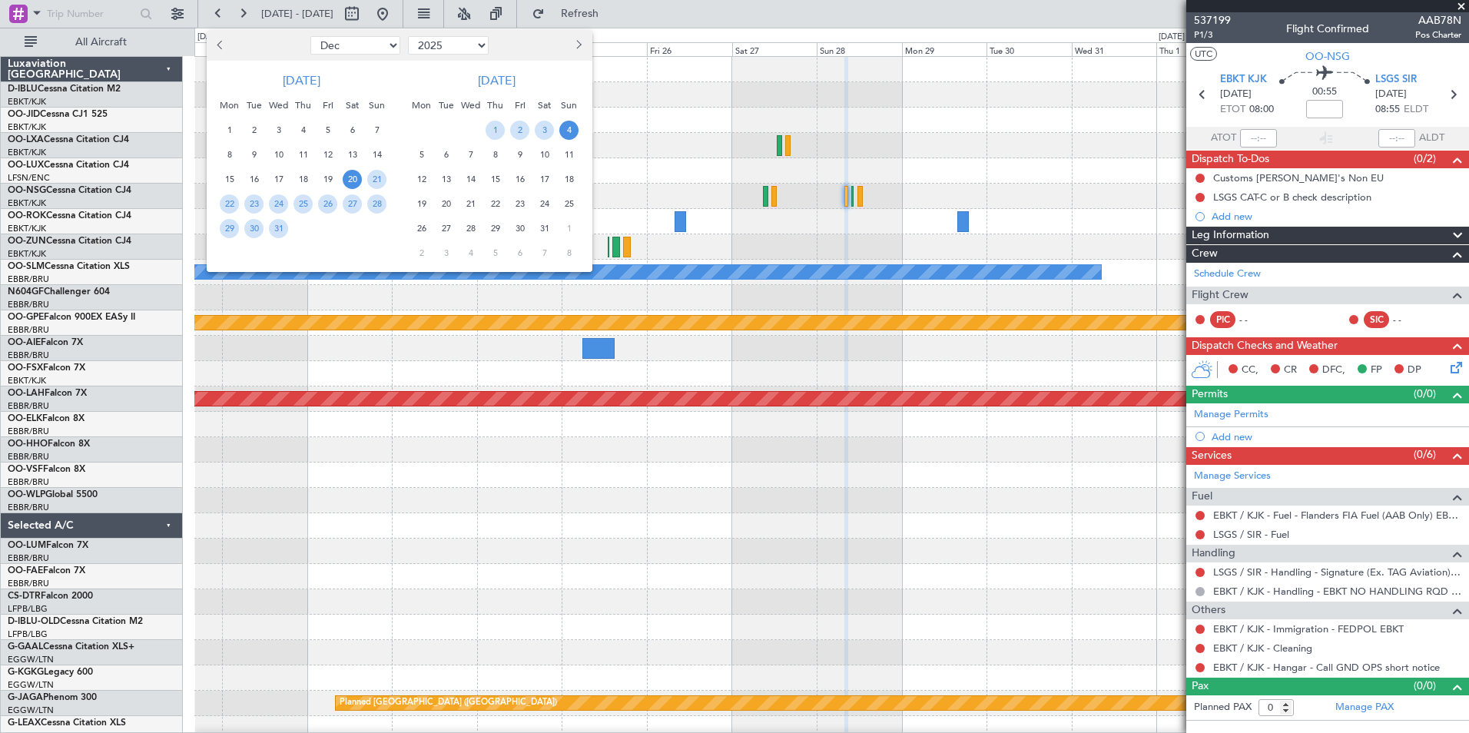
click at [368, 43] on select "Jan Feb Mar Apr May Jun [DATE] Aug Sep Oct Nov Dec" at bounding box center [355, 45] width 90 height 18
select select "10"
click at [310, 36] on select "Jan Feb Mar Apr May Jun [DATE] Aug Sep Oct Nov Dec" at bounding box center [355, 45] width 90 height 18
click at [300, 133] on span "2" at bounding box center [303, 130] width 19 height 19
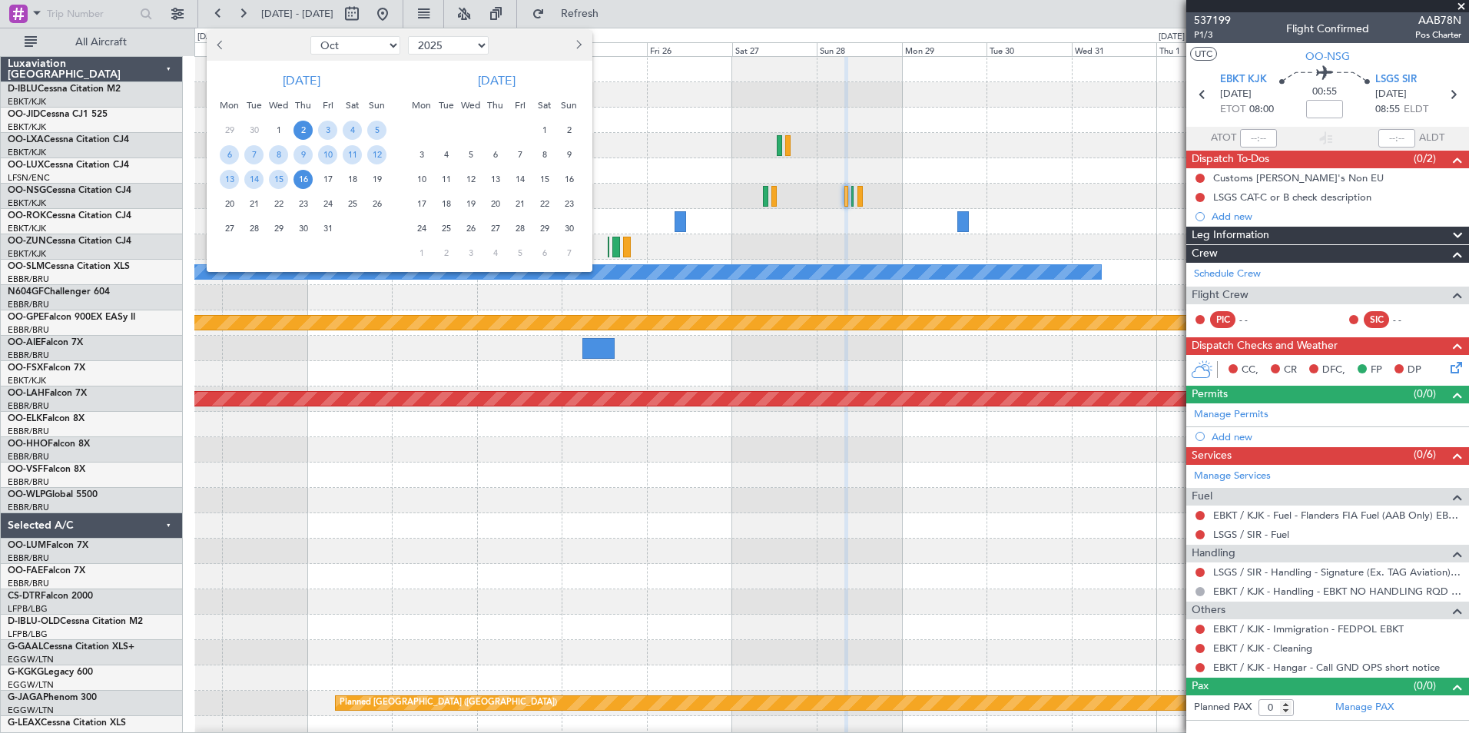
click at [301, 187] on span "16" at bounding box center [303, 179] width 19 height 19
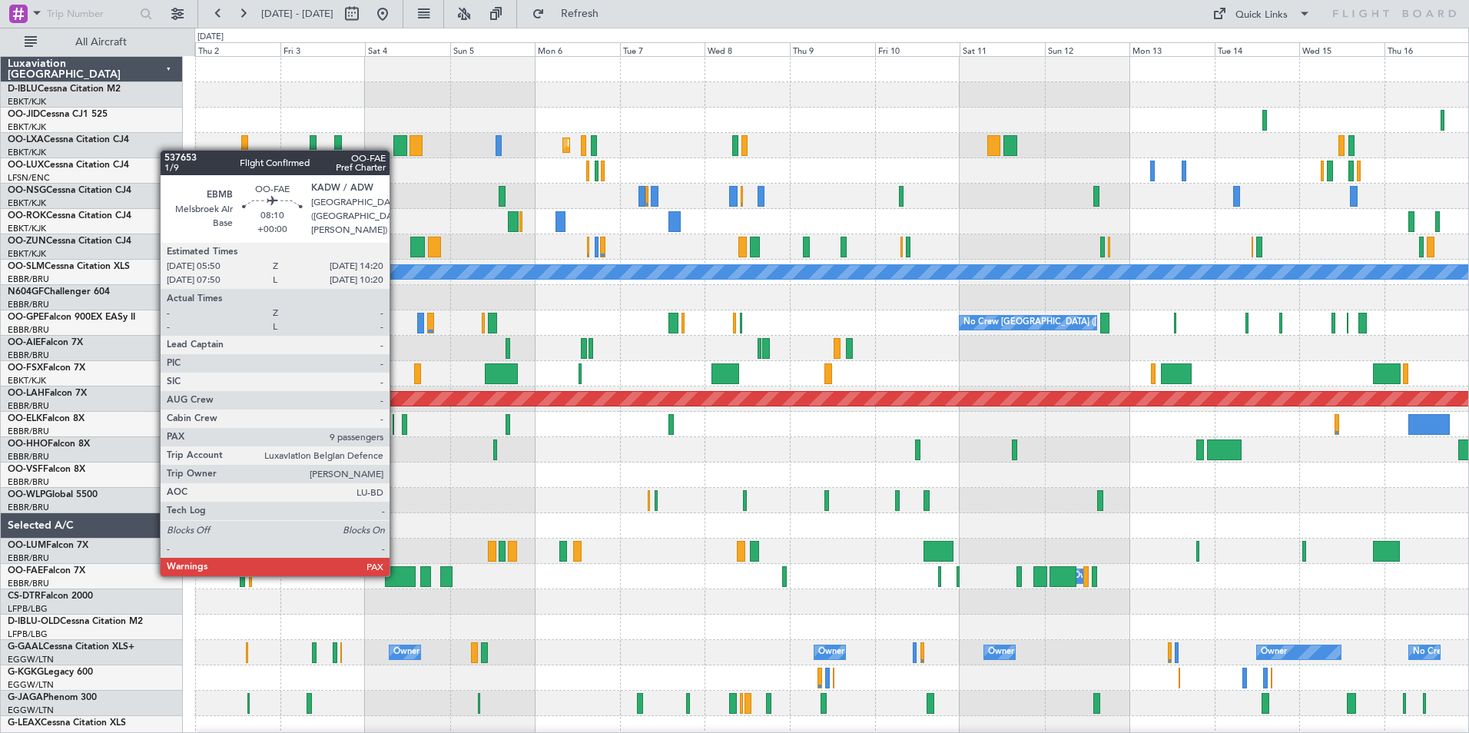
click at [397, 575] on div at bounding box center [400, 576] width 31 height 21
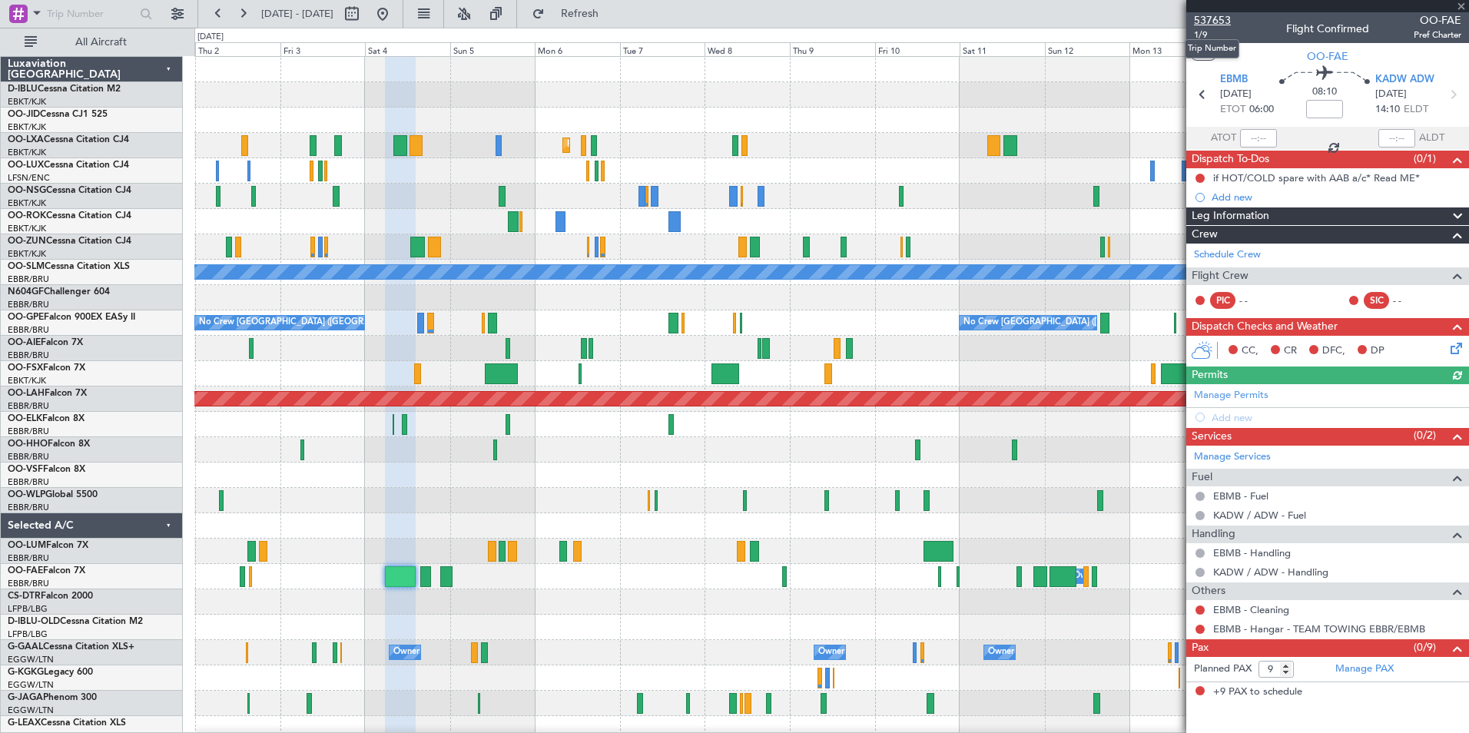
click at [1220, 25] on span "537653" at bounding box center [1212, 20] width 37 height 16
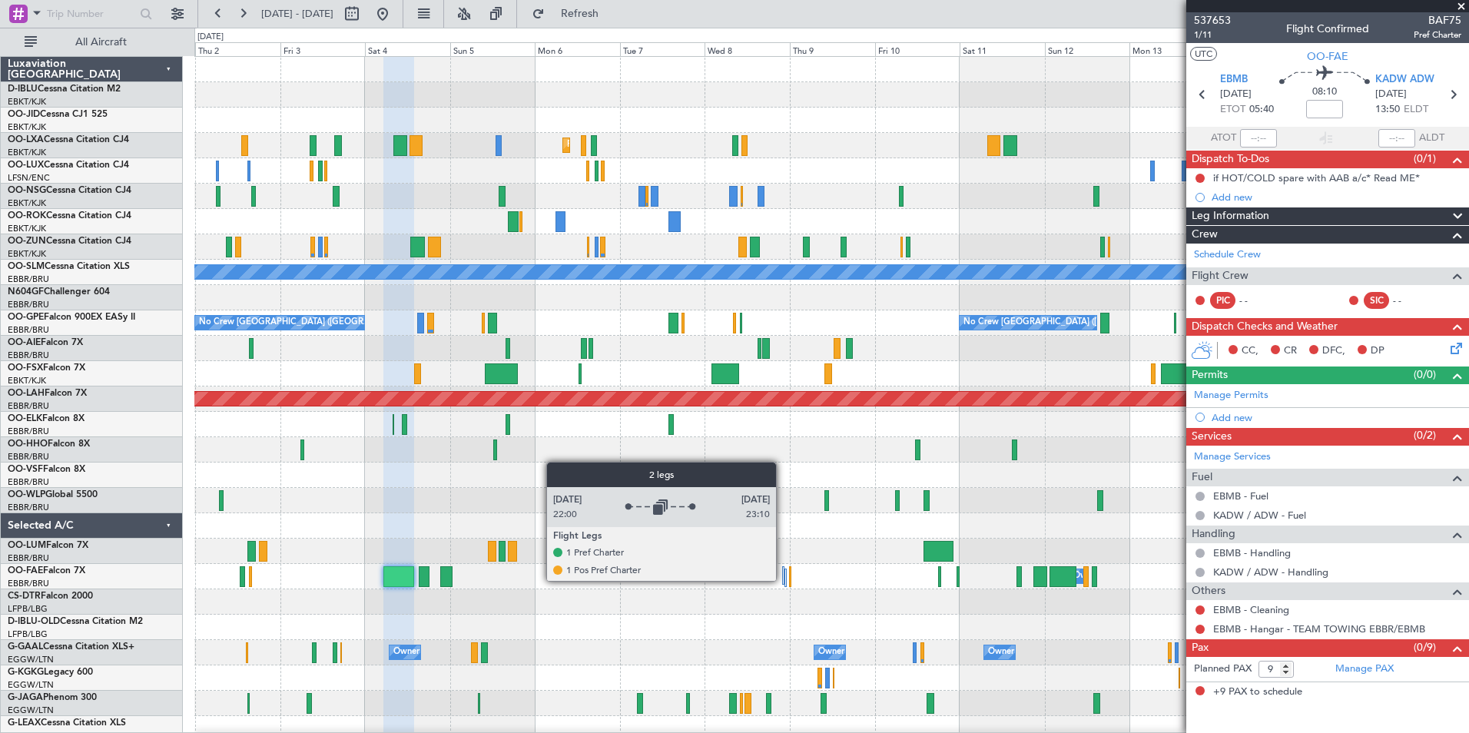
click at [783, 580] on div at bounding box center [783, 575] width 2 height 18
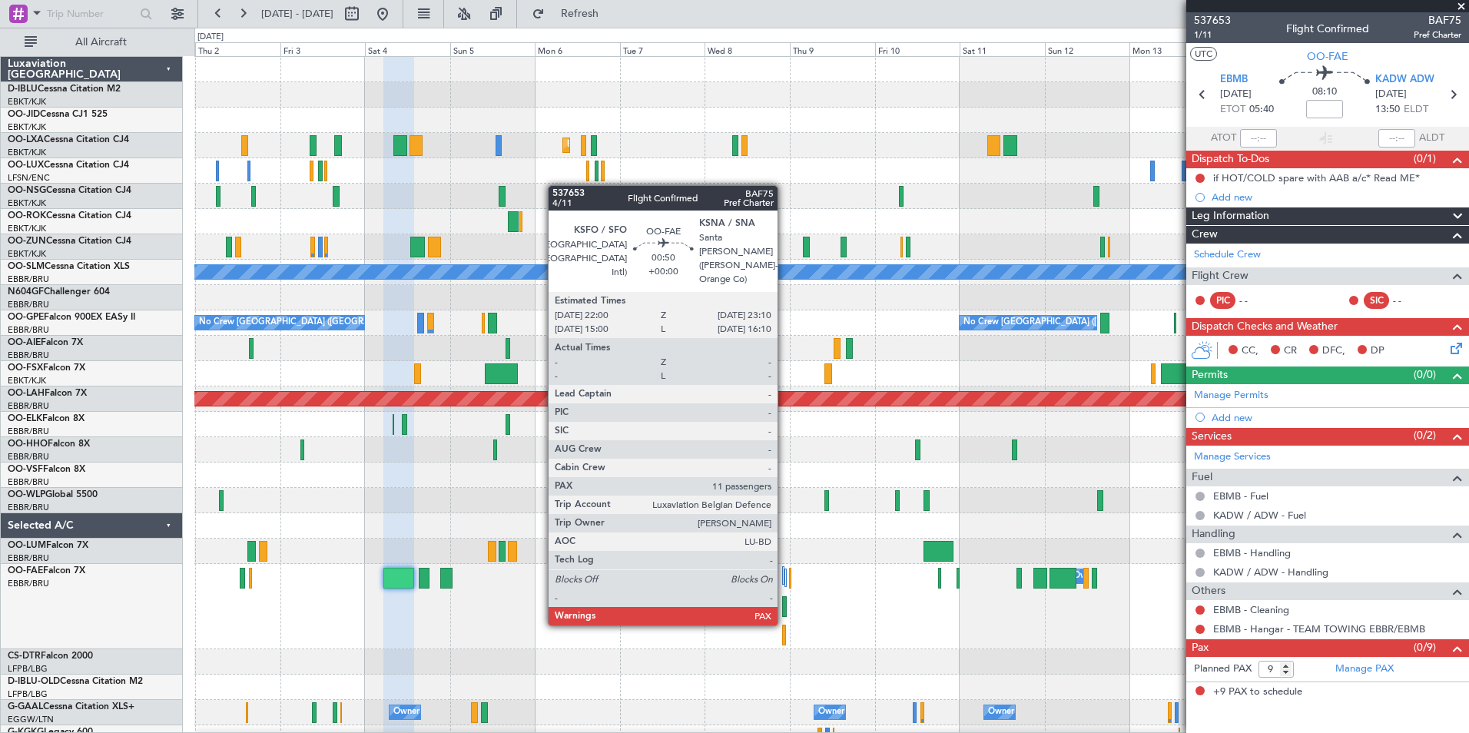
click at [785, 610] on div at bounding box center [784, 606] width 5 height 21
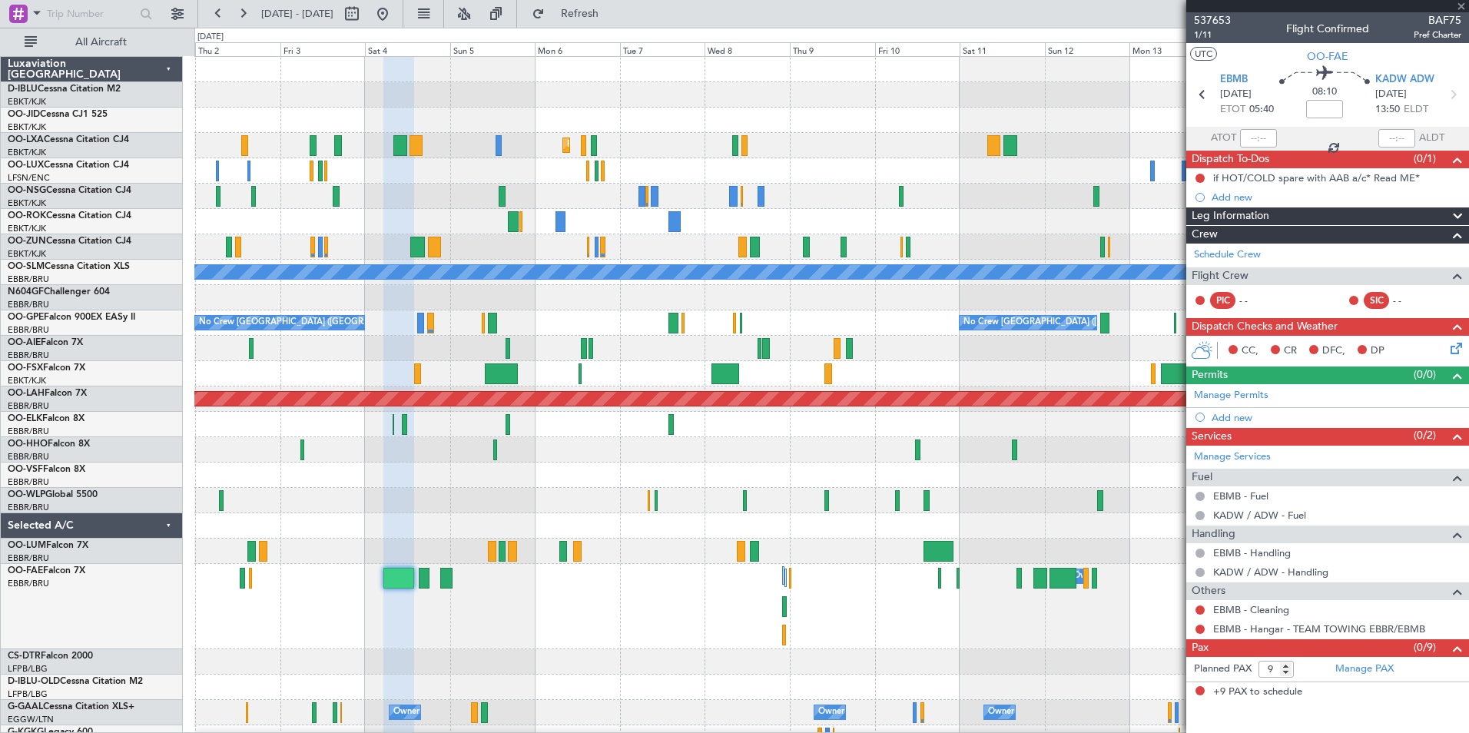
type input "11"
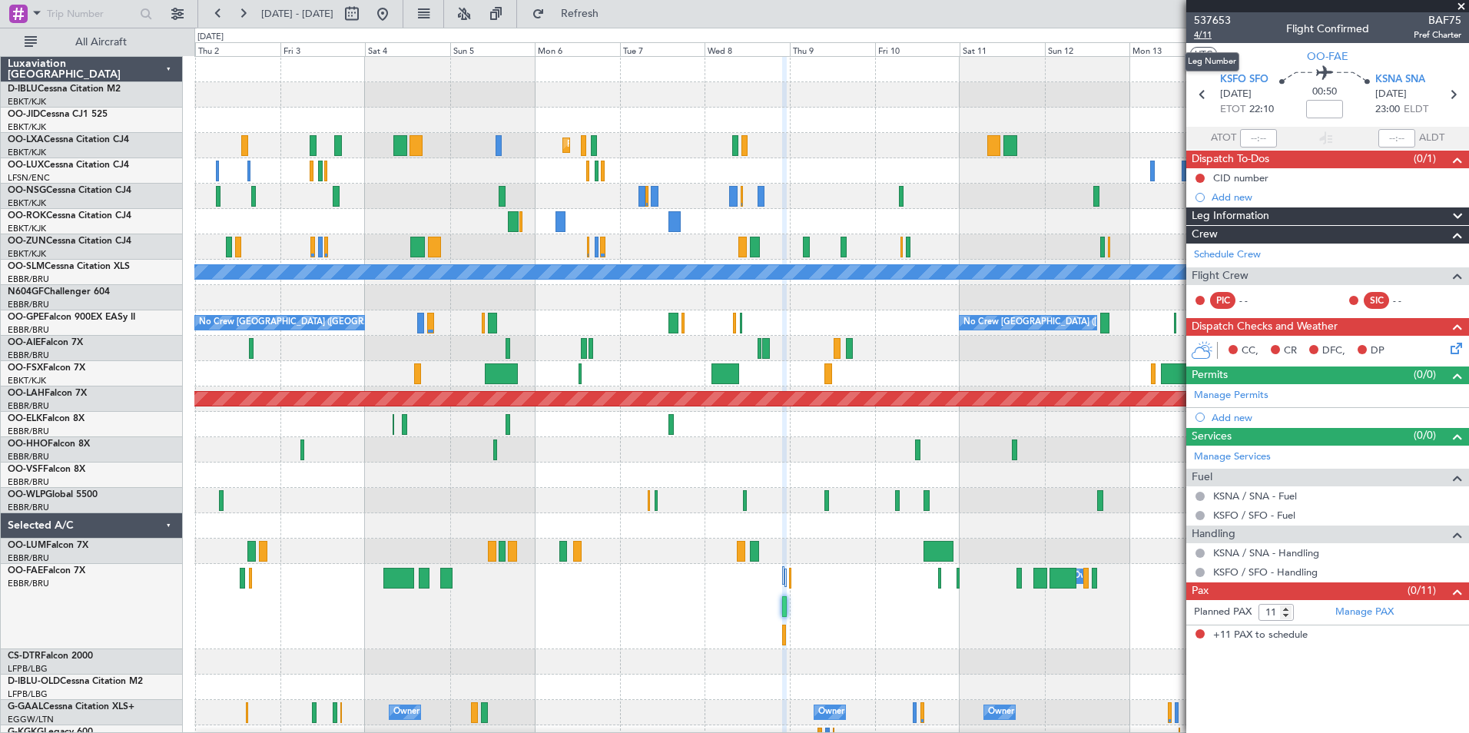
click at [1206, 37] on span "4/11" at bounding box center [1212, 34] width 37 height 13
click at [1202, 32] on span "4/11" at bounding box center [1212, 34] width 37 height 13
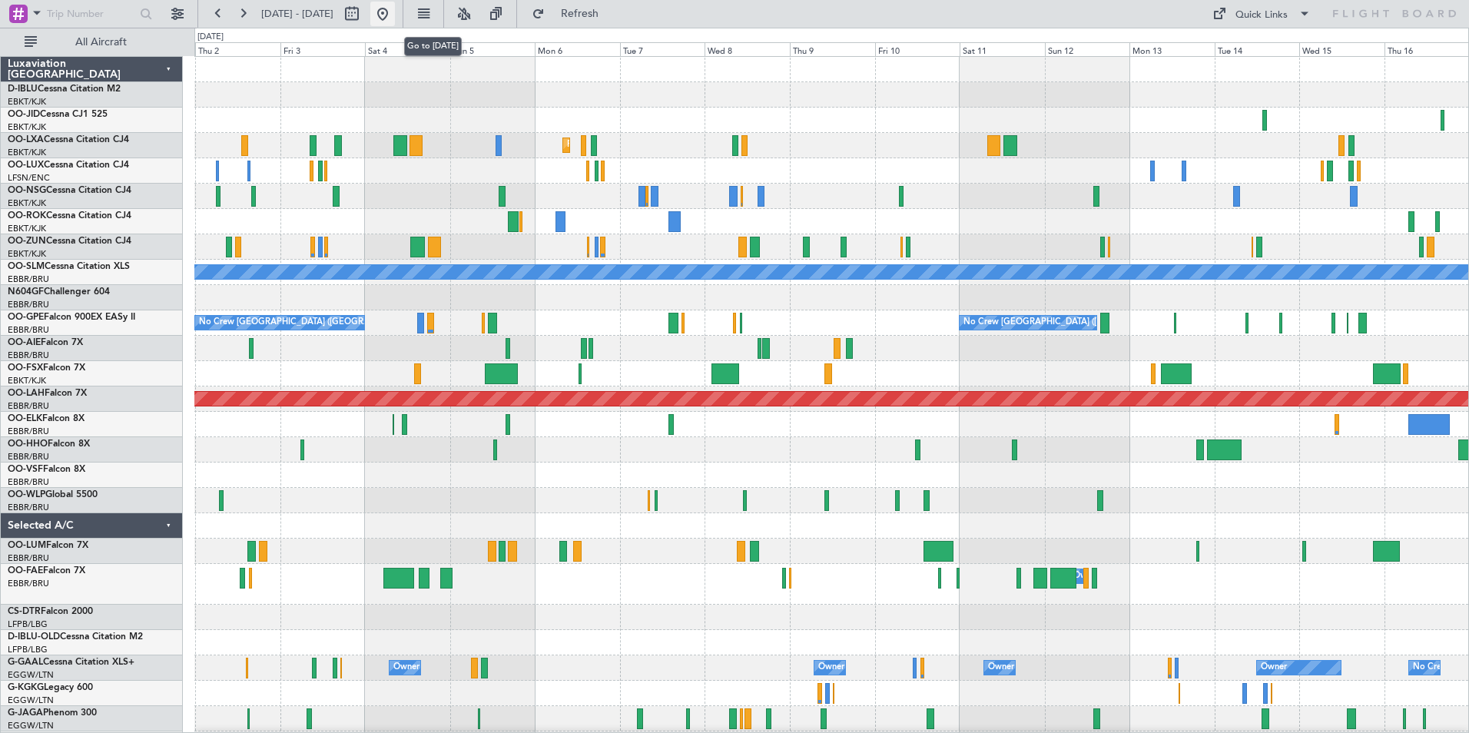
click at [395, 12] on button at bounding box center [382, 14] width 25 height 25
